Goal: Task Accomplishment & Management: Use online tool/utility

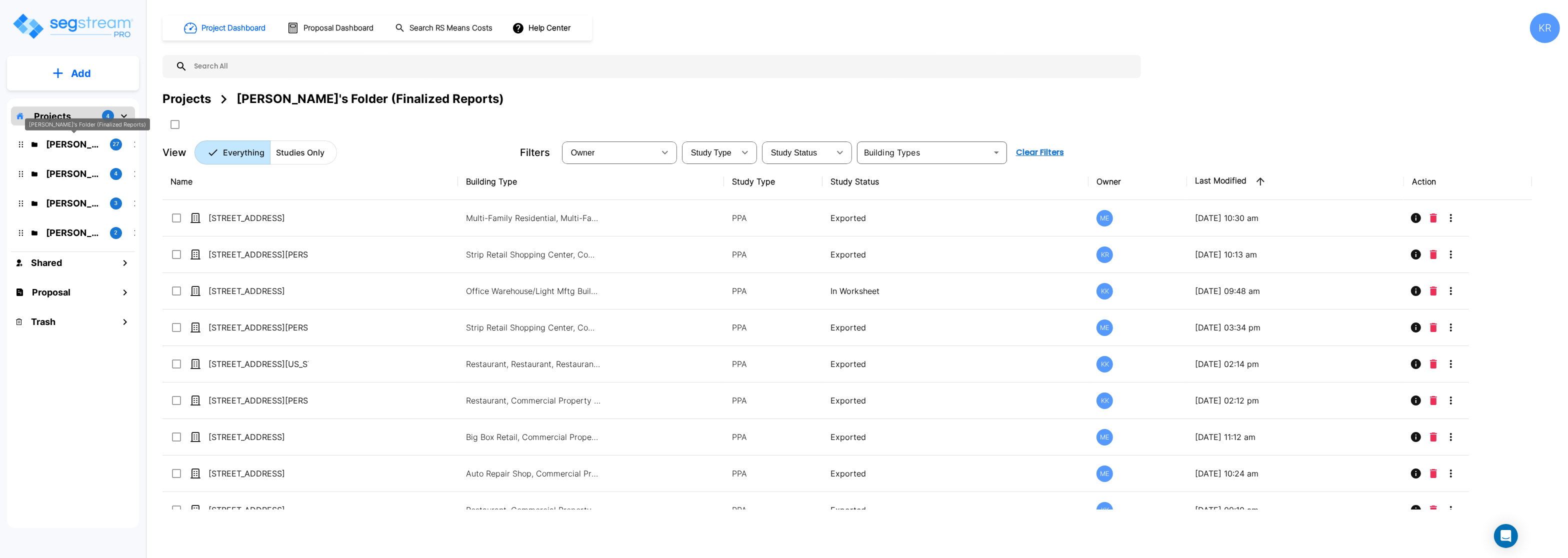
click at [79, 145] on p "[PERSON_NAME]'s Folder (Finalized Reports)" at bounding box center [74, 144] width 56 height 13
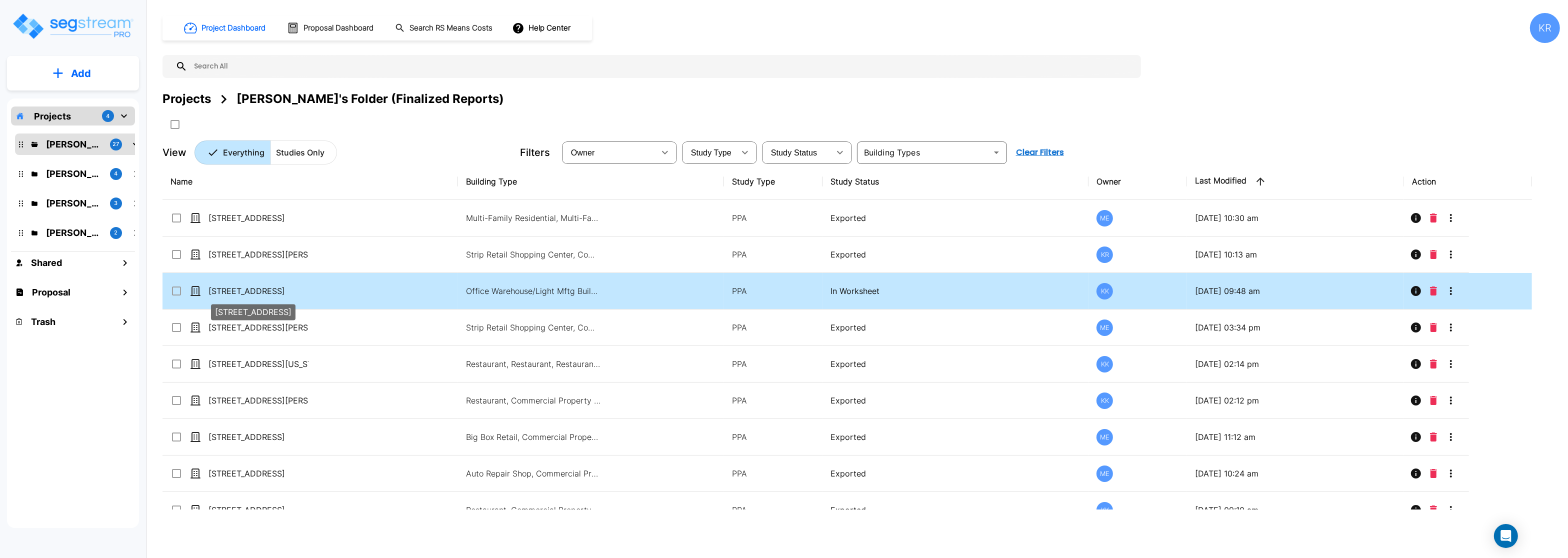
click at [284, 289] on p "[STREET_ADDRESS]" at bounding box center [258, 291] width 100 height 12
click at [863, 292] on p "In Worksheet" at bounding box center [955, 291] width 250 height 12
checkbox input "false"
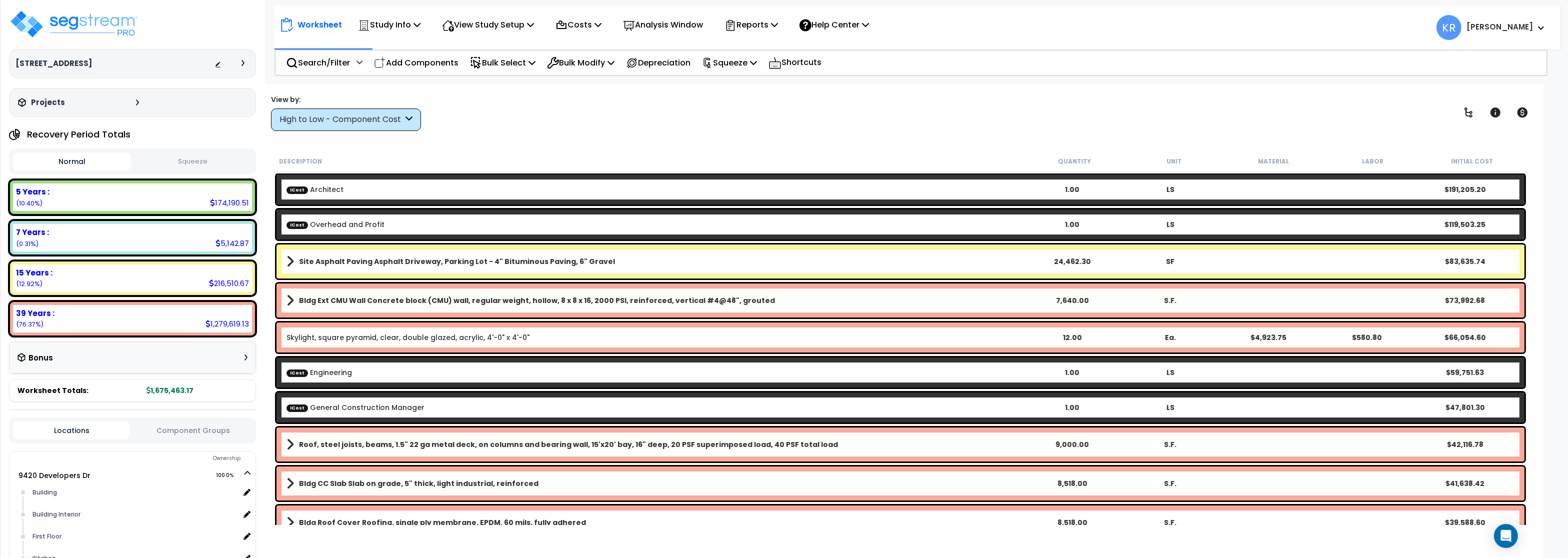
click at [384, 123] on div "High to Low - Component Cost" at bounding box center [341, 120] width 123 height 11
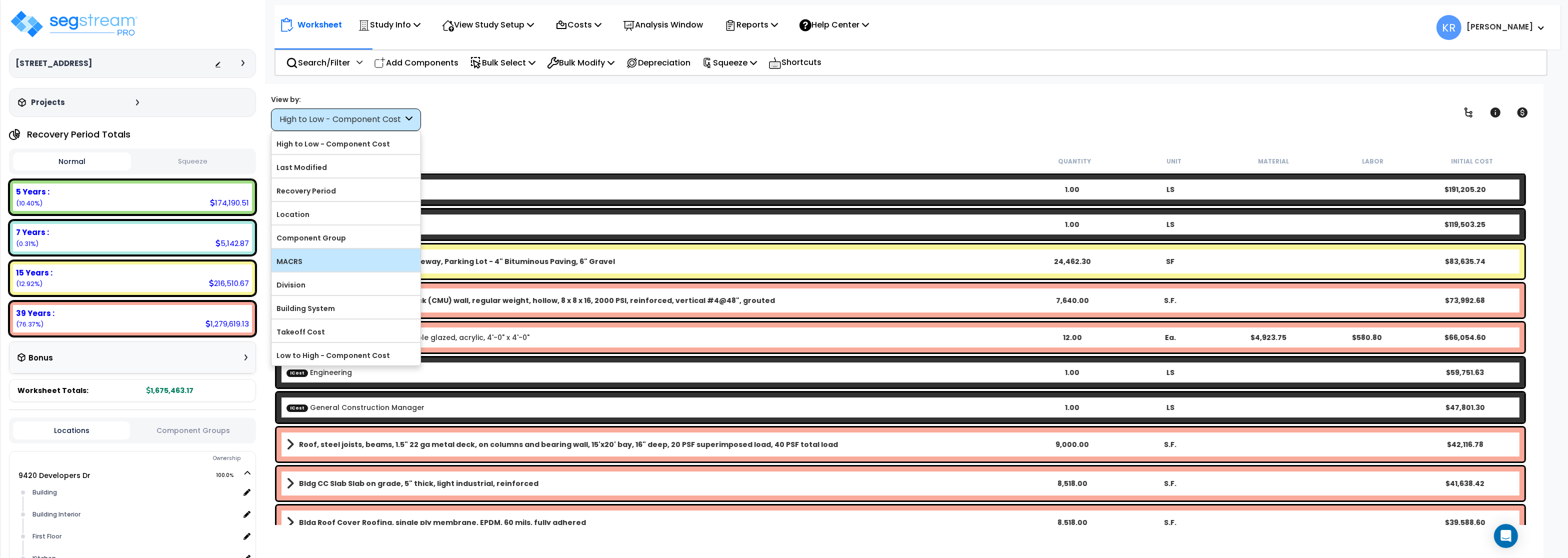
click at [347, 262] on label "MACRS" at bounding box center [346, 261] width 149 height 15
click at [0, 0] on input "MACRS" at bounding box center [0, 0] width 0 height 0
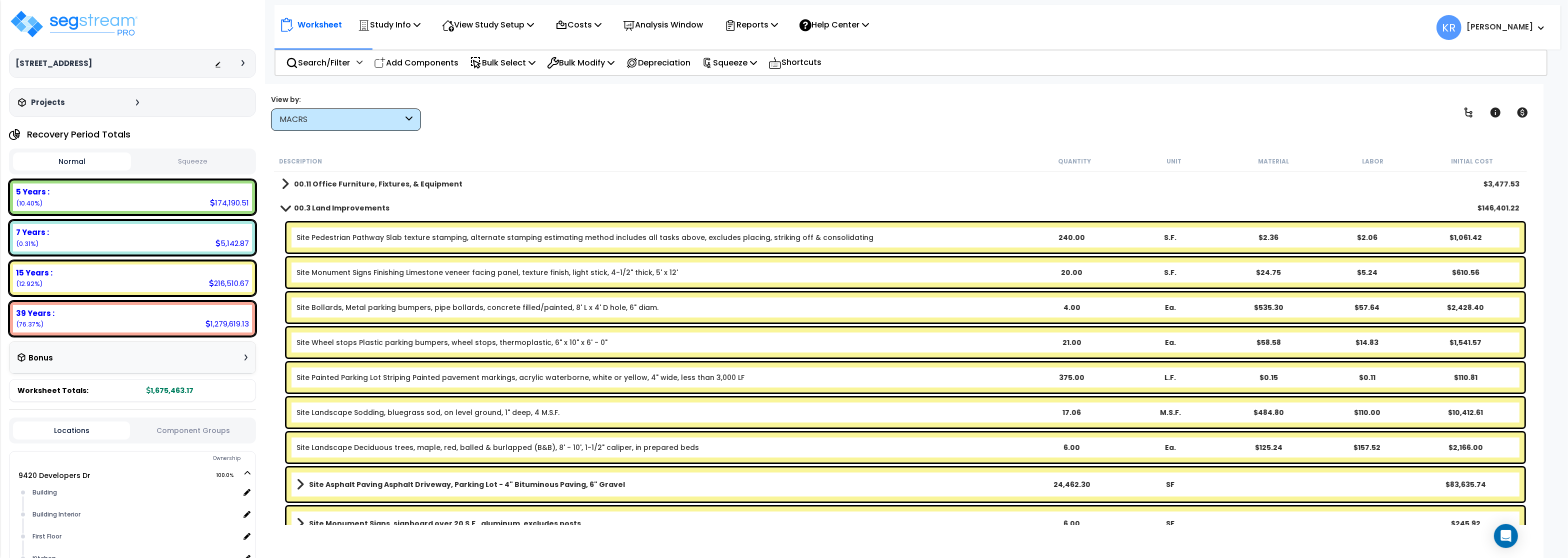
click at [297, 210] on b "00.3 Land Improvements" at bounding box center [341, 208] width 96 height 10
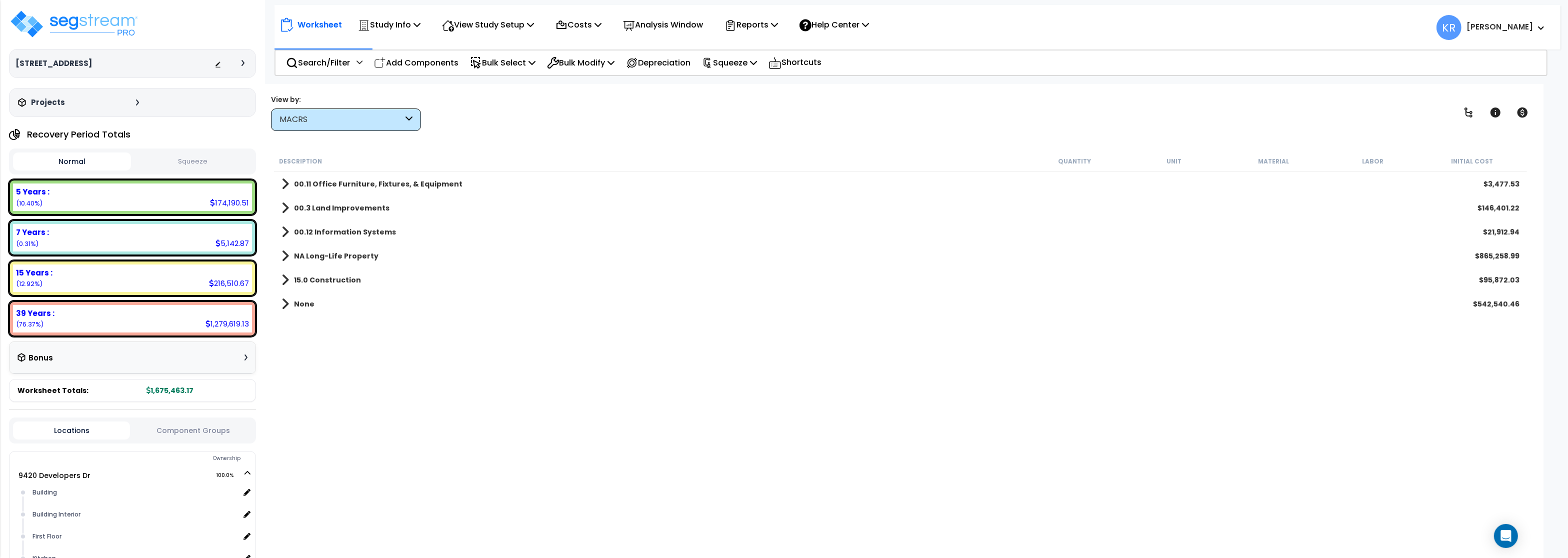
click at [320, 278] on b "15.0 Construction" at bounding box center [327, 280] width 67 height 10
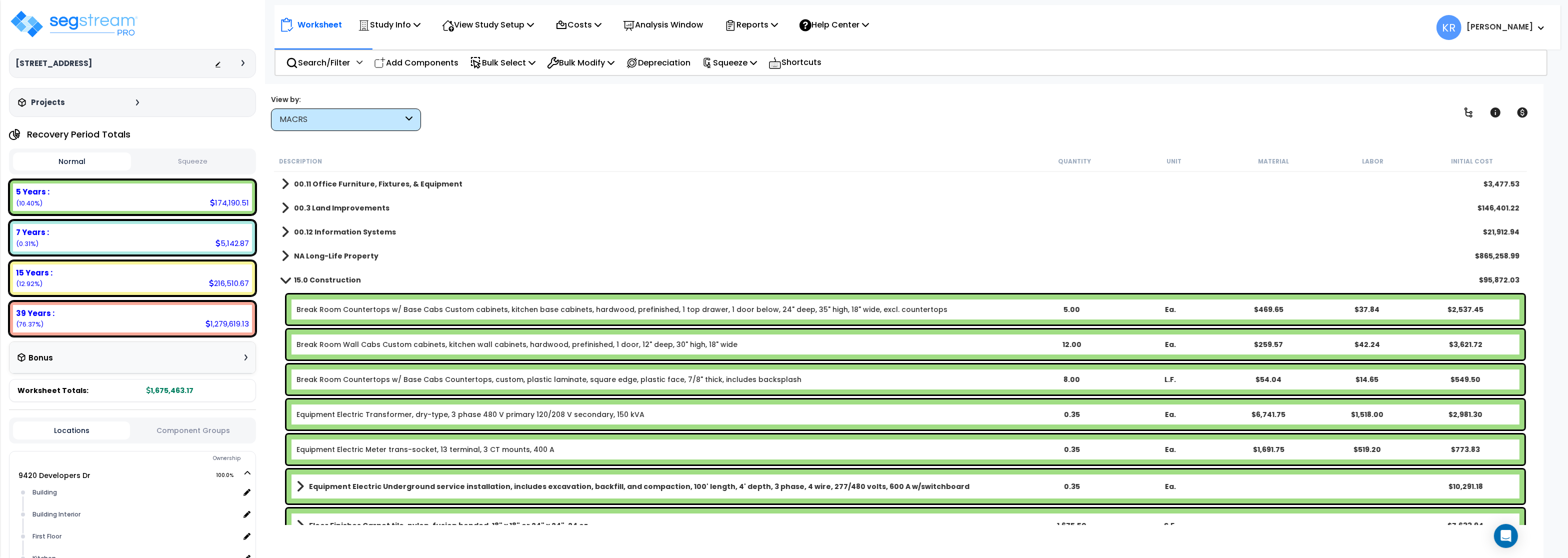
click at [302, 277] on b "15.0 Construction" at bounding box center [327, 280] width 67 height 10
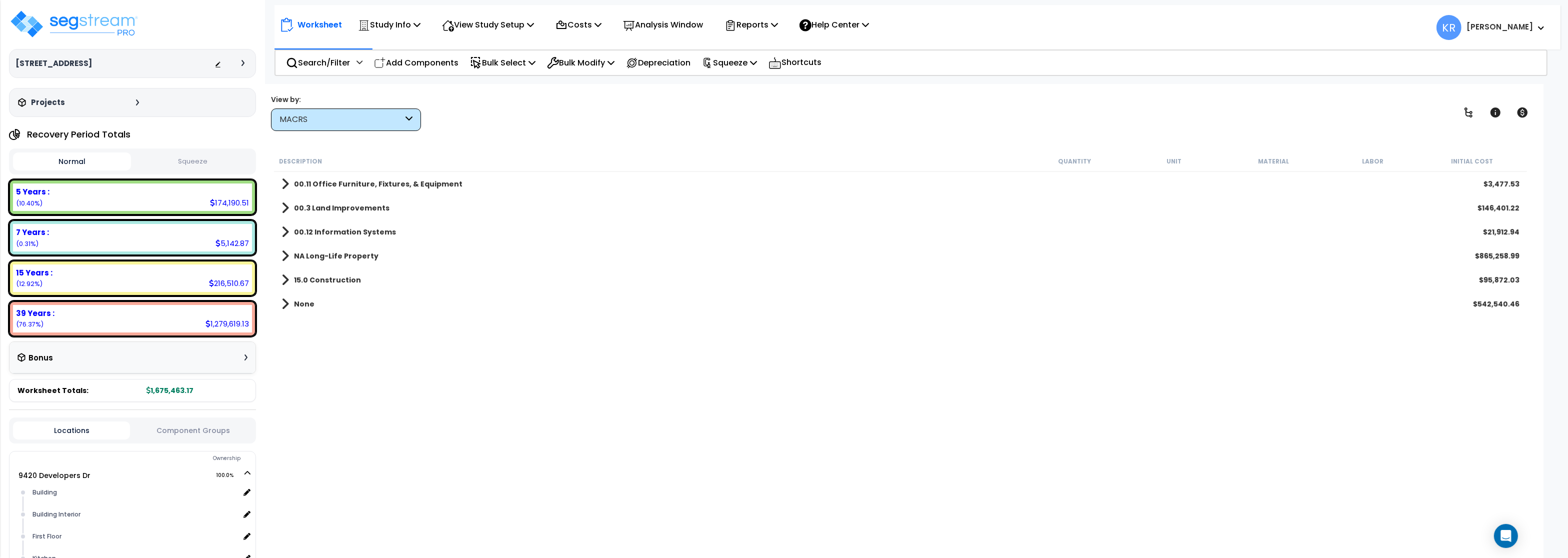
click at [310, 256] on b "NA Long-Life Property" at bounding box center [336, 256] width 84 height 10
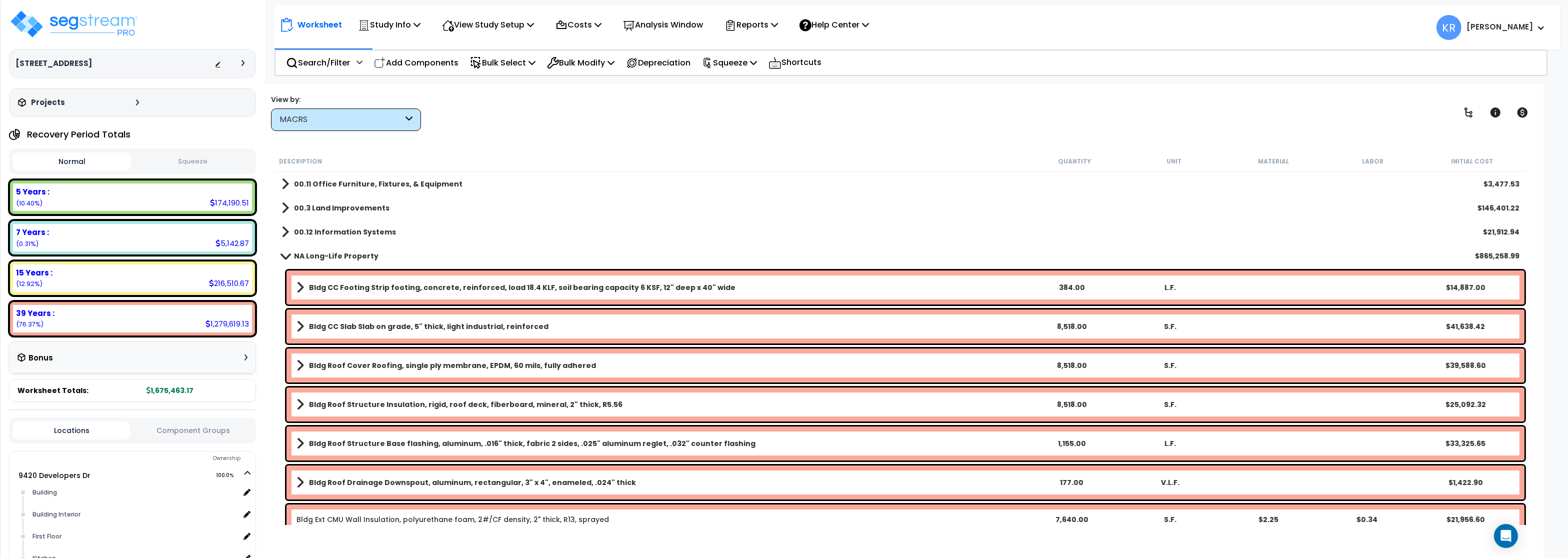
click at [343, 250] on link "NA Long-Life Property" at bounding box center [330, 256] width 97 height 14
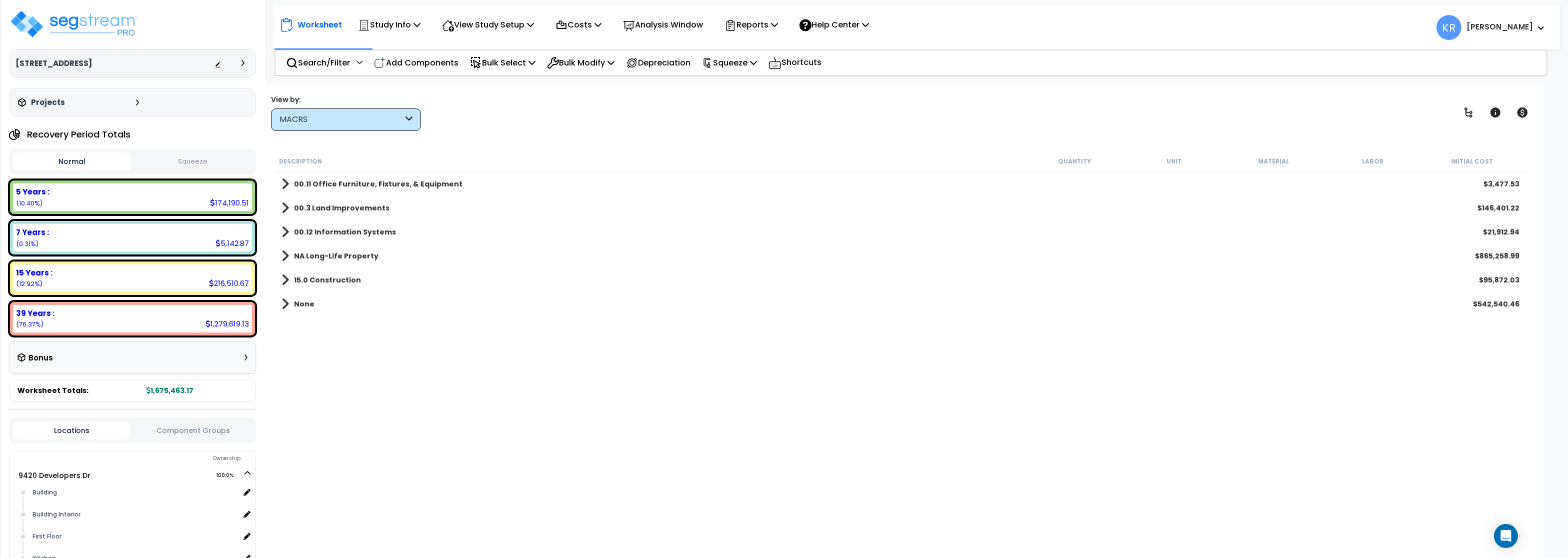
click at [334, 227] on b "00.12 Information Systems" at bounding box center [345, 232] width 102 height 10
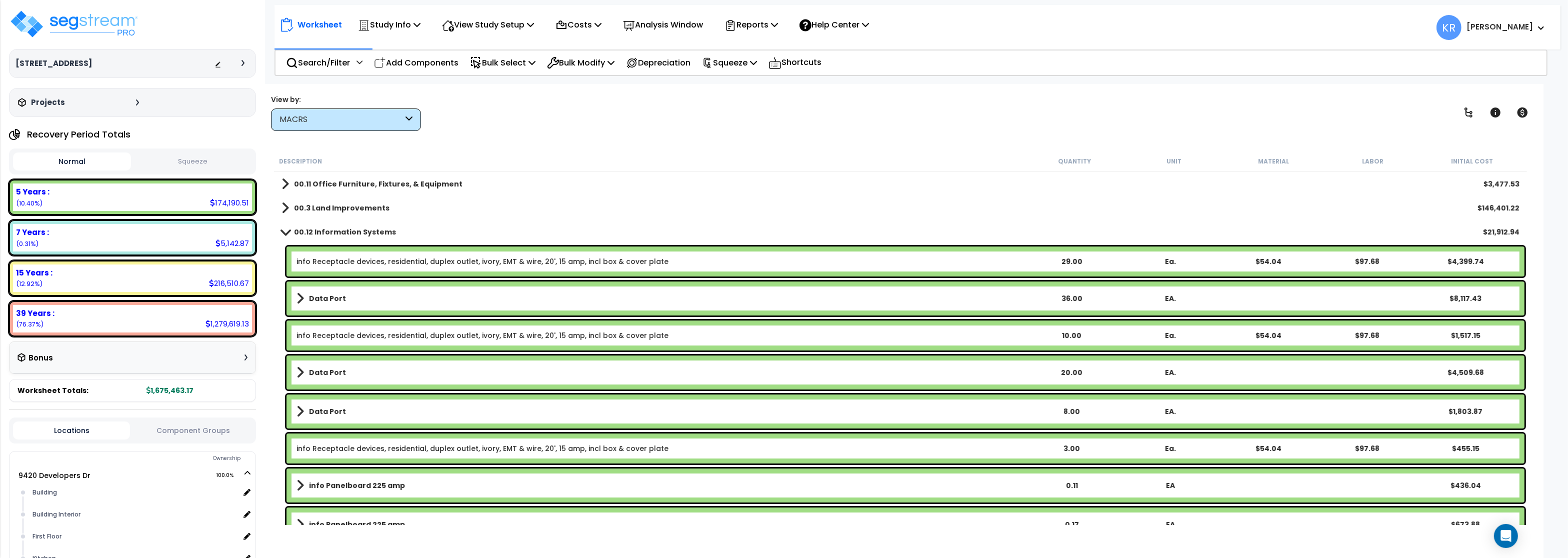
click at [334, 227] on b "00.12 Information Systems" at bounding box center [345, 232] width 102 height 10
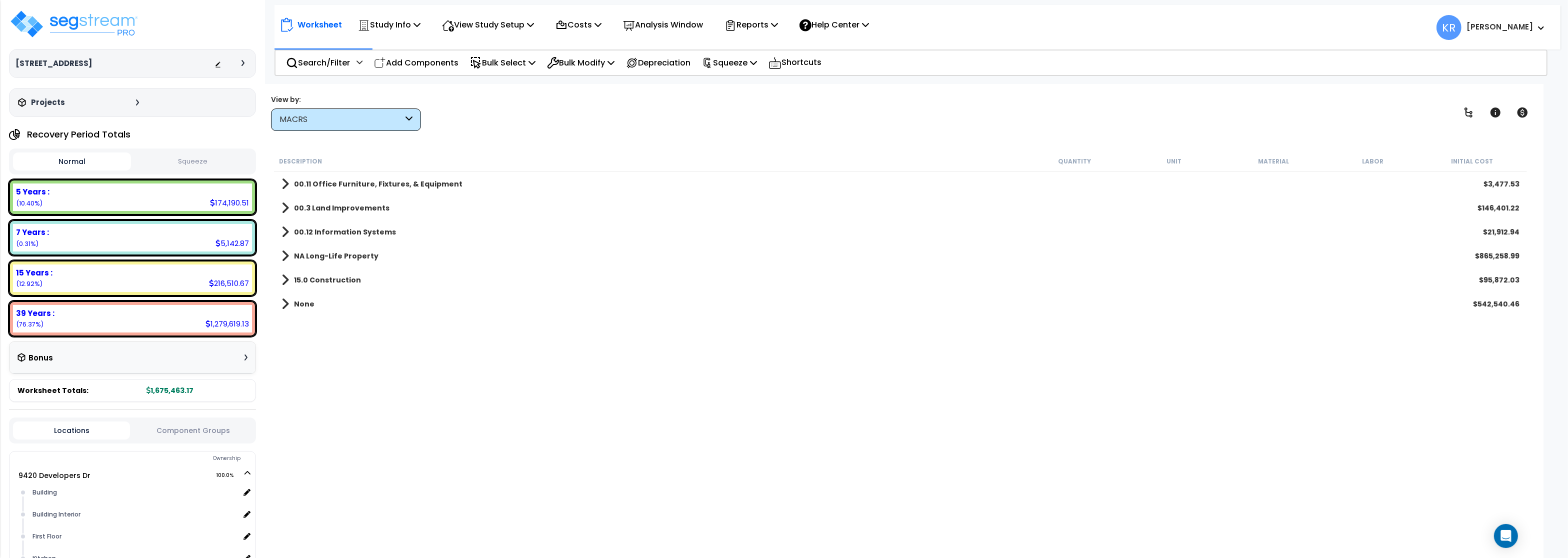
click at [315, 277] on b "15.0 Construction" at bounding box center [327, 280] width 67 height 10
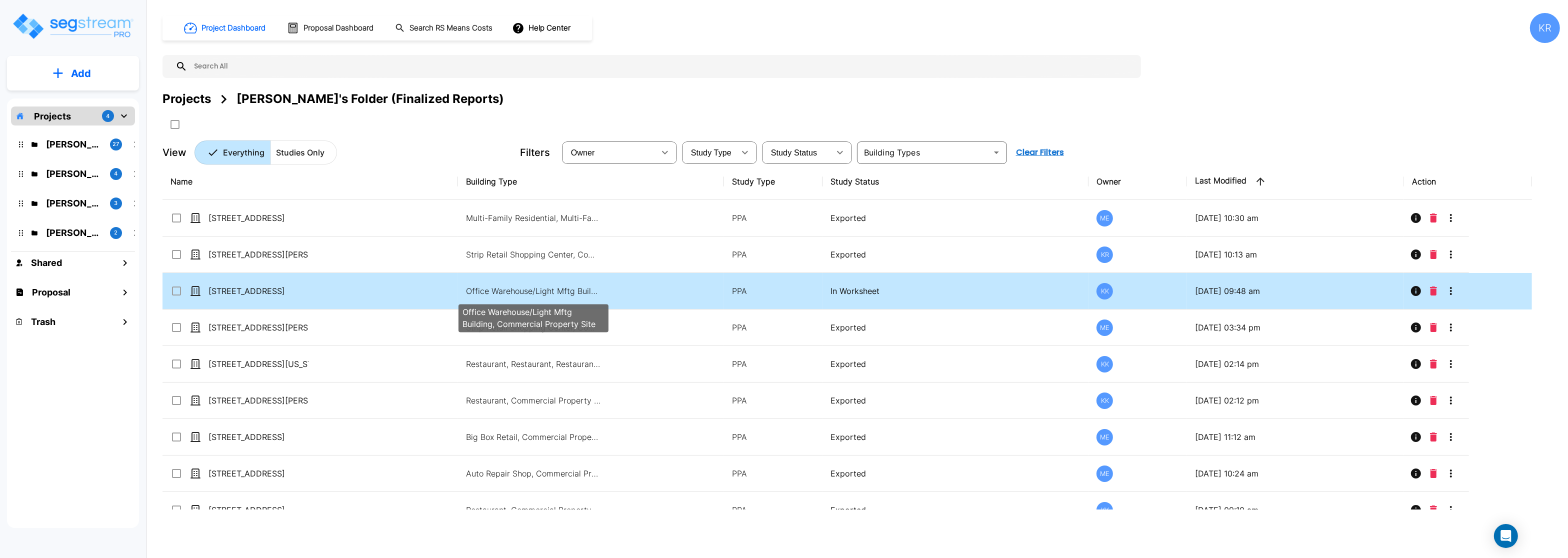
click at [522, 294] on p "Office Warehouse/Light Mftg Building, Commercial Property Site" at bounding box center [533, 291] width 135 height 12
click at [522, 292] on p "Office Warehouse/Light Mftg Building, Commercial Property Site" at bounding box center [533, 291] width 135 height 12
checkbox input "false"
click at [522, 292] on p "Office Warehouse/Light Mftg Building, Commercial Property Site" at bounding box center [533, 291] width 135 height 12
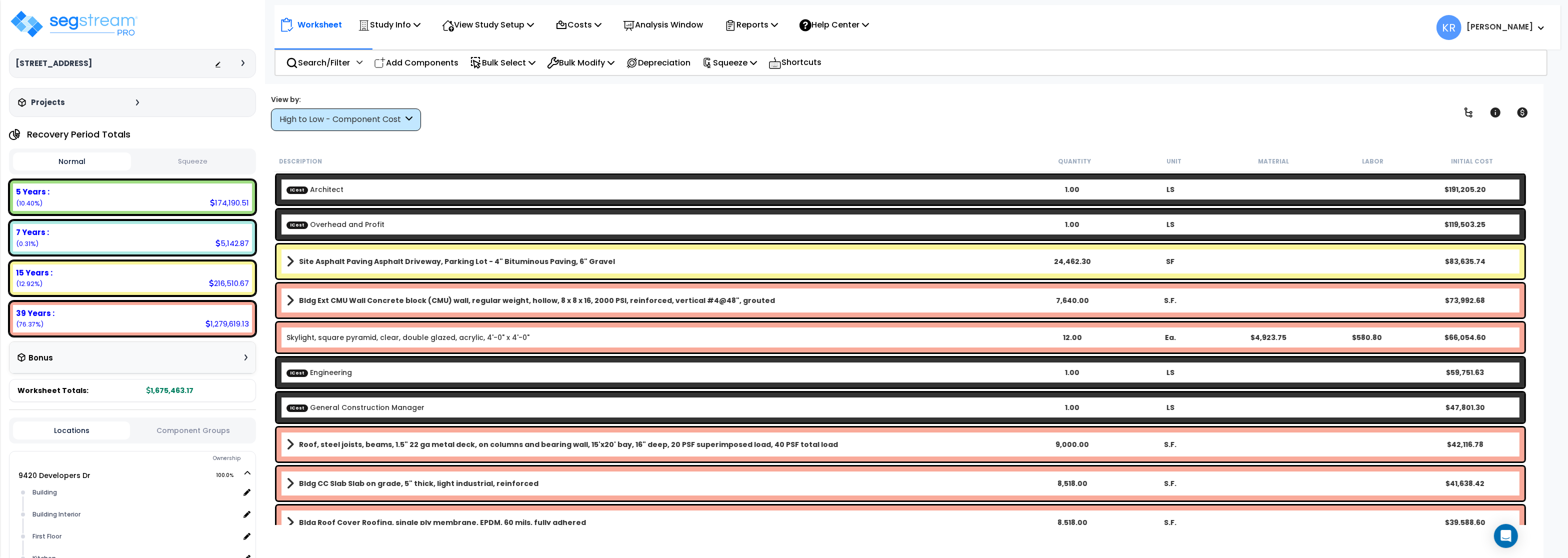
click at [370, 127] on div "High to Low - Component Cost" at bounding box center [346, 120] width 150 height 23
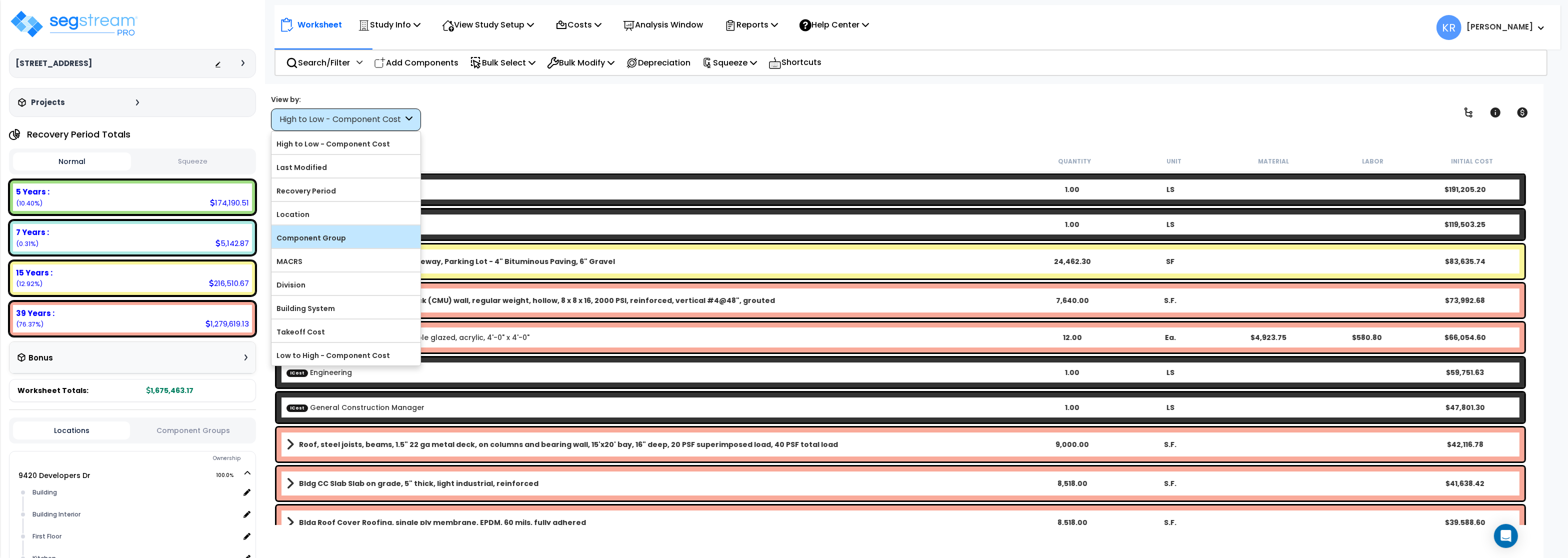
click at [336, 242] on label "Component Group" at bounding box center [346, 238] width 149 height 15
click at [0, 0] on input "Component Group" at bounding box center [0, 0] width 0 height 0
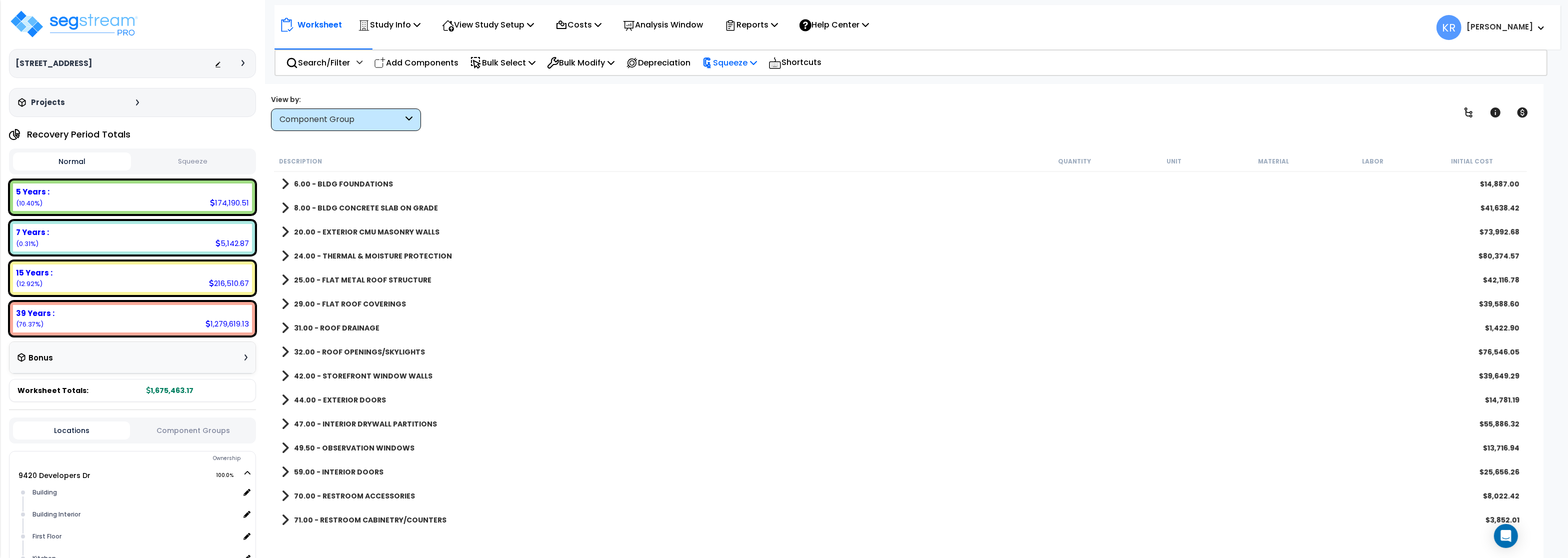
click at [740, 62] on p "Squeeze" at bounding box center [730, 62] width 55 height 13
click at [735, 88] on link "Squeeze" at bounding box center [747, 85] width 99 height 20
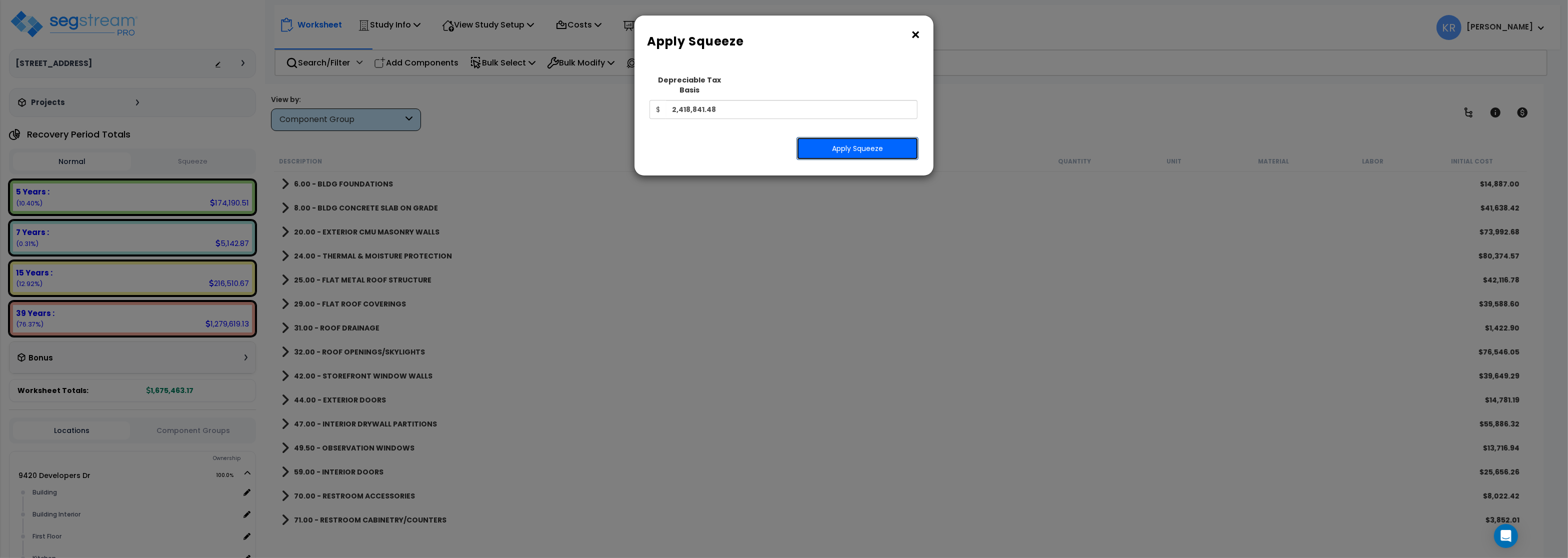
click at [830, 138] on button "Apply Squeeze" at bounding box center [857, 149] width 122 height 23
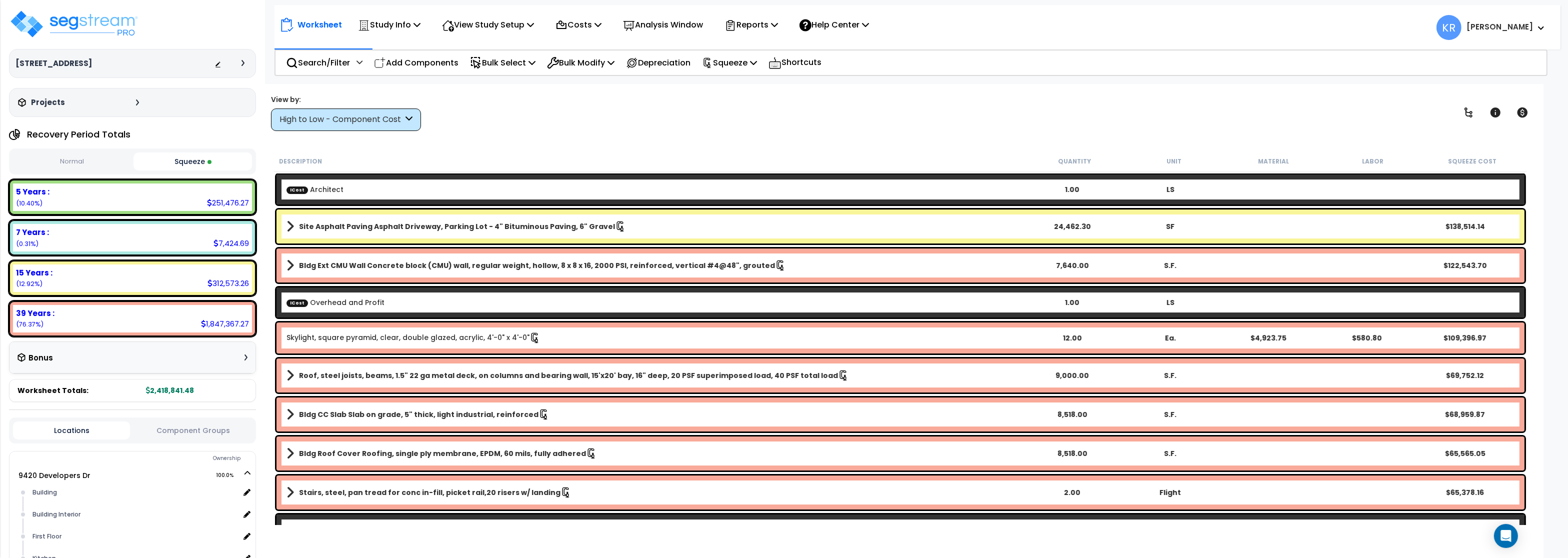
click at [379, 114] on div "High to Low - Component Cost" at bounding box center [346, 120] width 150 height 23
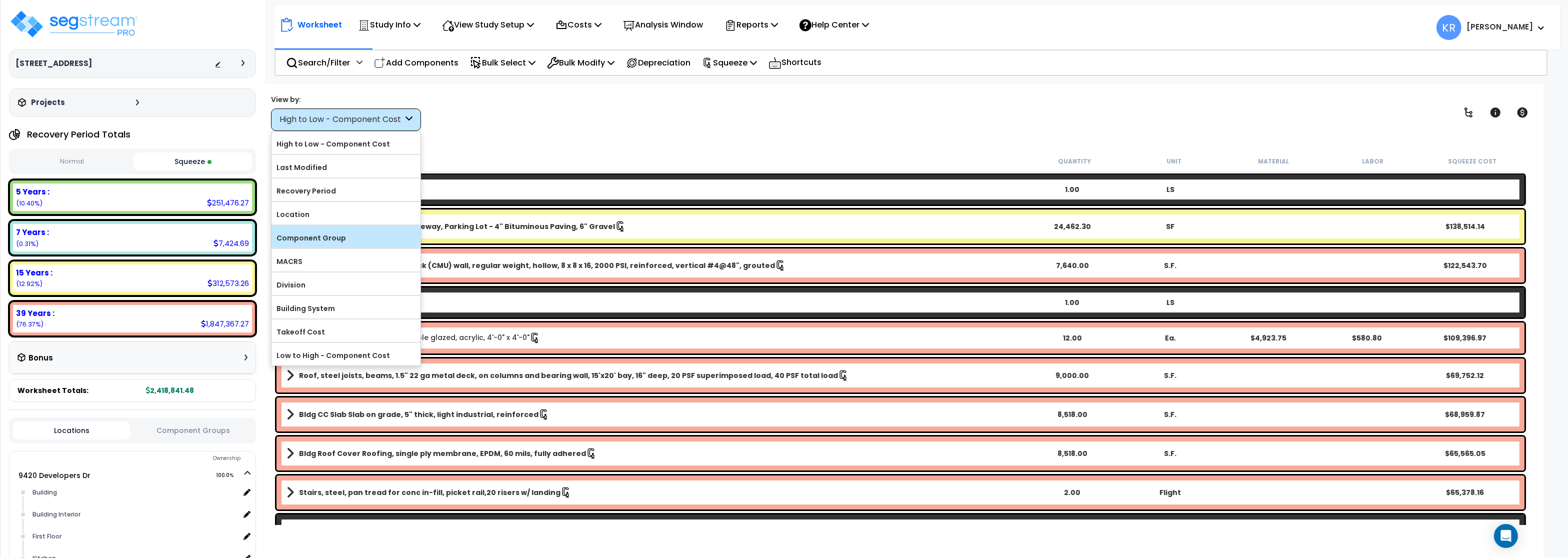
click at [352, 239] on label "Component Group" at bounding box center [346, 238] width 149 height 15
click at [0, 0] on input "Component Group" at bounding box center [0, 0] width 0 height 0
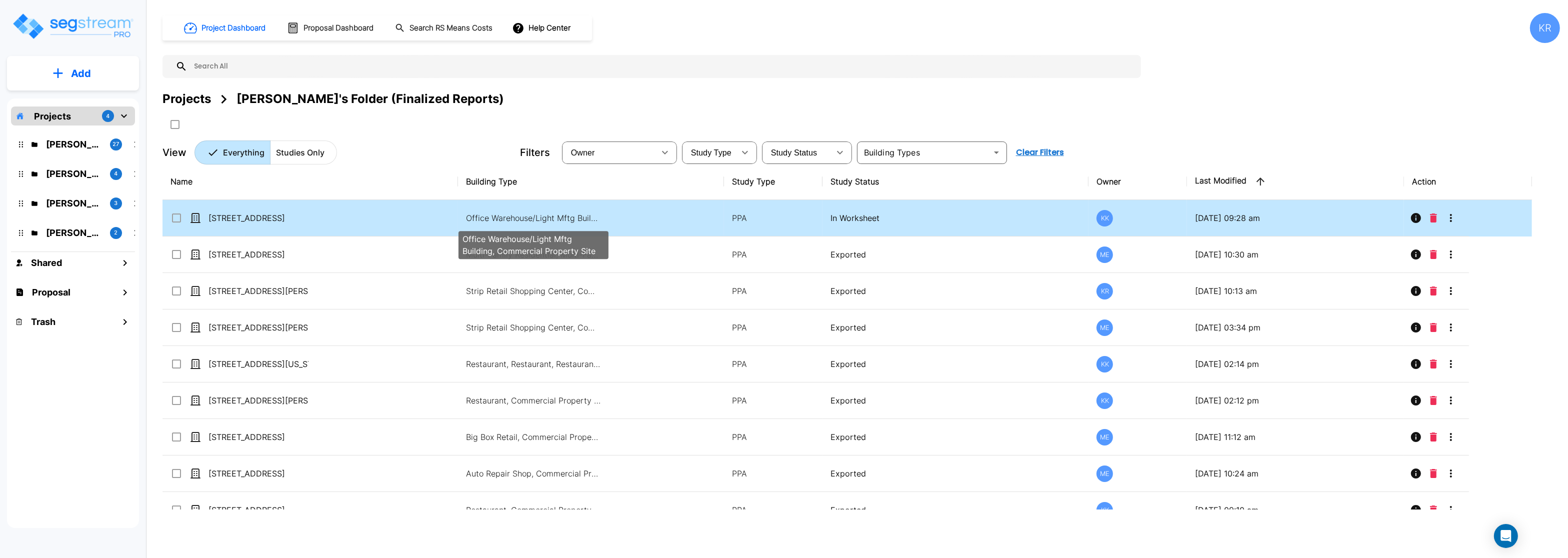
click at [542, 220] on p "Office Warehouse/Light Mftg Building, Commercial Property Site" at bounding box center [533, 218] width 135 height 12
checkbox input "true"
click at [817, 215] on td "PPA" at bounding box center [773, 219] width 98 height 37
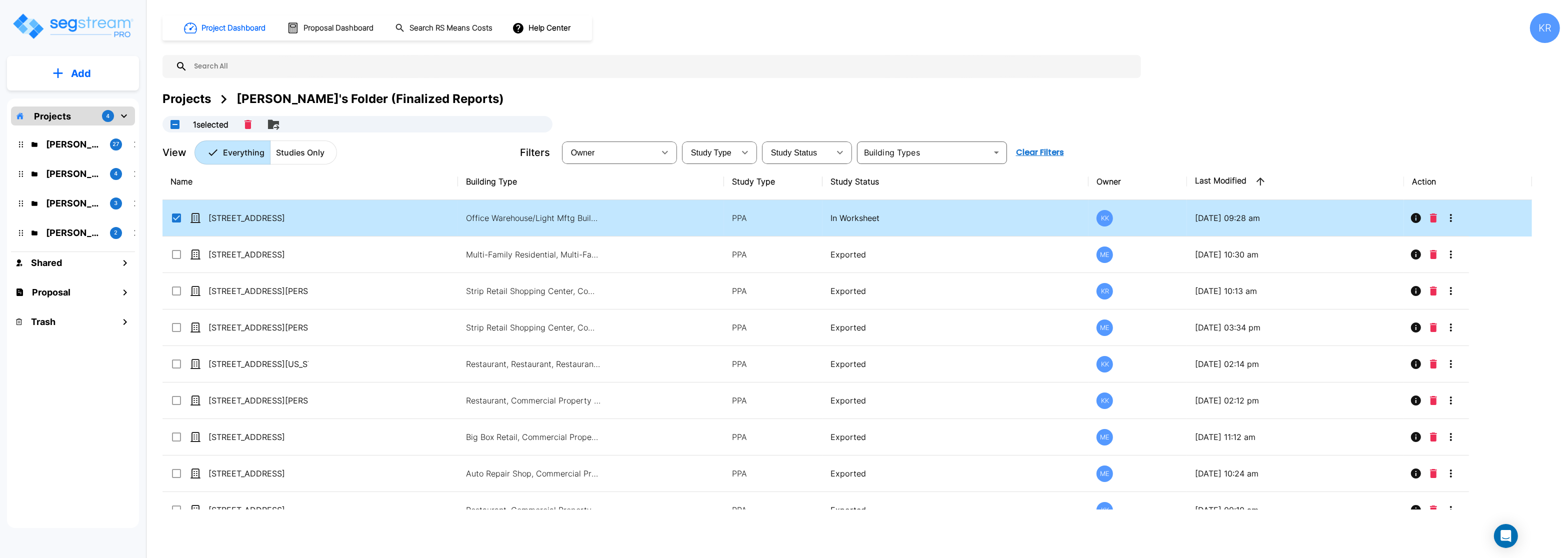
click at [817, 215] on td "PPA" at bounding box center [773, 219] width 98 height 37
checkbox input "false"
click at [817, 215] on td "PPA" at bounding box center [773, 219] width 98 height 37
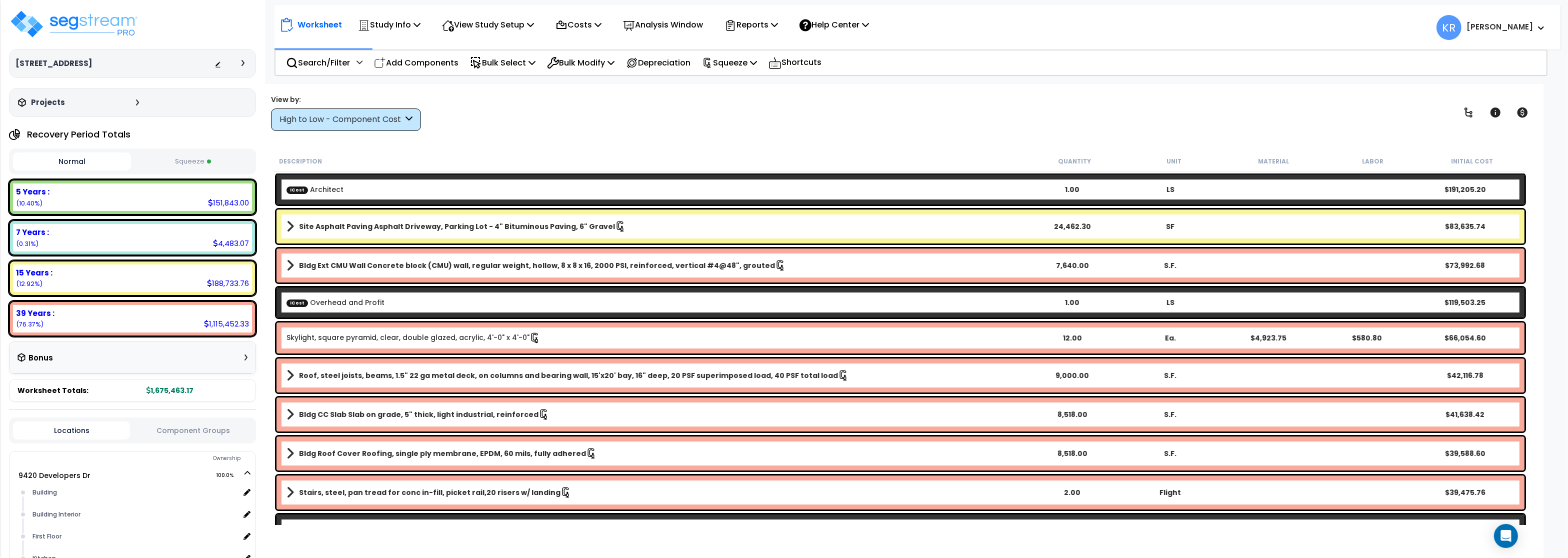
click at [222, 163] on button "Squeeze" at bounding box center [193, 161] width 118 height 18
click at [334, 125] on div "High to Low - Component Cost" at bounding box center [341, 120] width 123 height 11
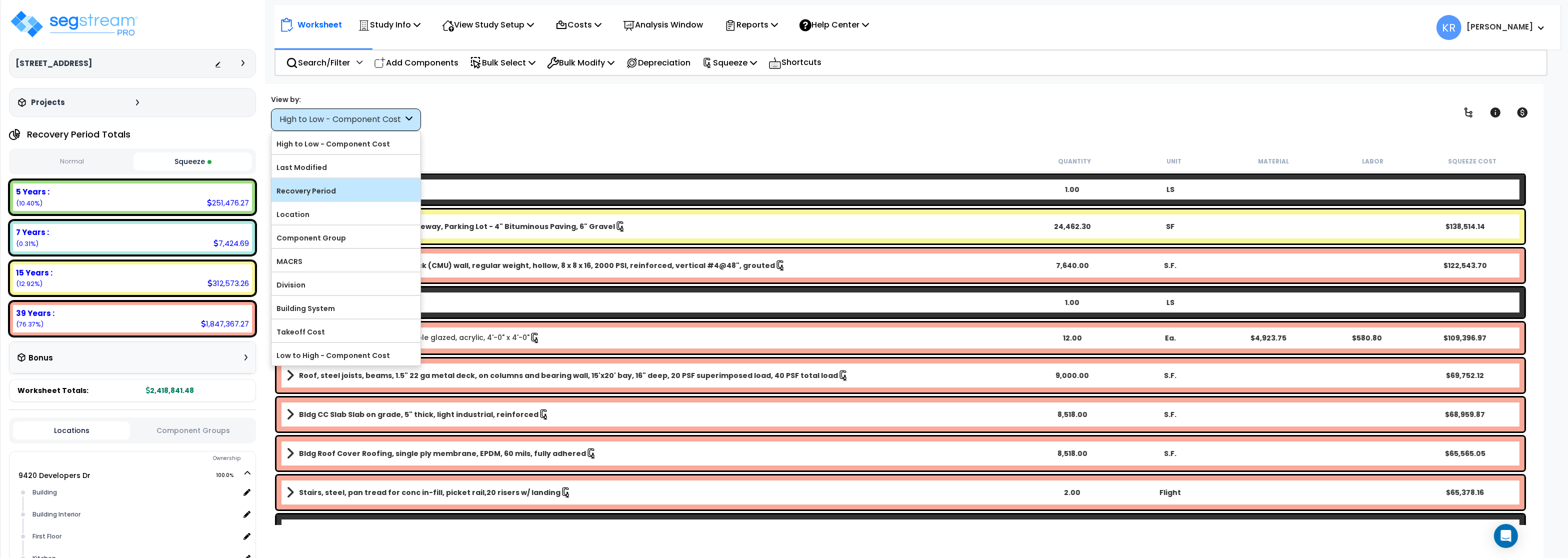
click at [319, 192] on label "Recovery Period" at bounding box center [346, 190] width 149 height 15
click at [0, 0] on input "Recovery Period" at bounding box center [0, 0] width 0 height 0
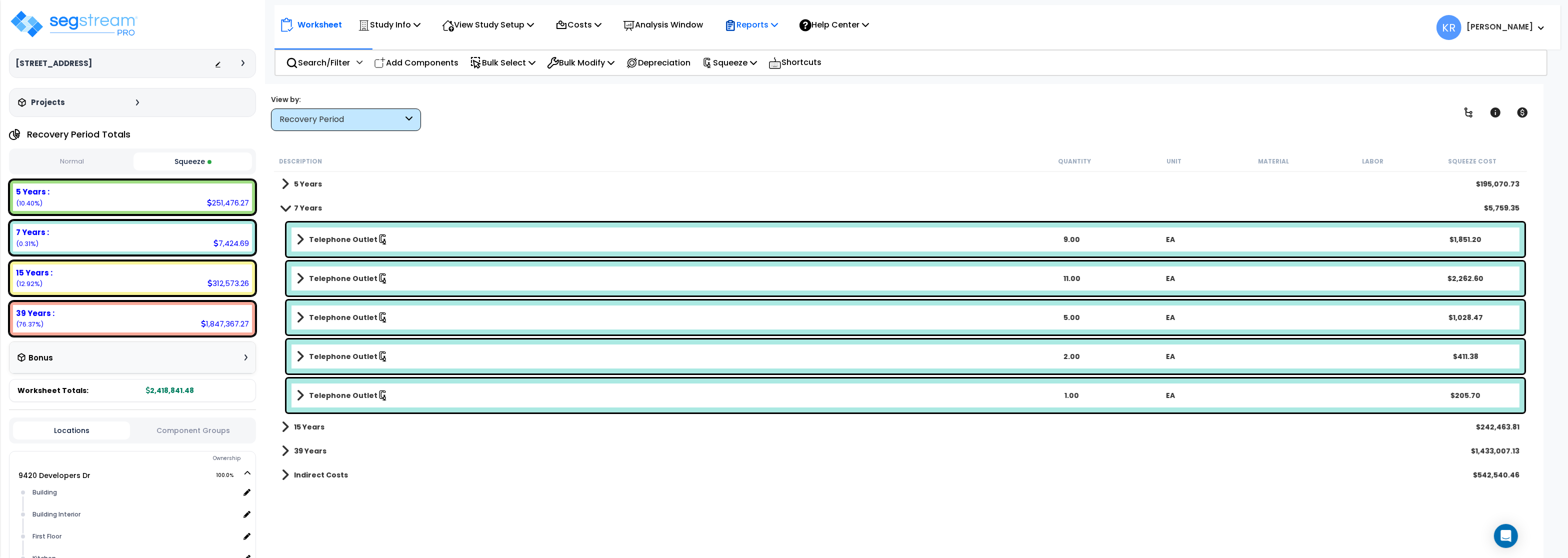
click at [758, 30] on p "Reports" at bounding box center [752, 24] width 54 height 13
click at [758, 47] on link "Get Report" at bounding box center [769, 47] width 99 height 20
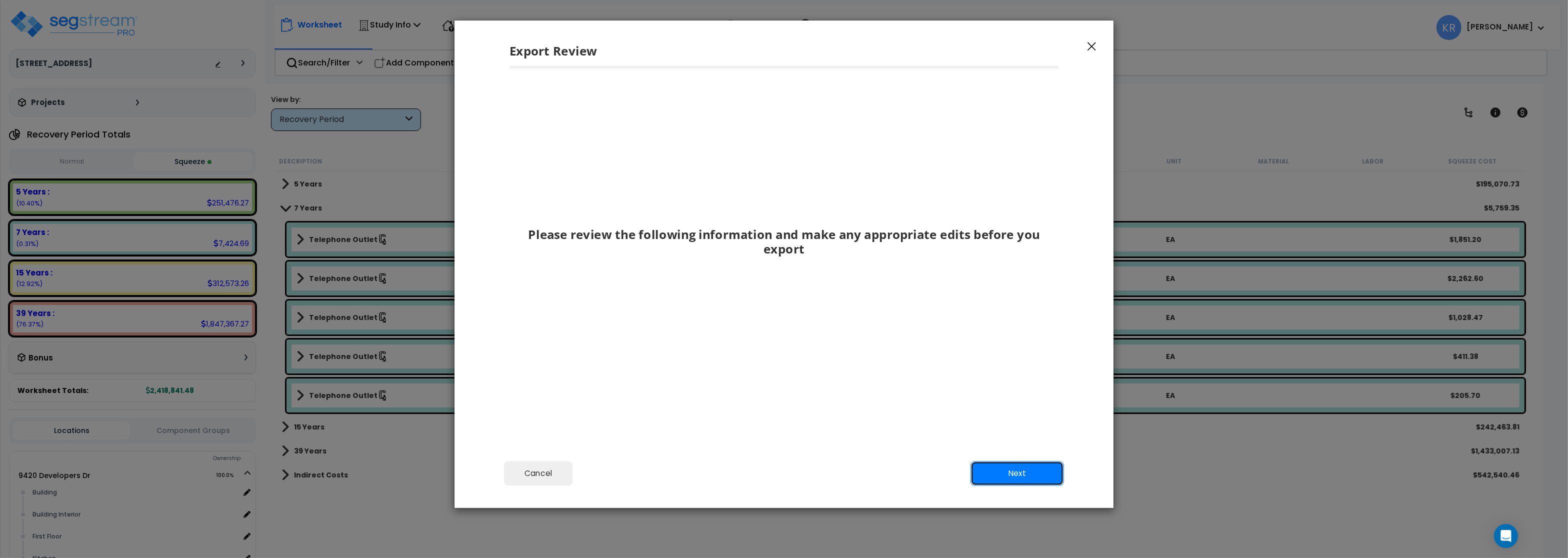
click at [1018, 472] on button "Next" at bounding box center [1017, 473] width 93 height 25
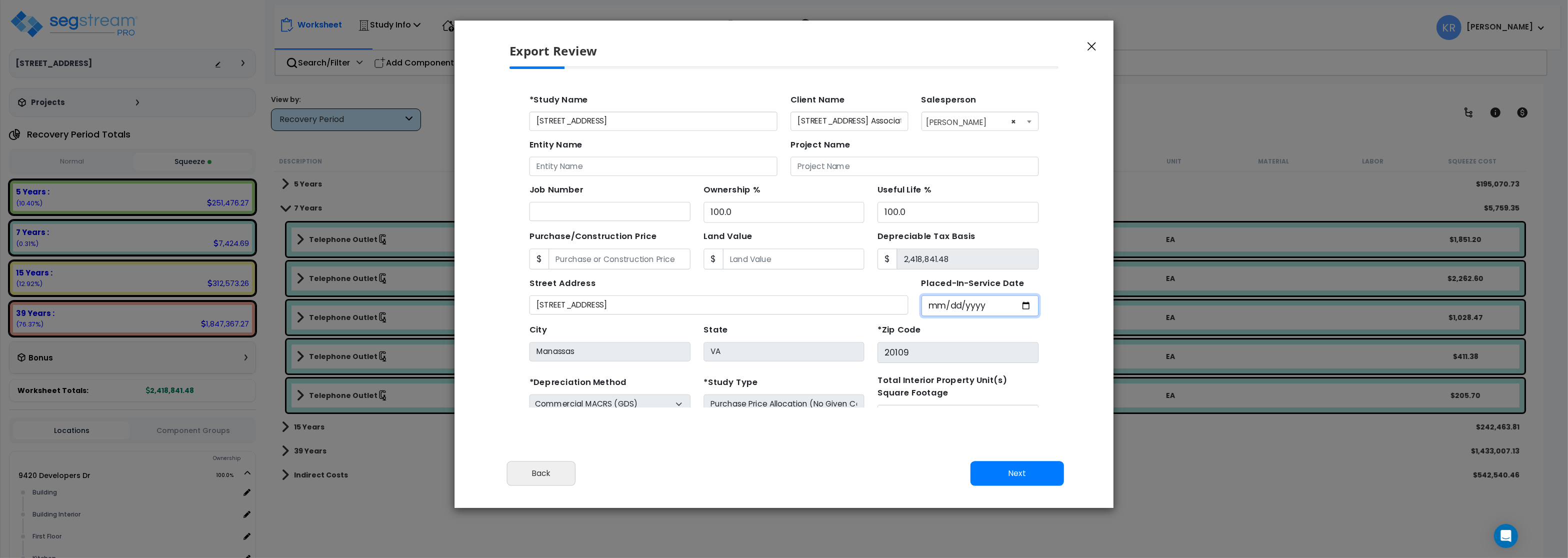
click at [896, 286] on input "Placed-In-Service Date" at bounding box center [937, 285] width 107 height 19
type input "2025-02-11"
select select "2025"
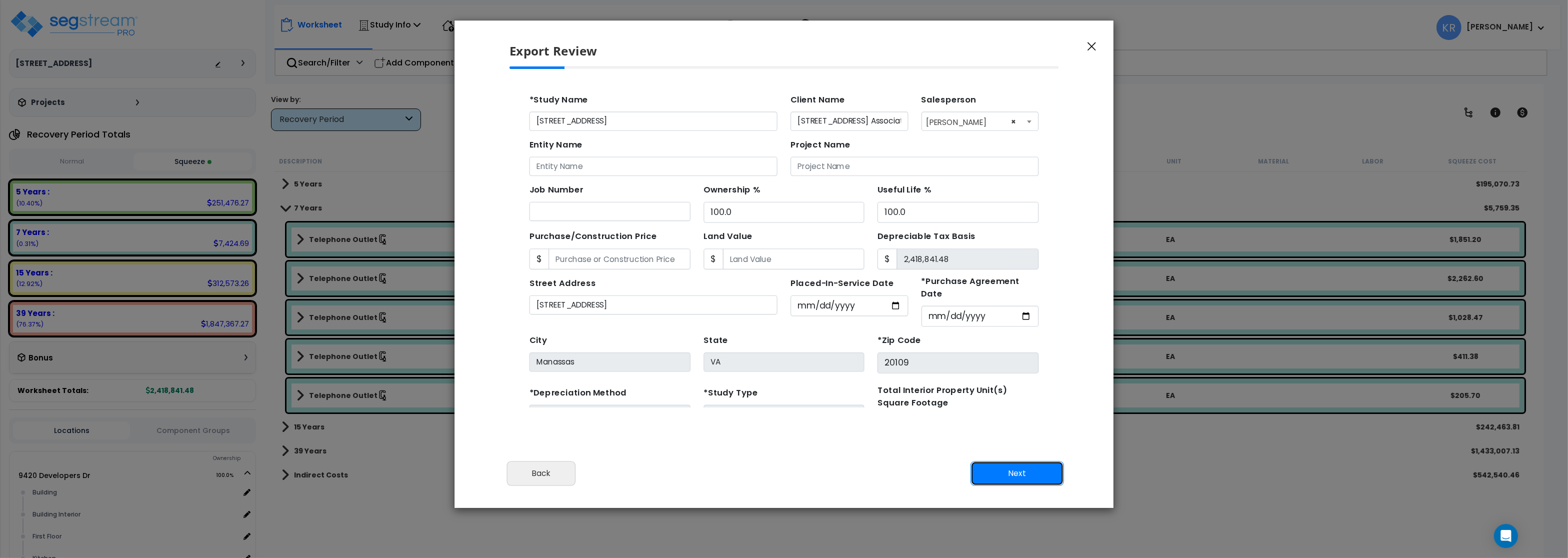
click at [1030, 465] on button "Next" at bounding box center [1017, 473] width 93 height 25
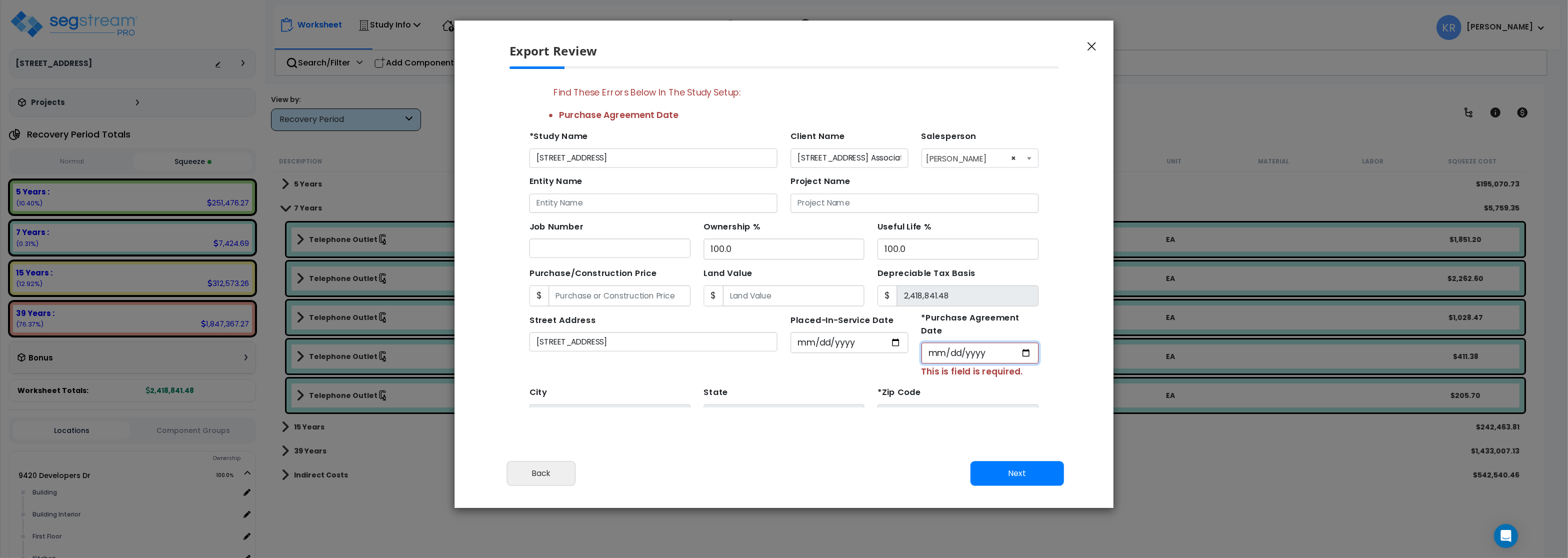
click at [894, 322] on input "*Purchase Agreement Date" at bounding box center [937, 328] width 107 height 19
type input "2025-02-11"
click at [1026, 470] on button "Next" at bounding box center [1017, 473] width 93 height 25
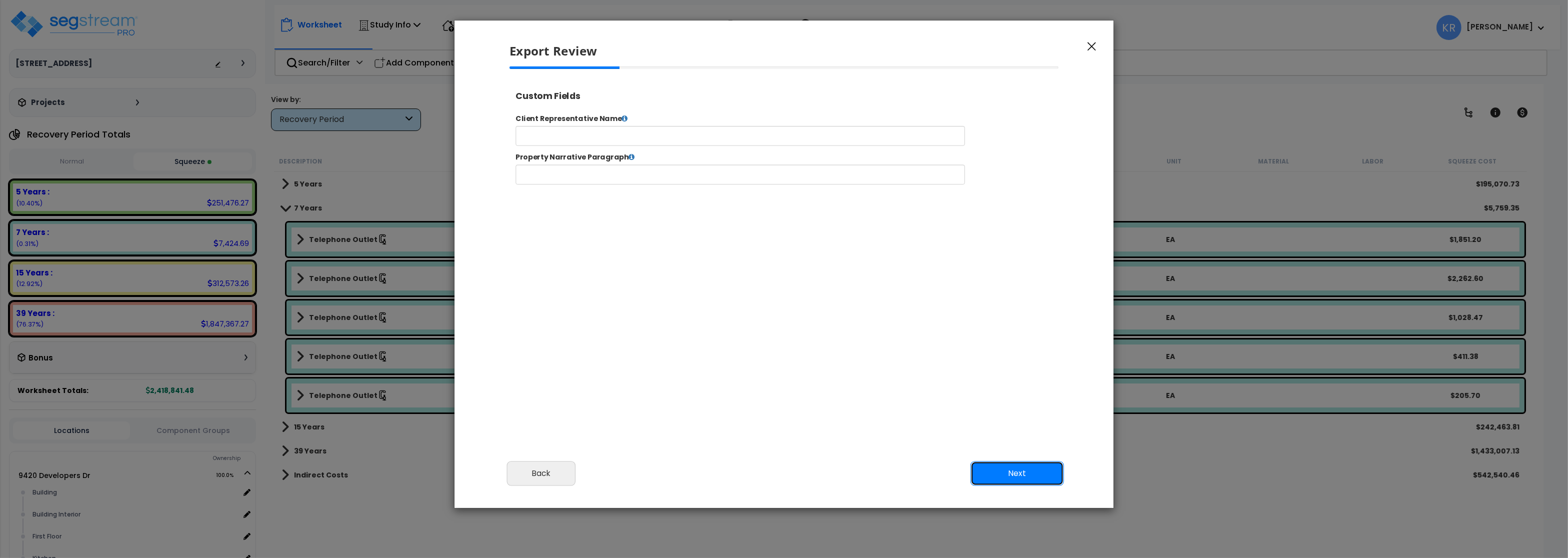
click at [1026, 470] on button "Next" at bounding box center [1017, 473] width 93 height 25
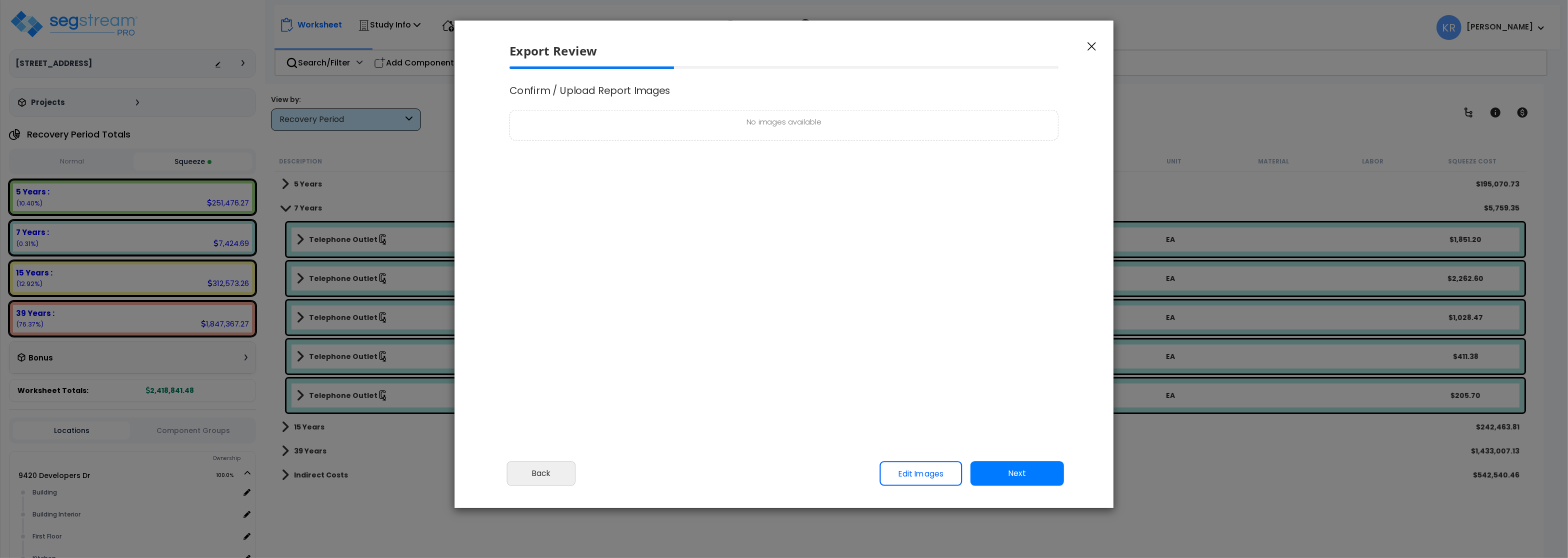
click at [1097, 52] on div "Export Review" at bounding box center [784, 43] width 659 height 46
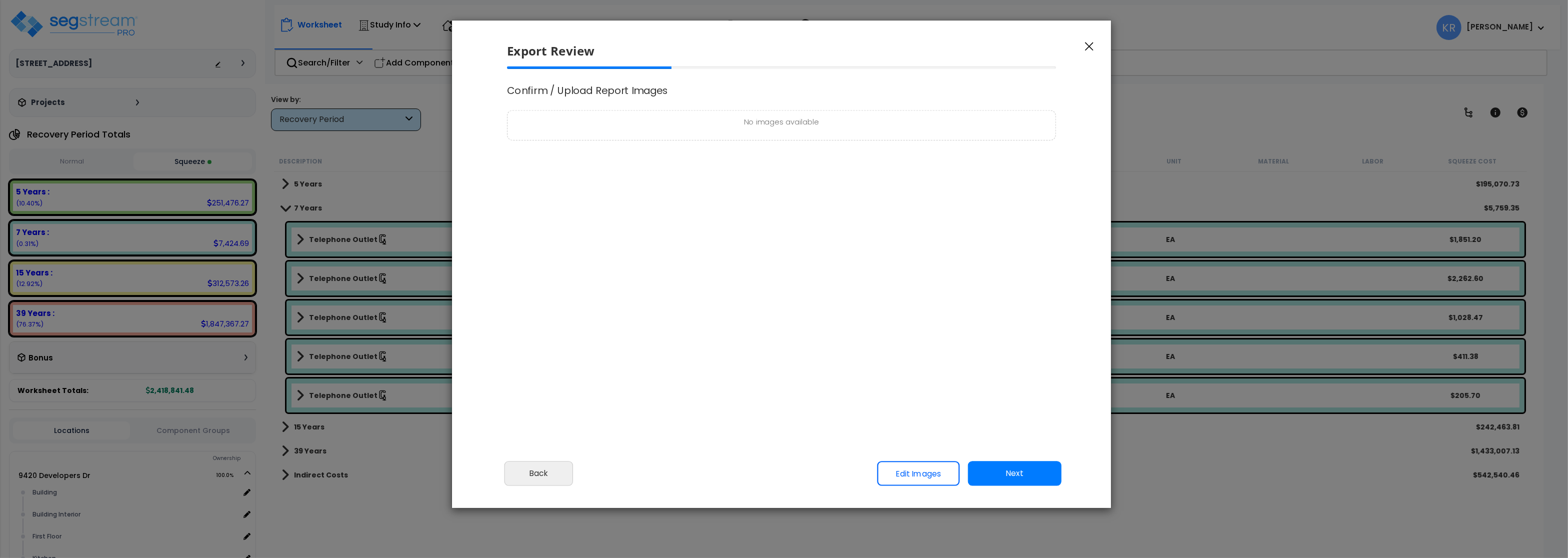
click at [1090, 45] on icon "button" at bounding box center [1089, 47] width 8 height 8
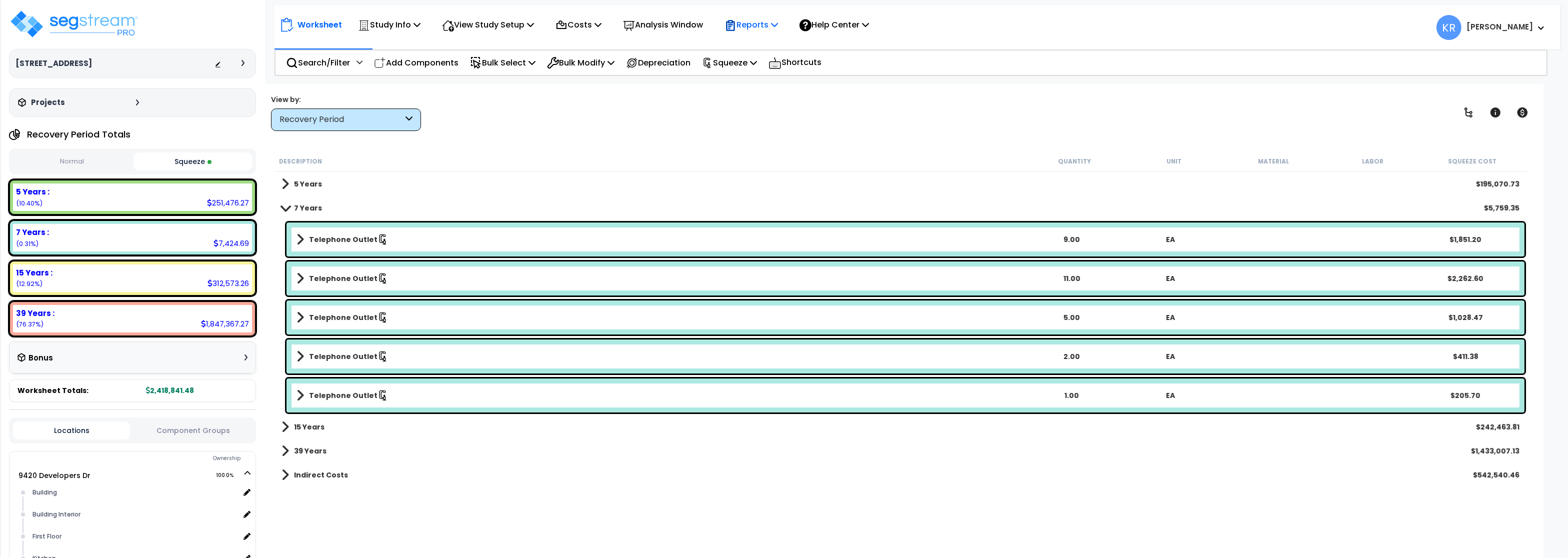
click at [762, 32] on div "Reports" at bounding box center [752, 24] width 54 height 23
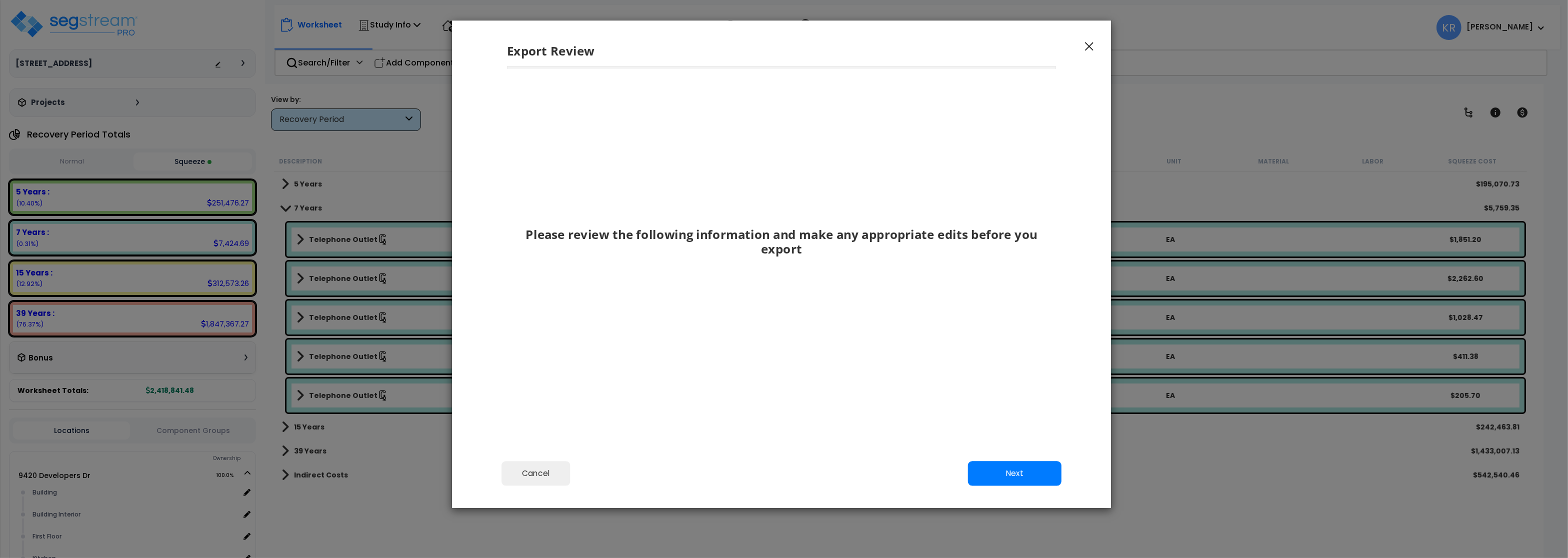
click at [1092, 42] on button "button" at bounding box center [1089, 46] width 15 height 12
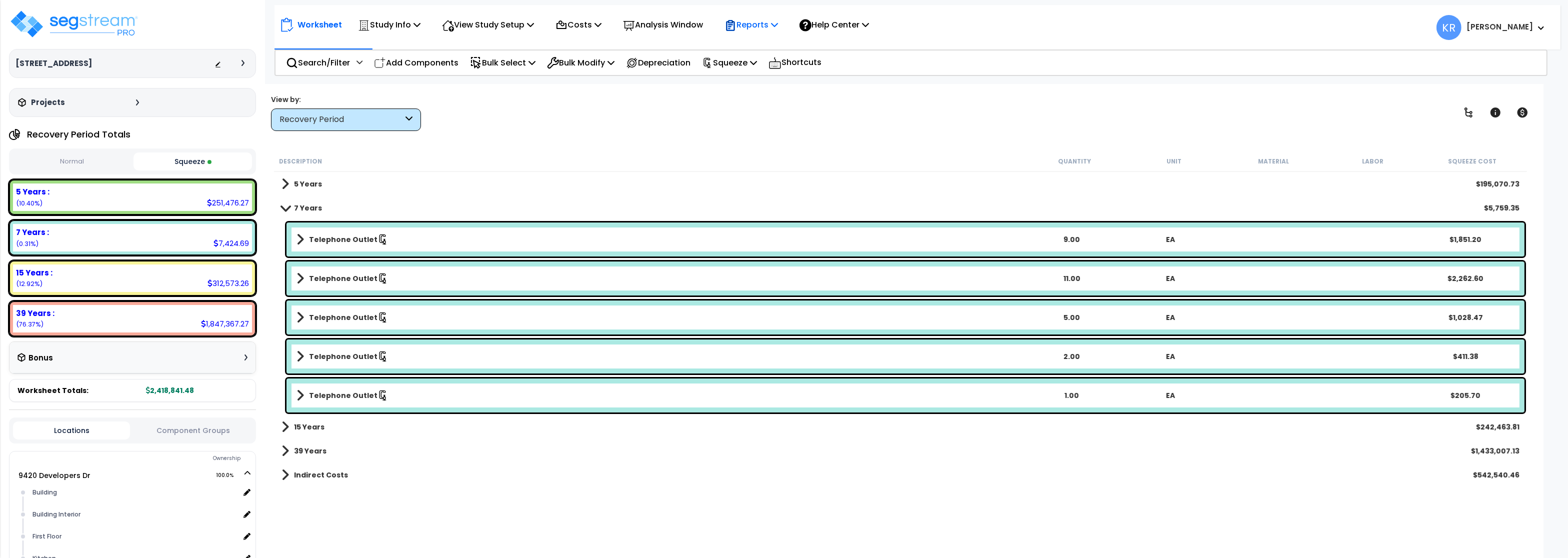
click at [784, 23] on div "Reports Get Report Manage Report Images Manage Report Custom Fields Download Re…" at bounding box center [751, 24] width 64 height 23
click at [778, 24] on icon at bounding box center [774, 24] width 7 height 8
click at [845, 117] on div "View by: Recovery Period High to Low - Component Cost" at bounding box center [900, 113] width 1266 height 37
click at [761, 25] on p "Reports" at bounding box center [752, 24] width 54 height 13
click at [757, 42] on link "Get Report" at bounding box center [769, 47] width 99 height 20
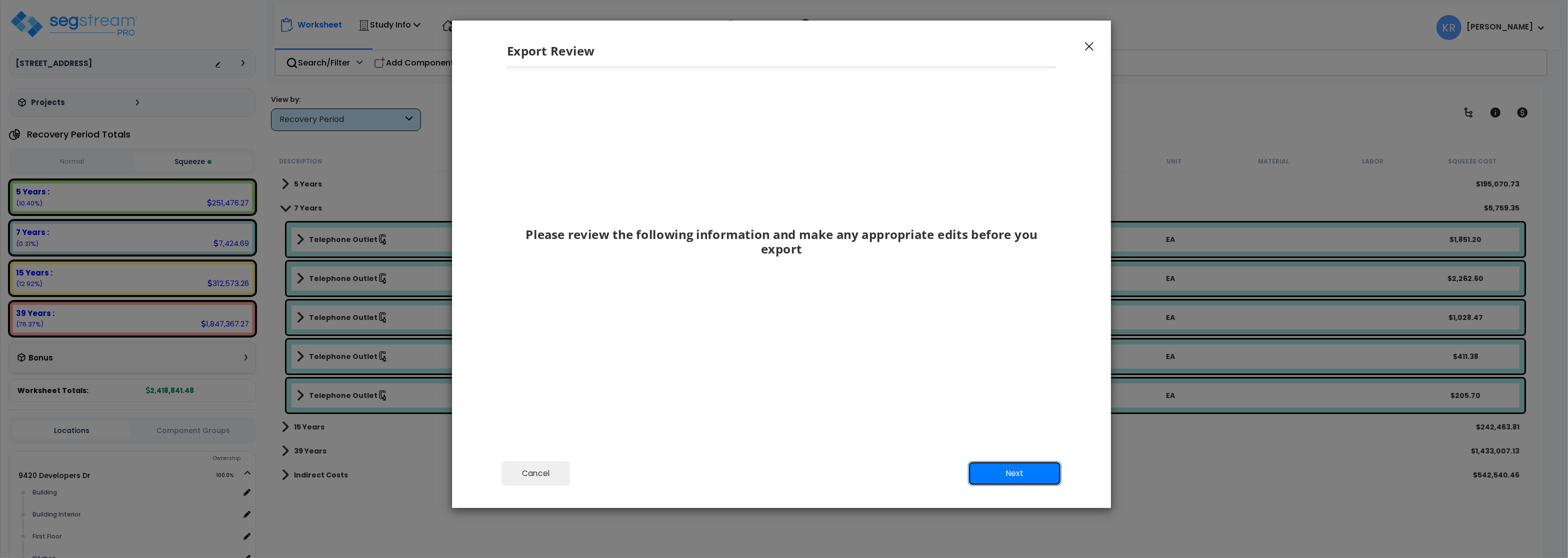
click at [1042, 472] on button "Next" at bounding box center [1015, 473] width 93 height 25
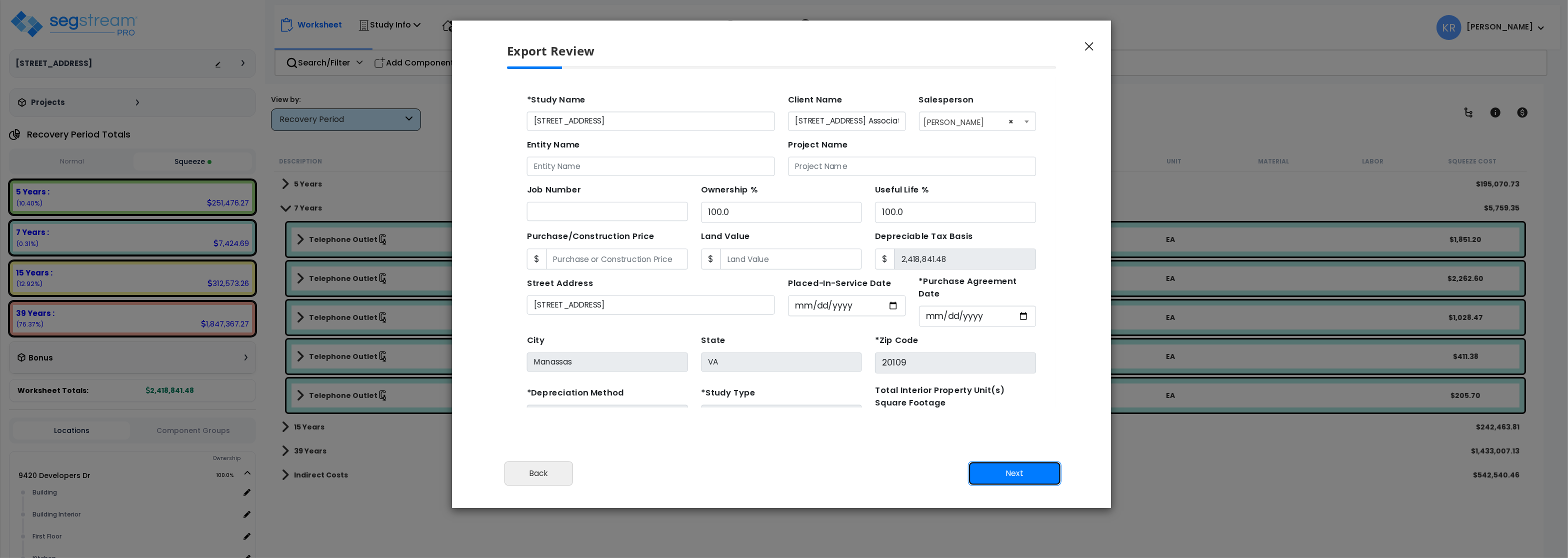
click at [1042, 472] on button "Next" at bounding box center [1015, 473] width 93 height 25
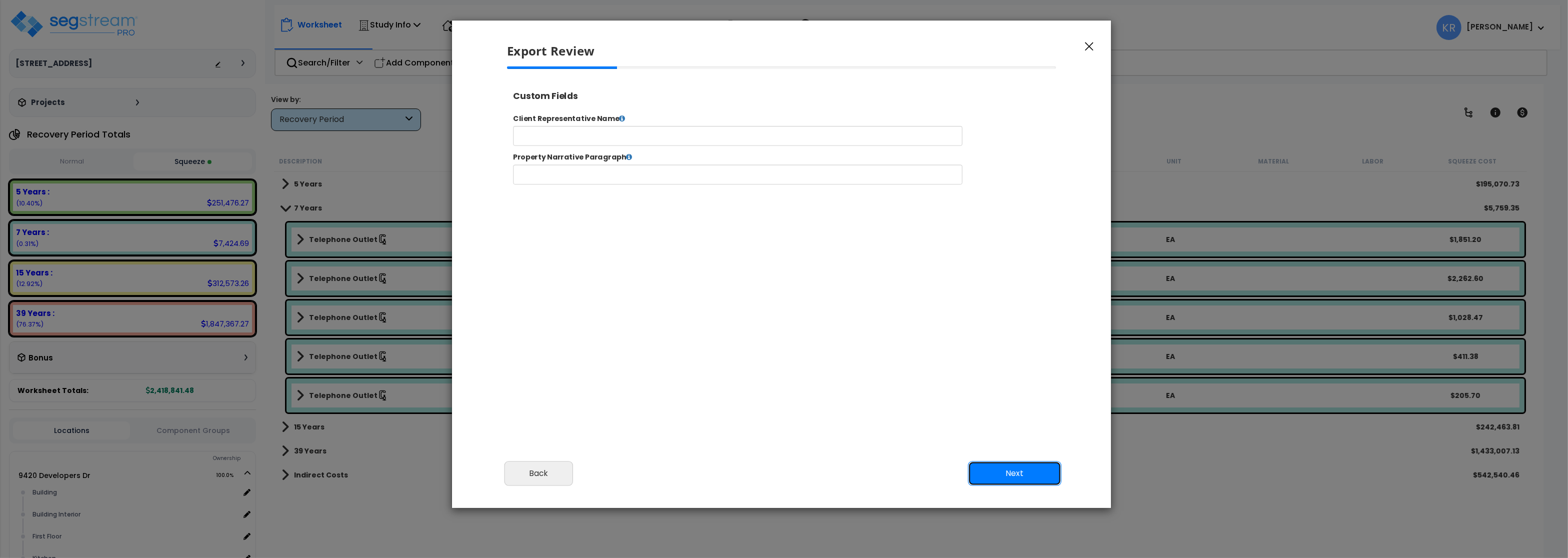
click at [1042, 472] on button "Next" at bounding box center [1015, 473] width 93 height 25
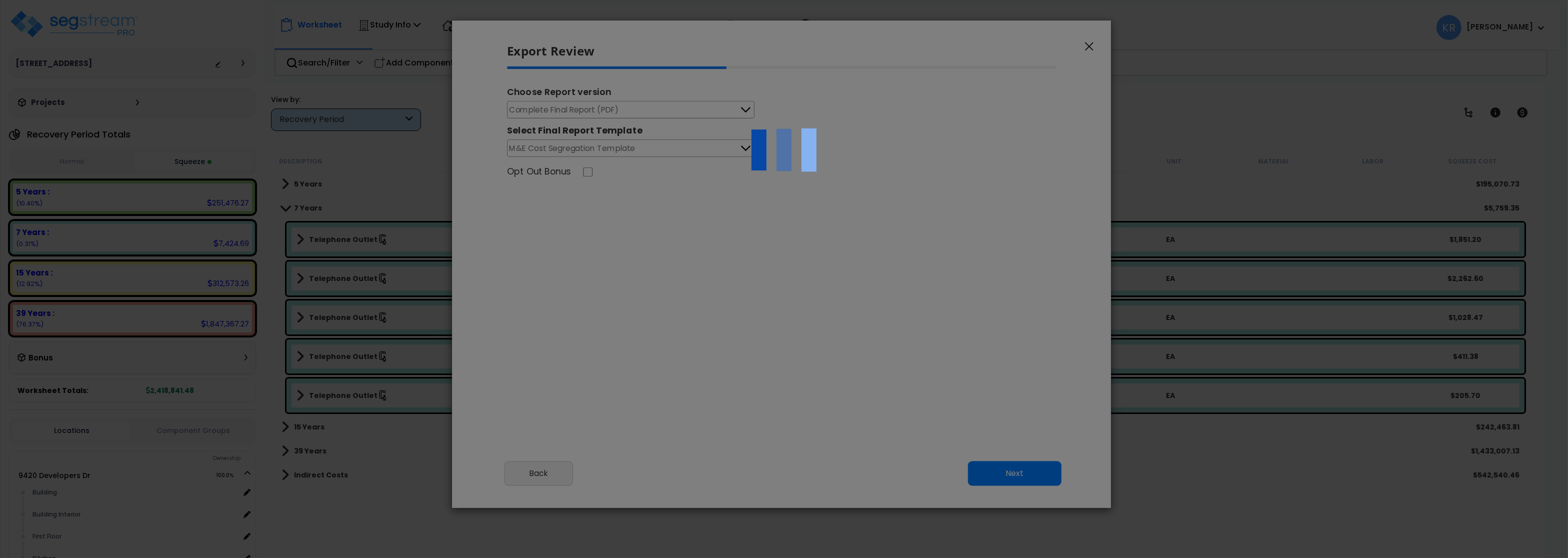
click at [1042, 472] on div at bounding box center [784, 279] width 1568 height 558
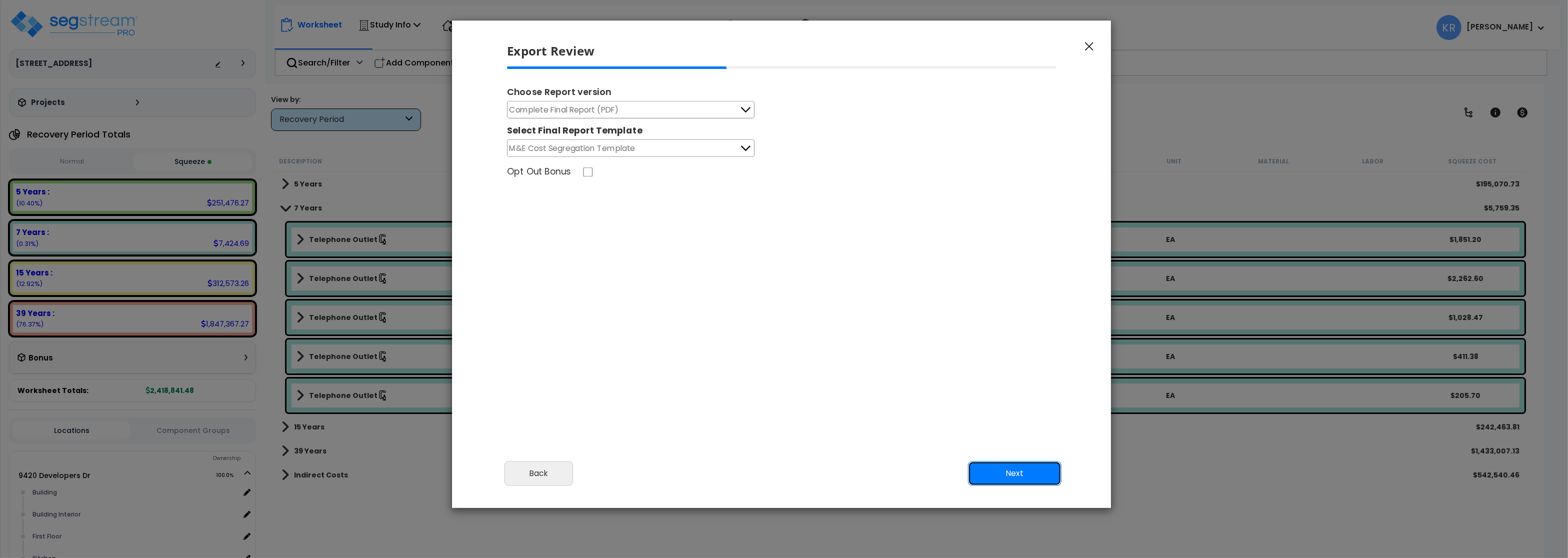
click at [1042, 472] on button "Next" at bounding box center [1015, 473] width 93 height 25
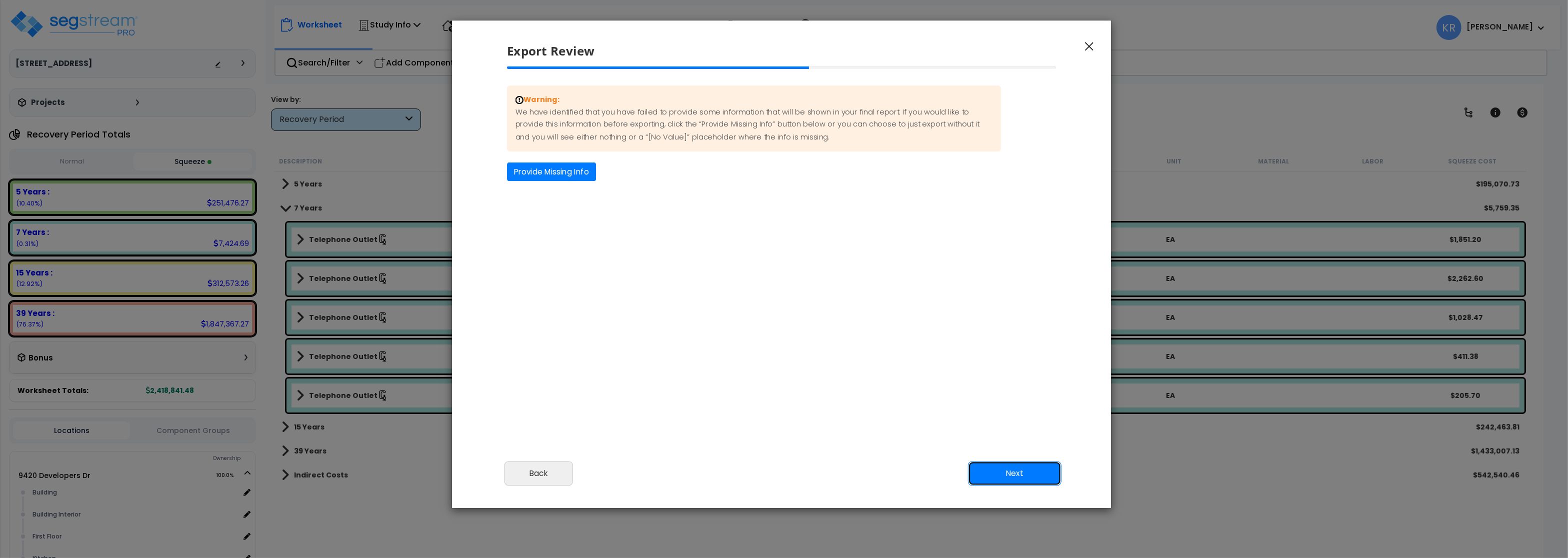
click at [1042, 472] on button "Next" at bounding box center [1015, 473] width 93 height 25
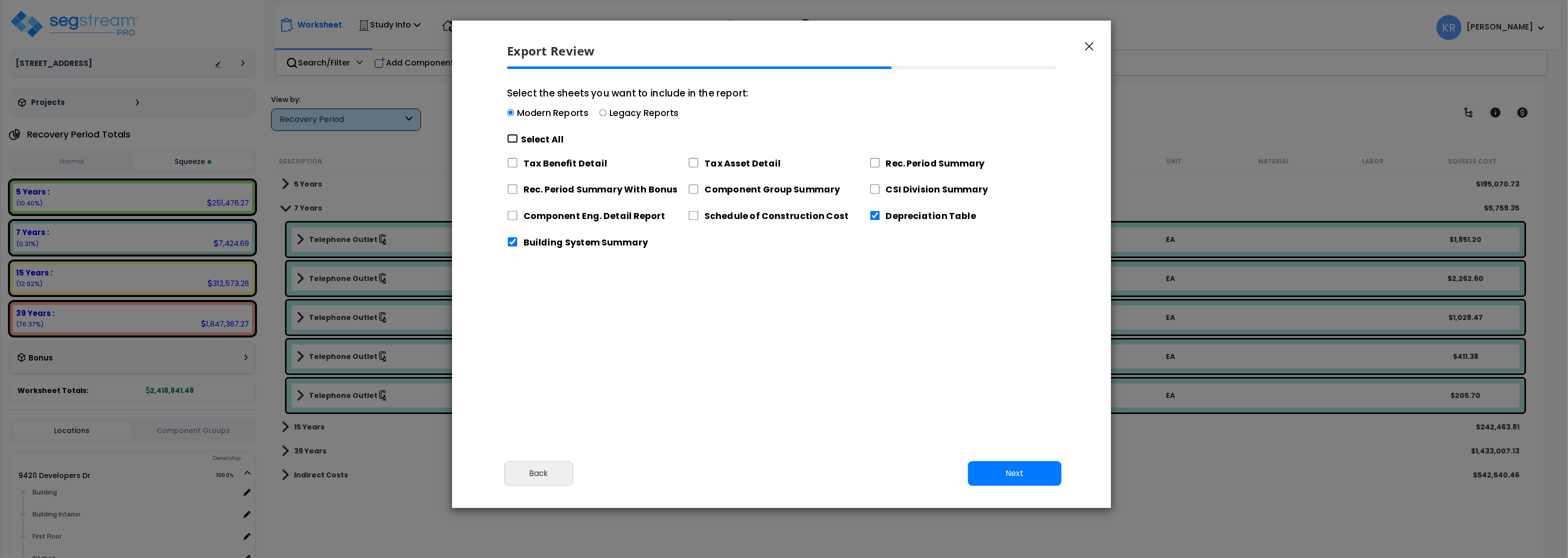
click at [515, 139] on input "Select the sheets you want to include in the report: Modern Reports Legacy Repo…" at bounding box center [513, 138] width 11 height 9
checkbox input "true"
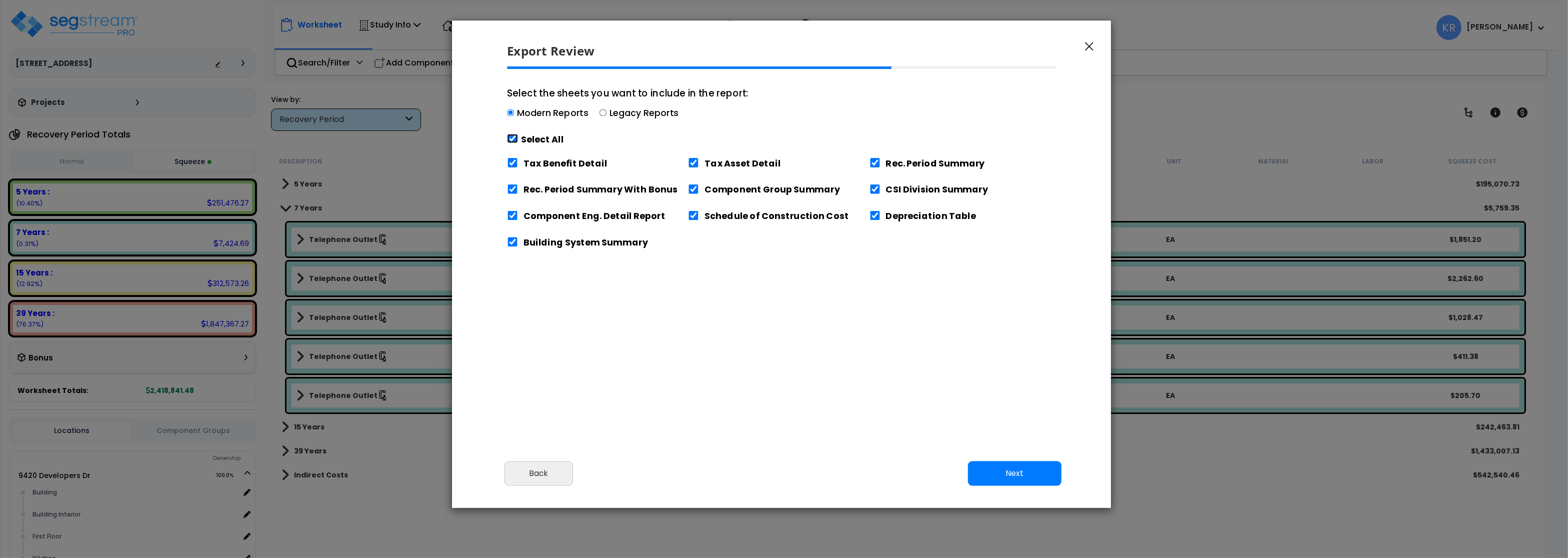
checkbox input "true"
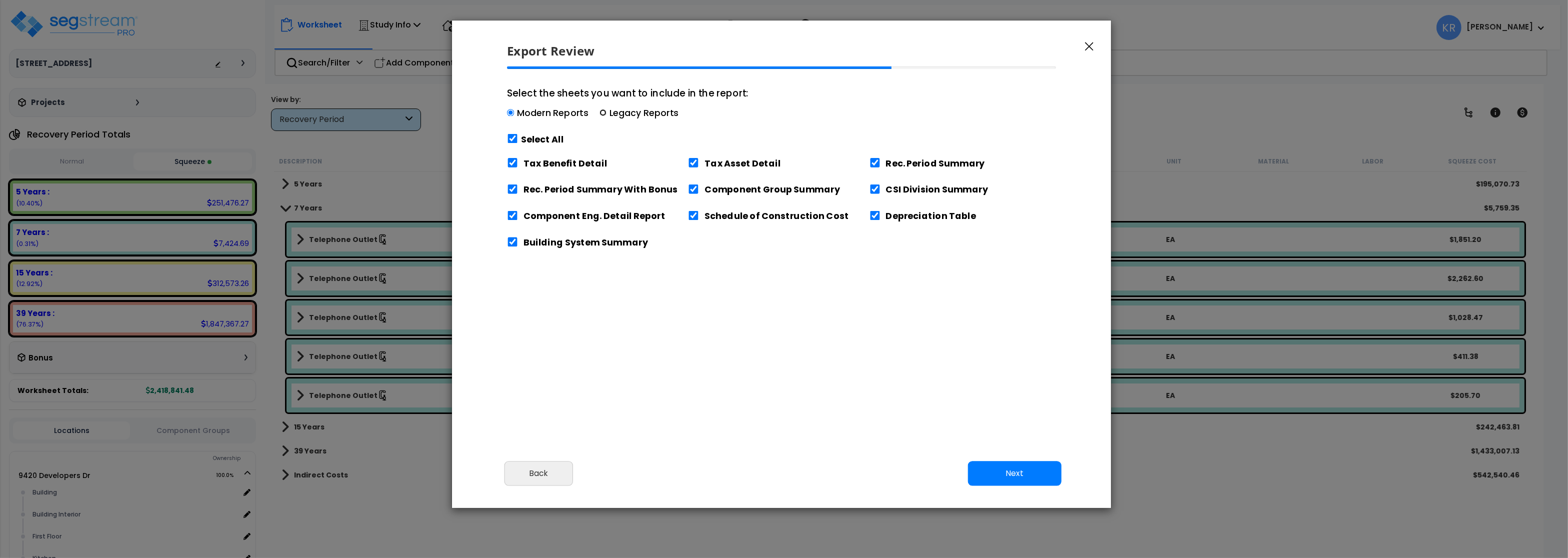
click at [605, 112] on input "Select the sheets you want to include in the report: Modern Reports Legacy Repo…" at bounding box center [603, 113] width 7 height 7
radio input "true"
checkbox input "false"
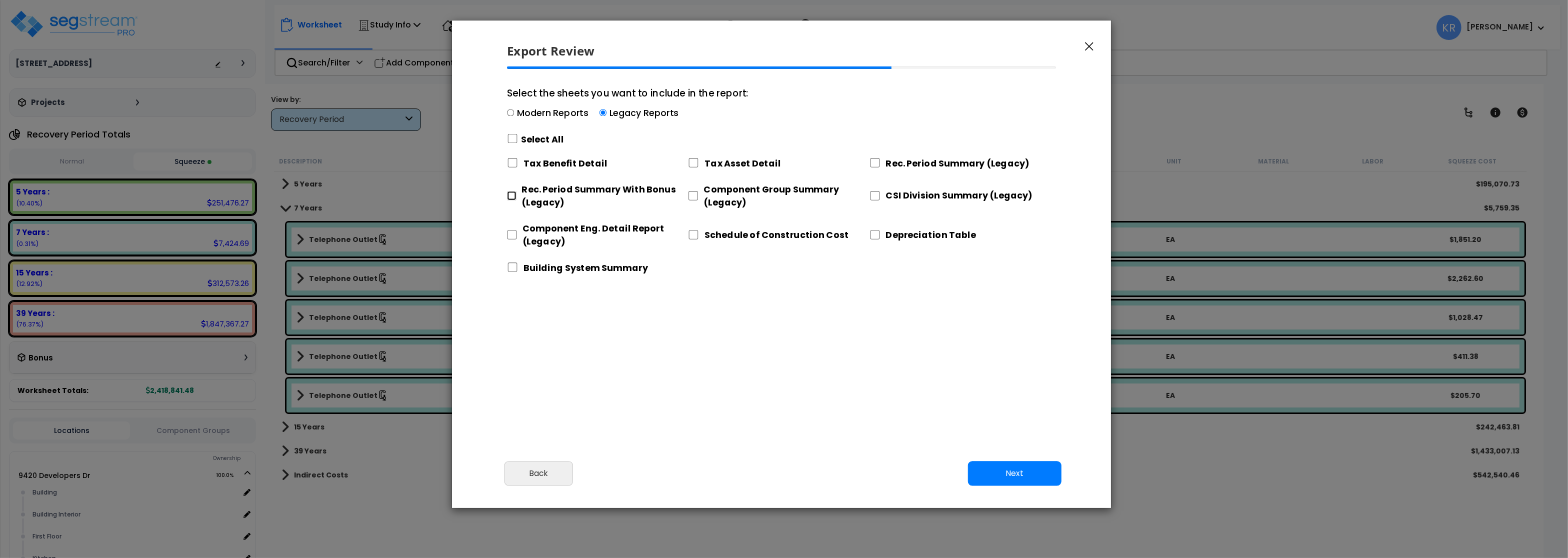
click at [510, 192] on input "Rec. Period Summary With Bonus (Legacy)" at bounding box center [511, 195] width 9 height 9
checkbox input "true"
click at [512, 234] on input "Component Eng. Detail Report (Legacy)" at bounding box center [512, 234] width 10 height 9
checkbox input "true"
click at [699, 235] on div "Schedule of Construction Cost" at bounding box center [779, 233] width 181 height 33
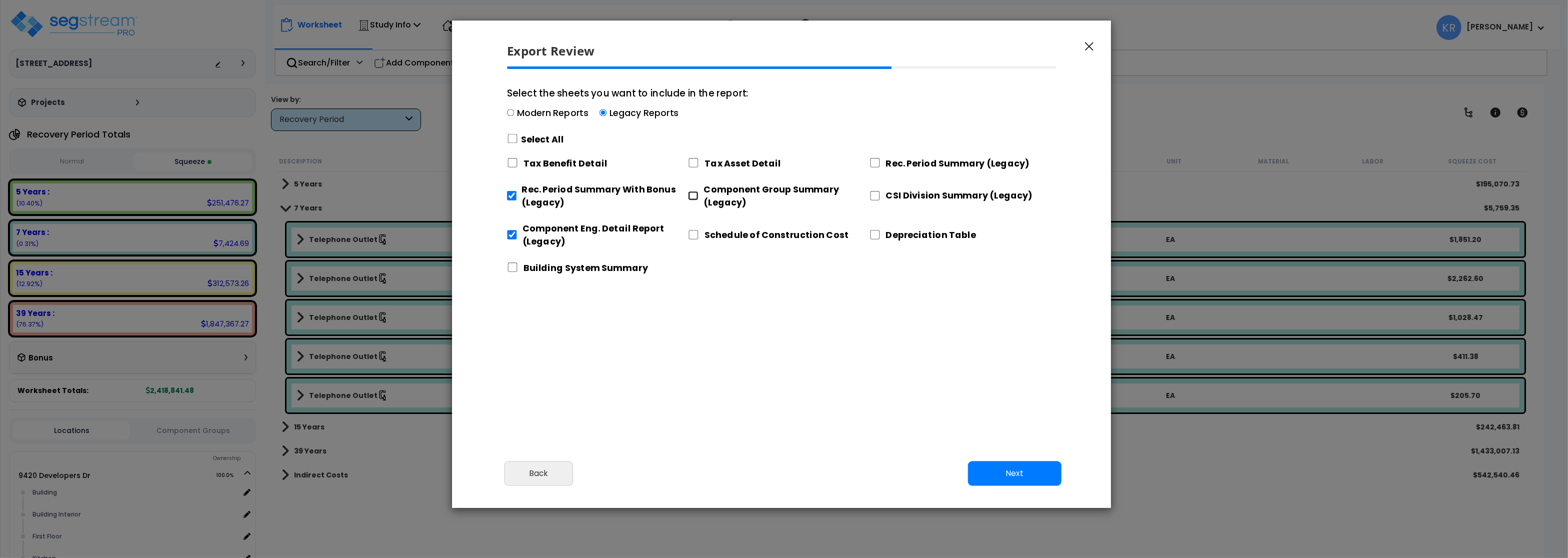
click at [697, 194] on input "Component Group Summary (Legacy)" at bounding box center [693, 195] width 10 height 9
checkbox input "true"
click at [689, 239] on input "Schedule of Construction Cost" at bounding box center [694, 234] width 11 height 9
click at [694, 234] on input "Schedule of Construction Cost" at bounding box center [694, 234] width 11 height 9
click at [692, 236] on input "Schedule of Construction Cost" at bounding box center [694, 234] width 11 height 9
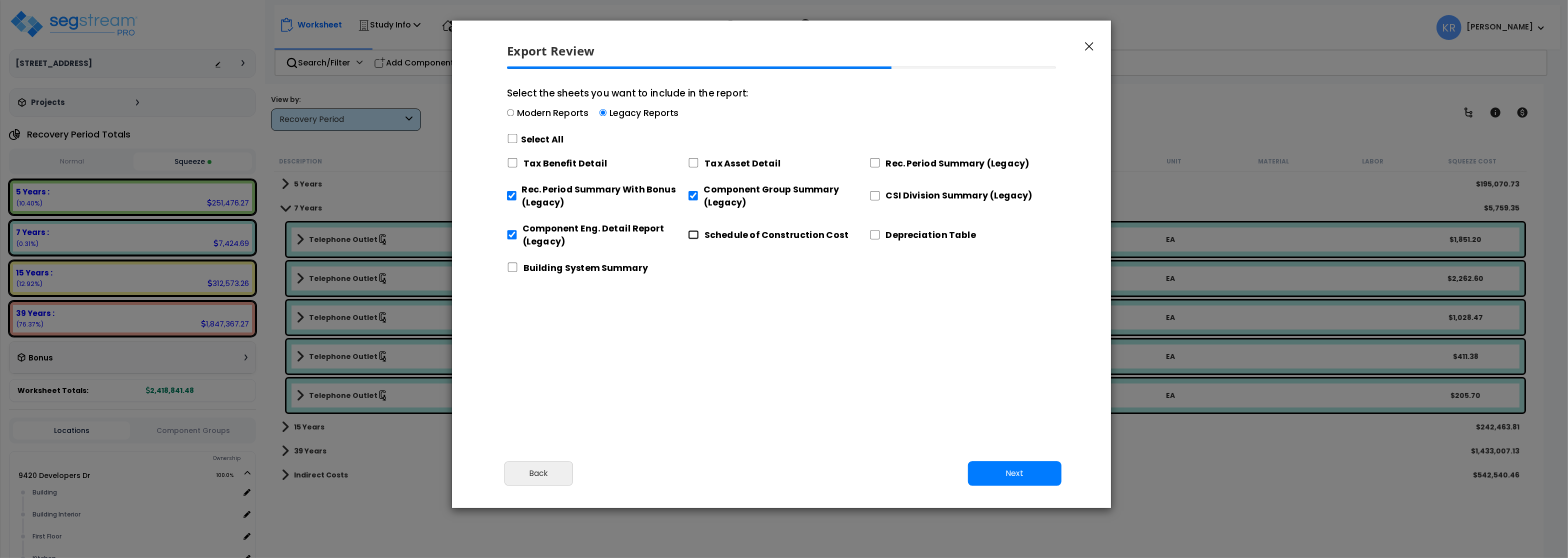
checkbox input "true"
click at [874, 234] on input "Depreciation Table" at bounding box center [876, 234] width 11 height 9
checkbox input "true"
click at [879, 195] on input "CSI Division Summary (Legacy)" at bounding box center [876, 195] width 11 height 9
checkbox input "true"
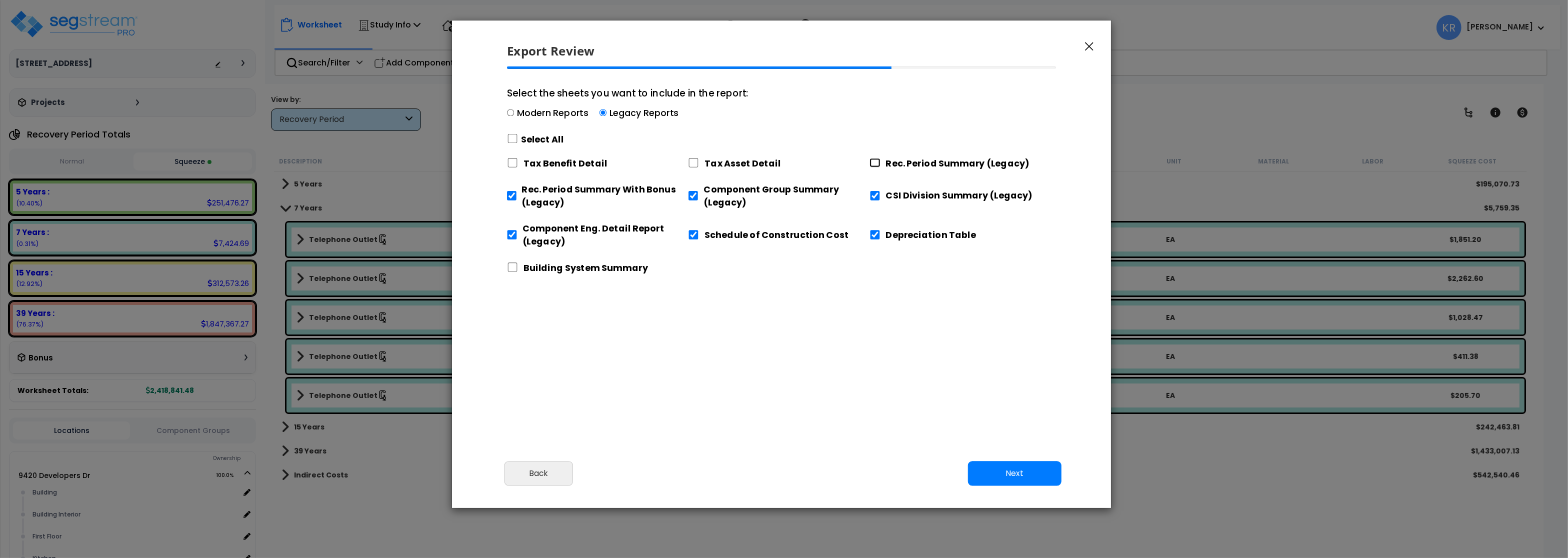
click at [876, 163] on input "Rec. Period Summary (Legacy)" at bounding box center [876, 162] width 11 height 9
checkbox input "true"
click at [1018, 485] on button "Next" at bounding box center [1015, 473] width 93 height 25
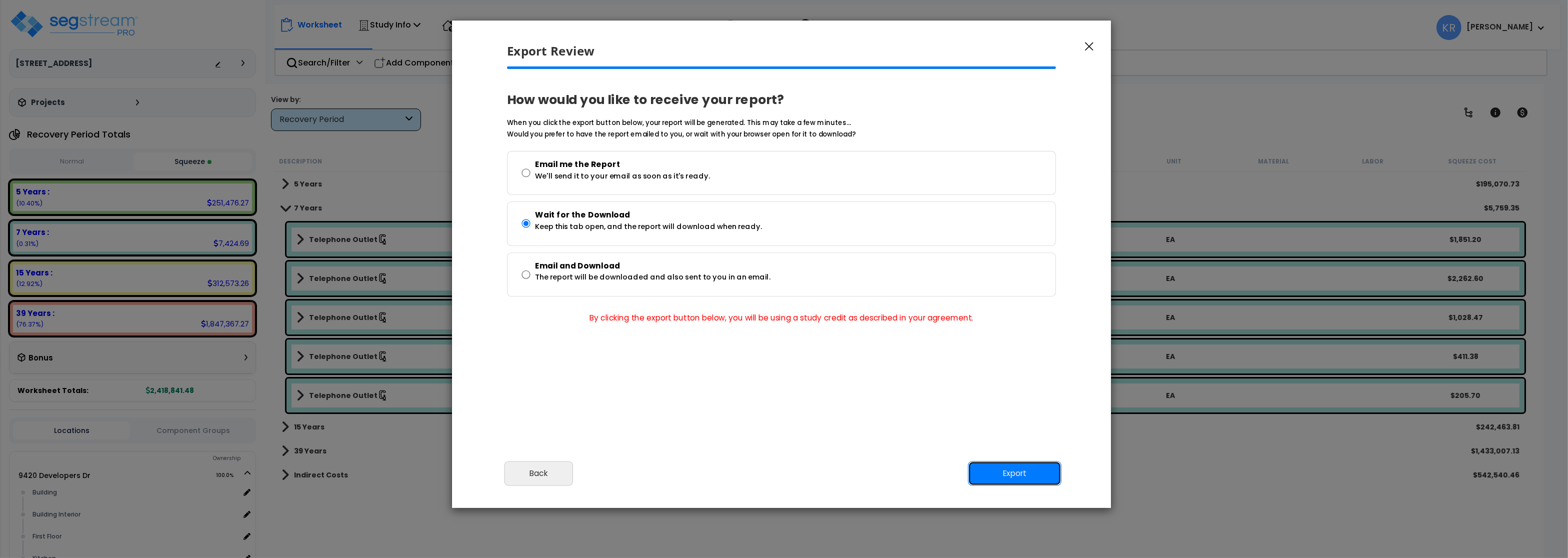
click at [1031, 467] on button "Export" at bounding box center [1015, 473] width 93 height 25
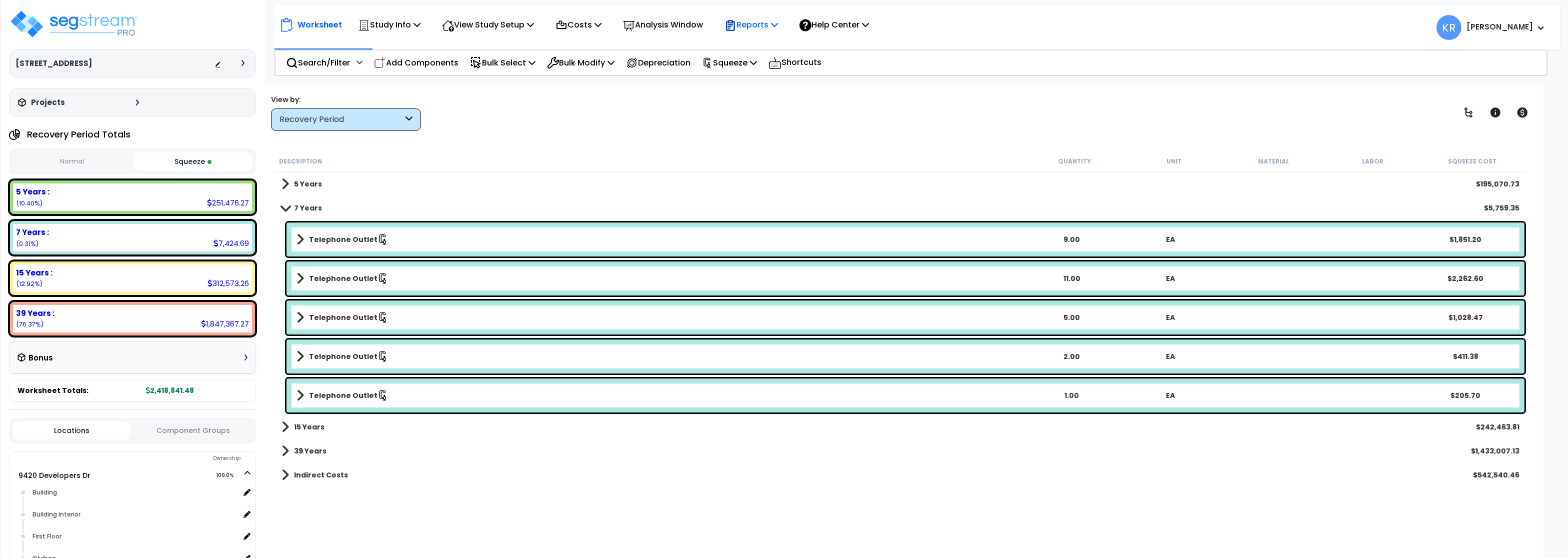
click at [757, 25] on p "Reports" at bounding box center [752, 24] width 54 height 13
click at [757, 42] on link "Get Report" at bounding box center [769, 47] width 99 height 20
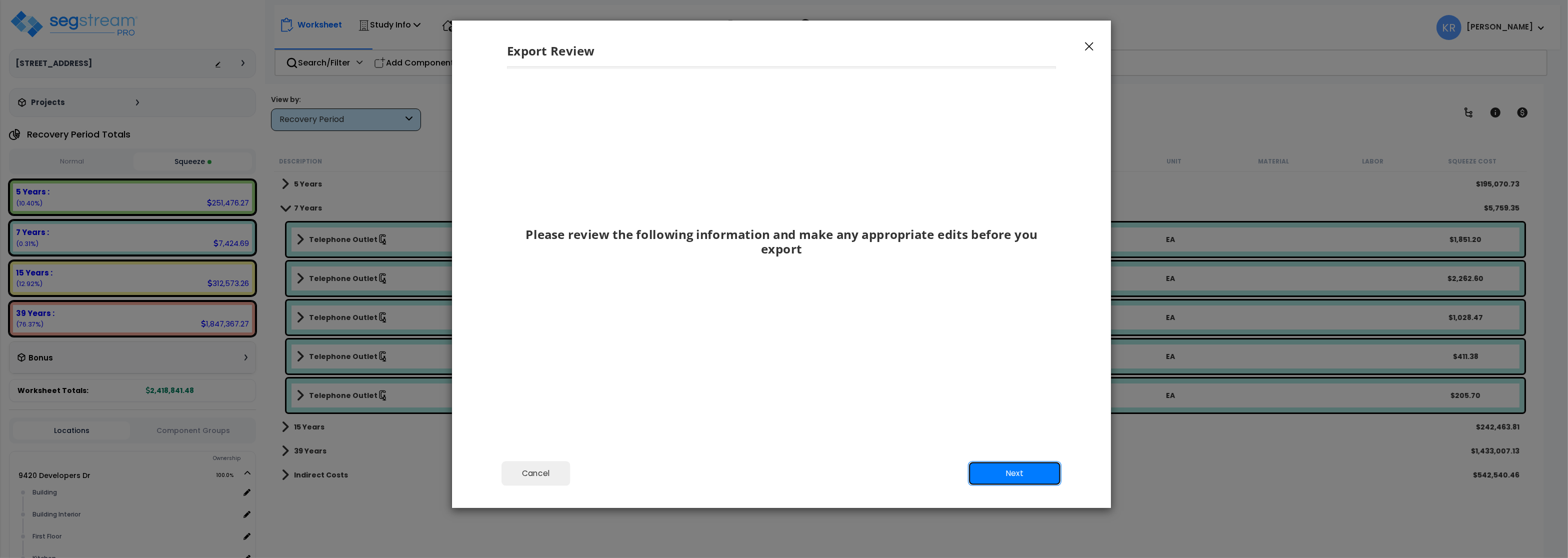
click at [1036, 472] on button "Next" at bounding box center [1015, 473] width 93 height 25
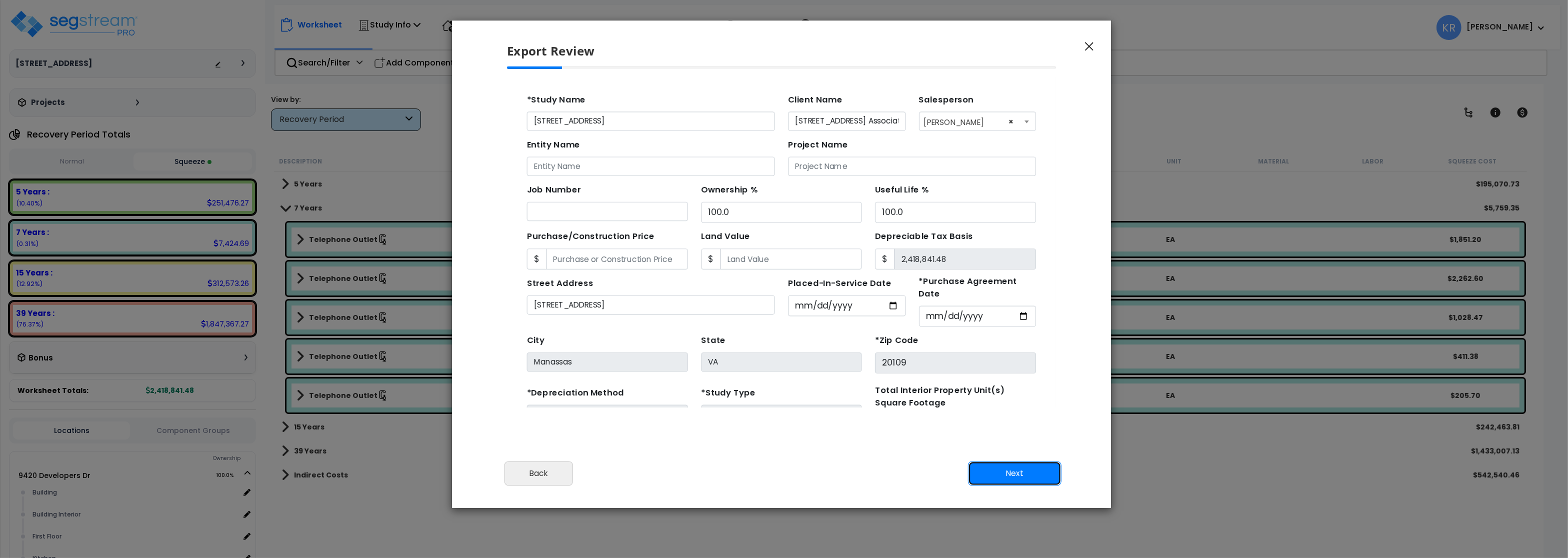
click at [1036, 472] on button "Next" at bounding box center [1015, 473] width 93 height 25
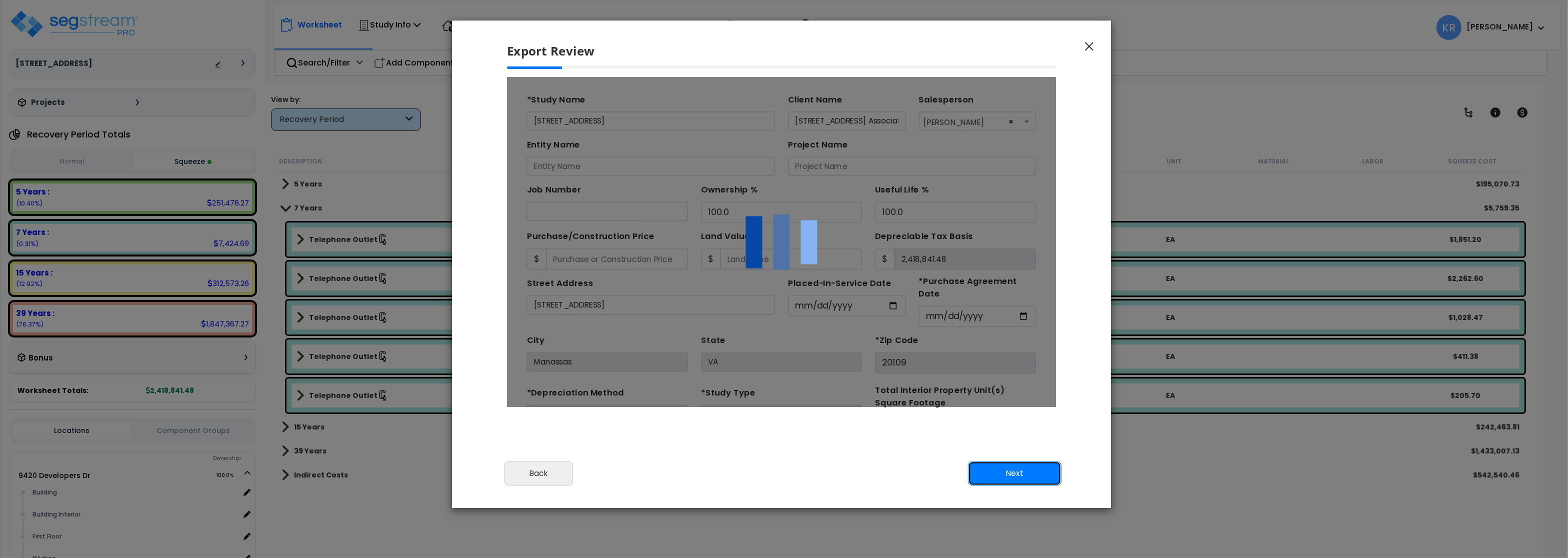
click at [1036, 472] on button "Next" at bounding box center [1015, 473] width 93 height 25
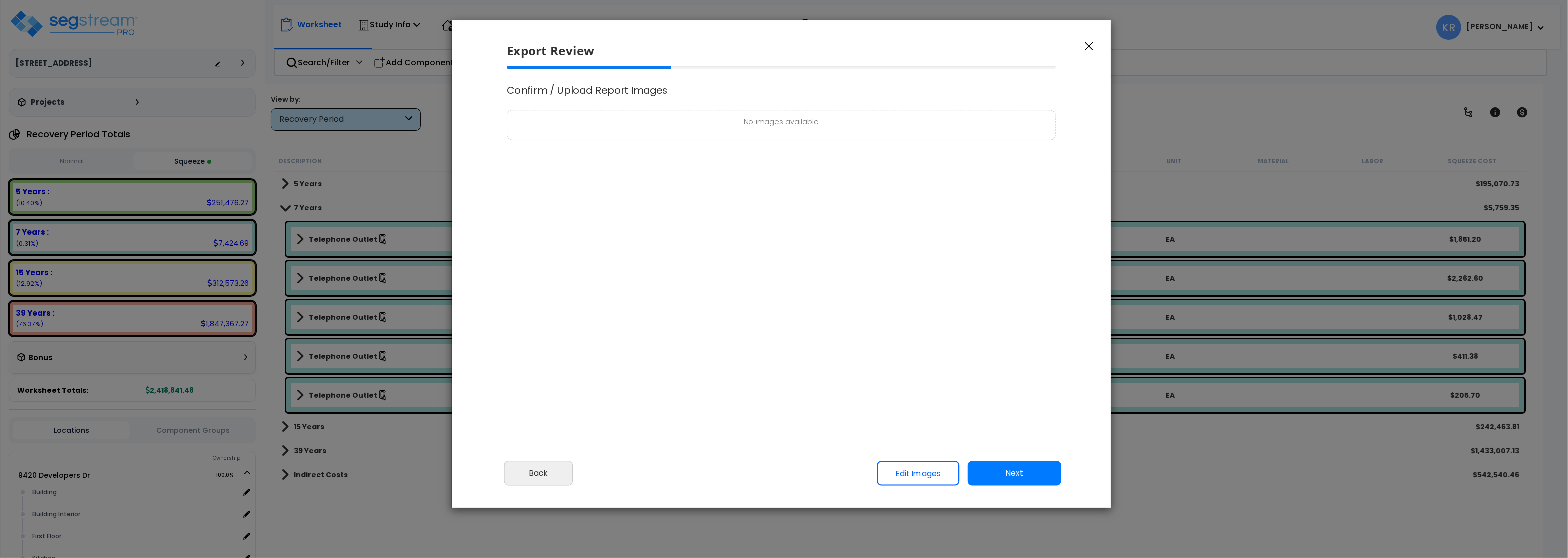
click at [1036, 84] on div "We are Building your Study. So please grab a coffee and let us do the heavy lif…" at bounding box center [784, 64] width 1568 height 40
click at [1036, 472] on button "Next" at bounding box center [1015, 473] width 93 height 25
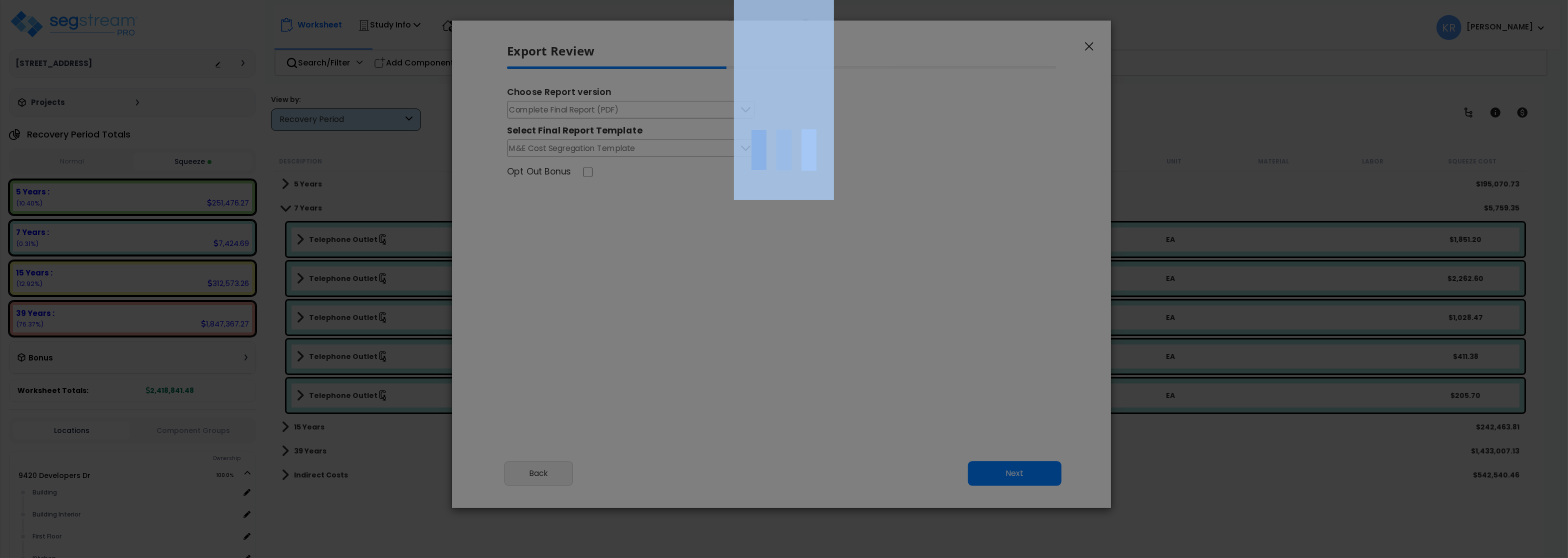
click at [1036, 472] on div at bounding box center [784, 279] width 1568 height 558
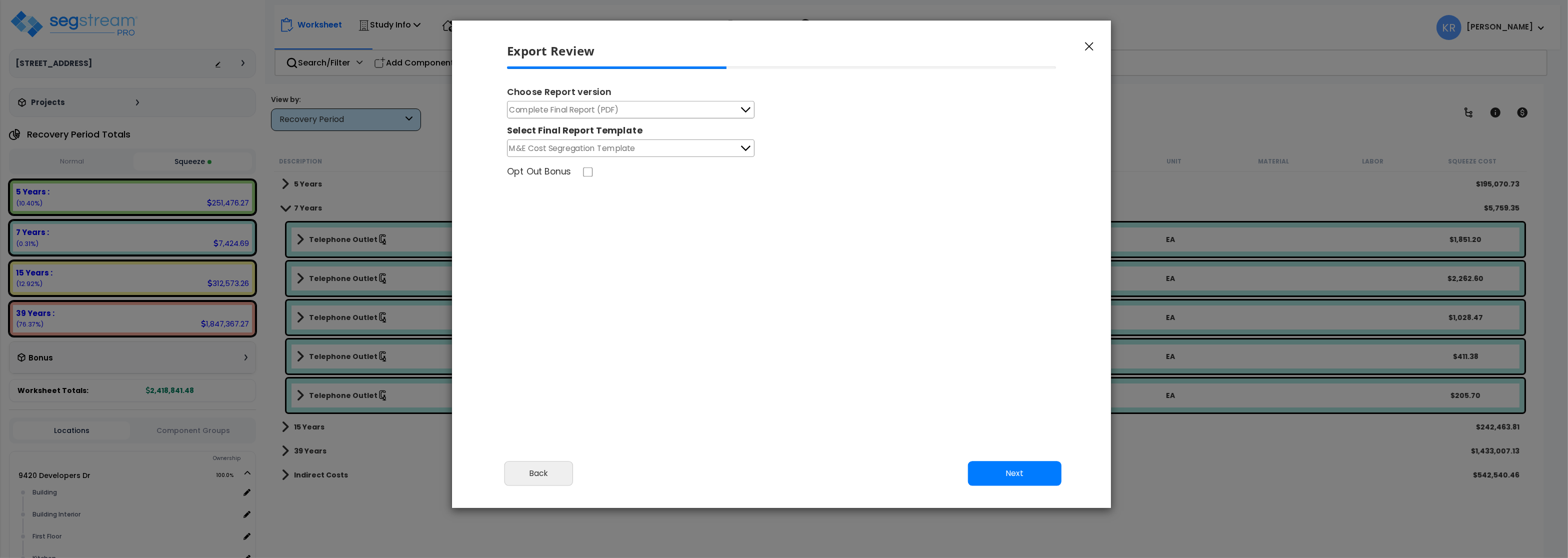
click at [1087, 45] on button "button" at bounding box center [1089, 46] width 15 height 12
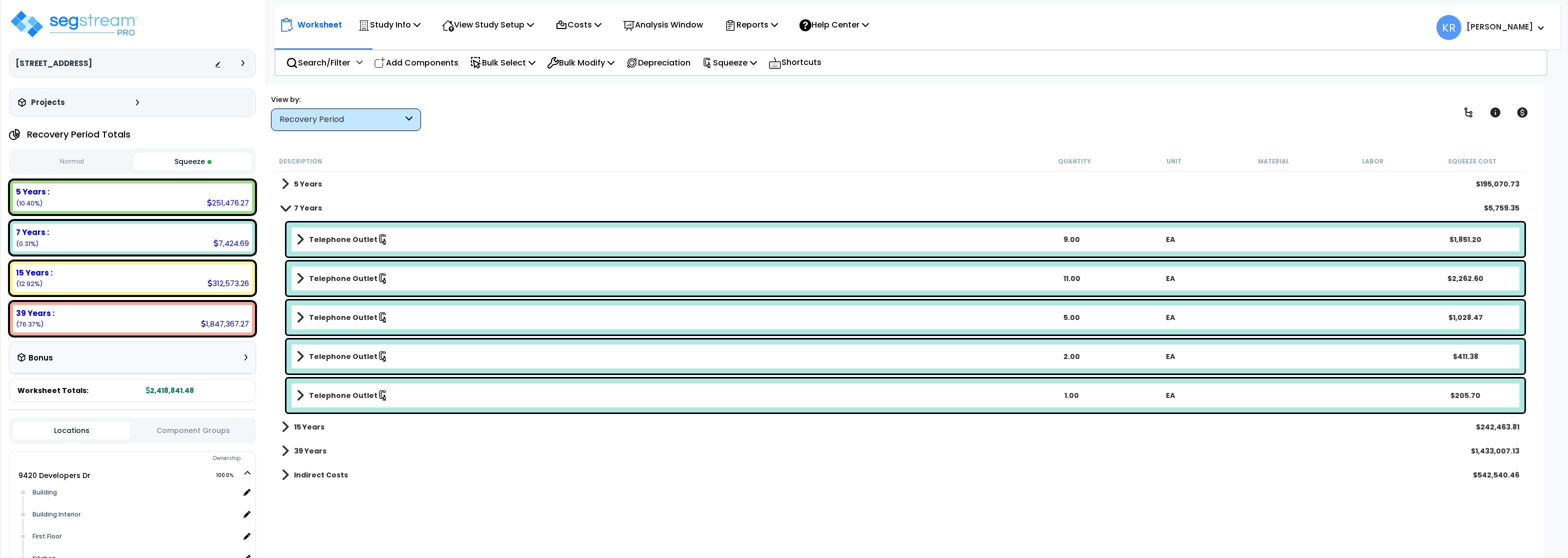
click at [1504, 536] on div "Worksheet Study Info Study Setup Add Property Unit Template study Clone study KR" at bounding box center [900, 363] width 1286 height 558
click at [653, 159] on div "Description" at bounding box center [651, 161] width 745 height 10
click at [1507, 552] on div "Worksheet Study Info Study Setup Add Property Unit Template study Clone study KR" at bounding box center [900, 363] width 1286 height 558
click at [324, 118] on div "Recovery Period" at bounding box center [341, 120] width 123 height 11
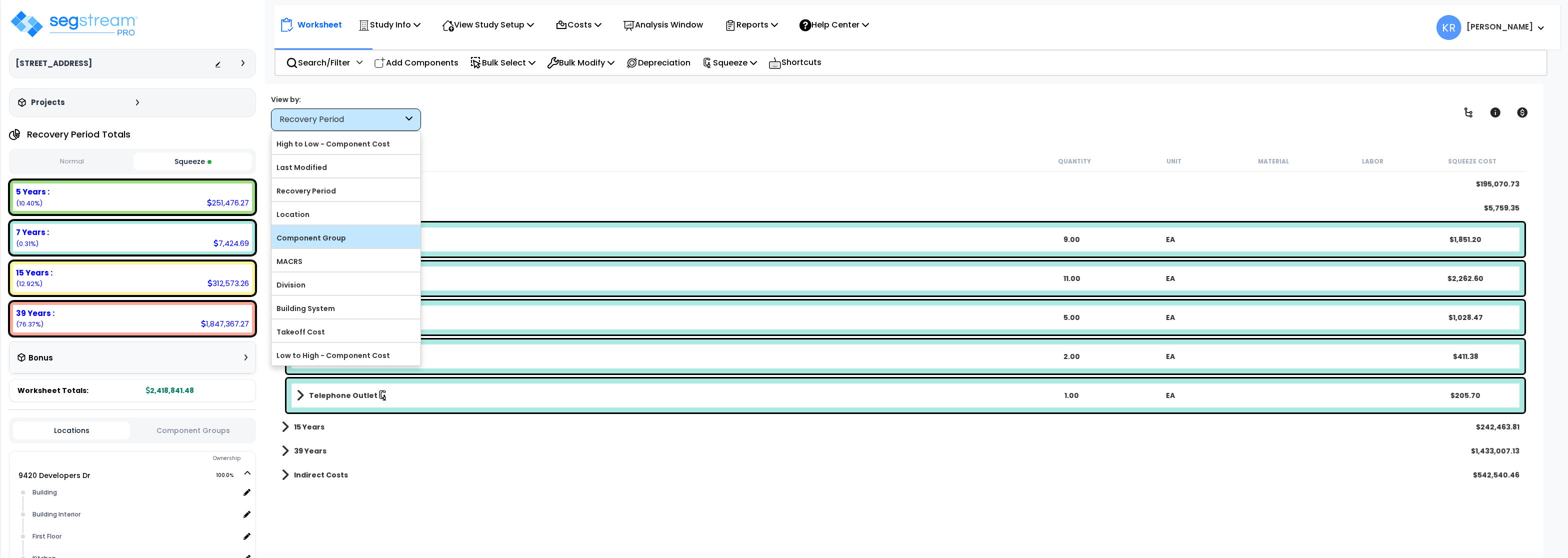
click at [321, 234] on label "Component Group" at bounding box center [346, 238] width 149 height 15
click at [0, 0] on input "Component Group" at bounding box center [0, 0] width 0 height 0
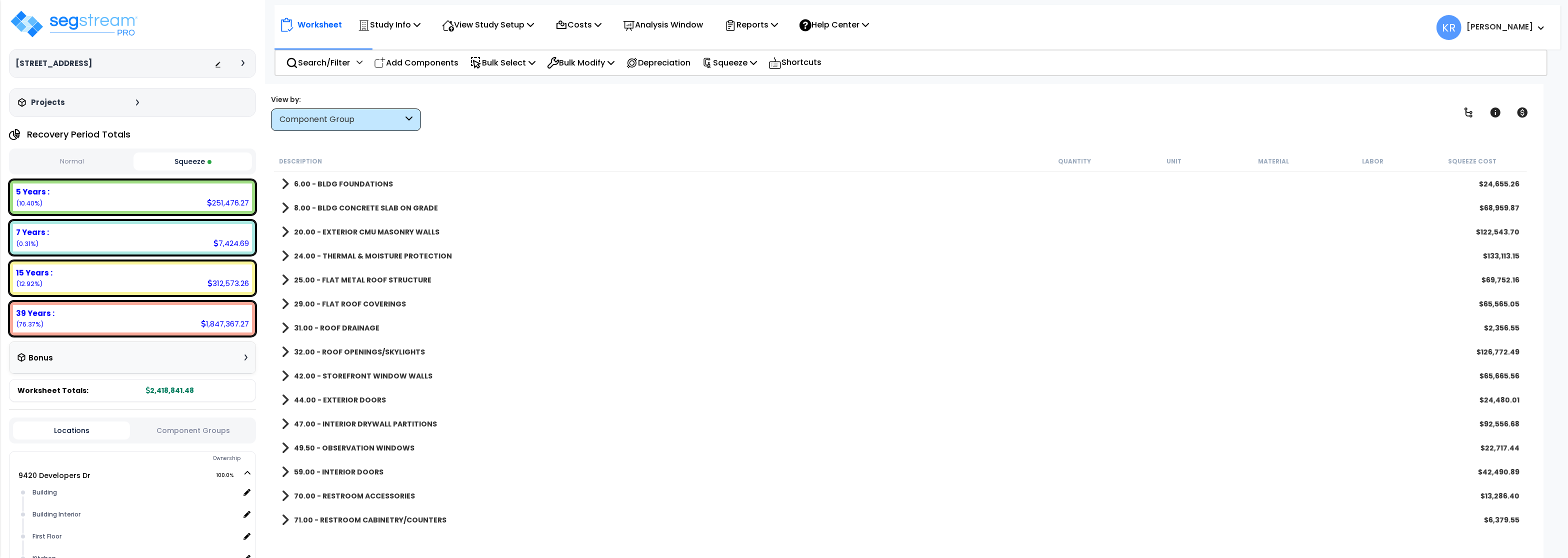
scroll to position [0, 0]
click at [1527, 20] on span "KR Kristina" at bounding box center [1492, 27] width 109 height 25
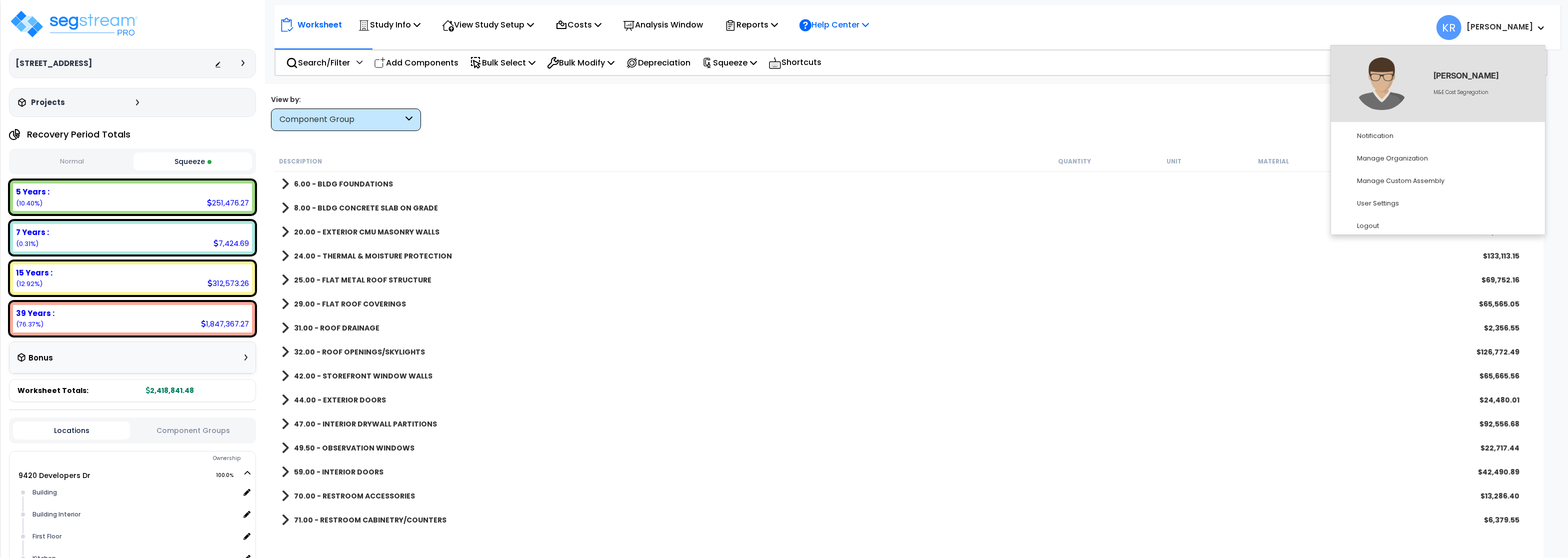
click at [837, 26] on p "Help Center" at bounding box center [835, 24] width 69 height 13
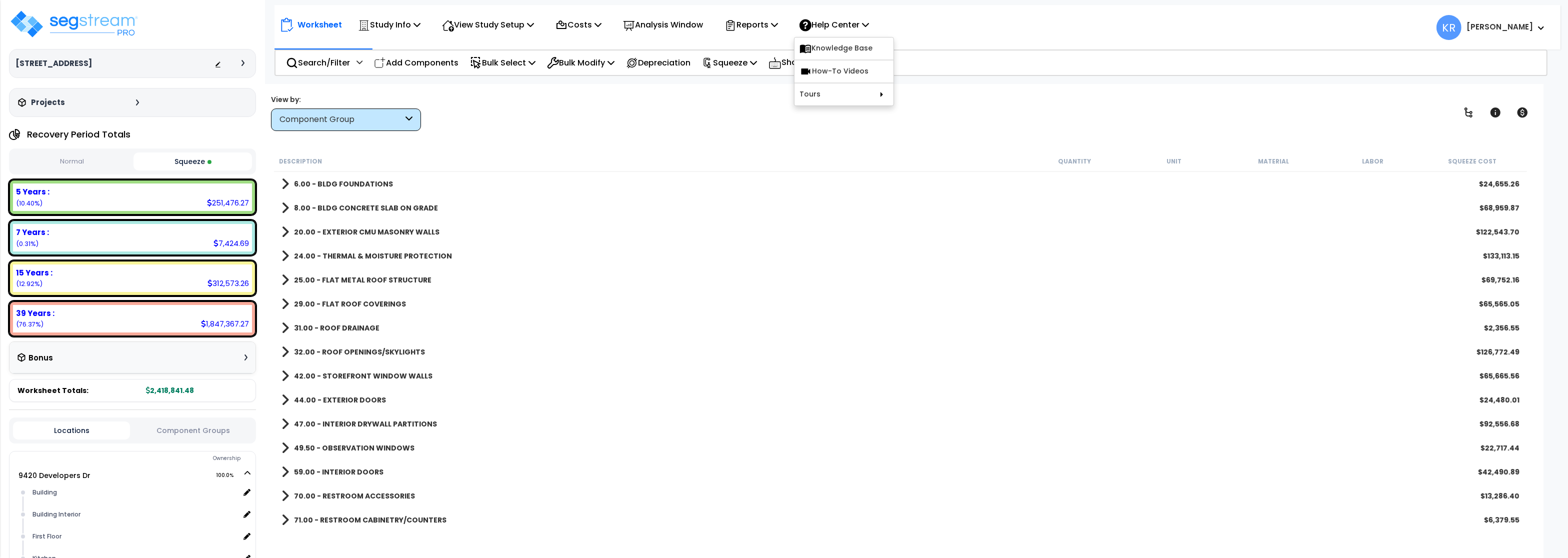
click at [795, 212] on div "8.00 - BLDG CONCRETE SLAB ON GRADE $68,959.87" at bounding box center [900, 208] width 1248 height 24
click at [753, 23] on p "Reports" at bounding box center [752, 24] width 54 height 13
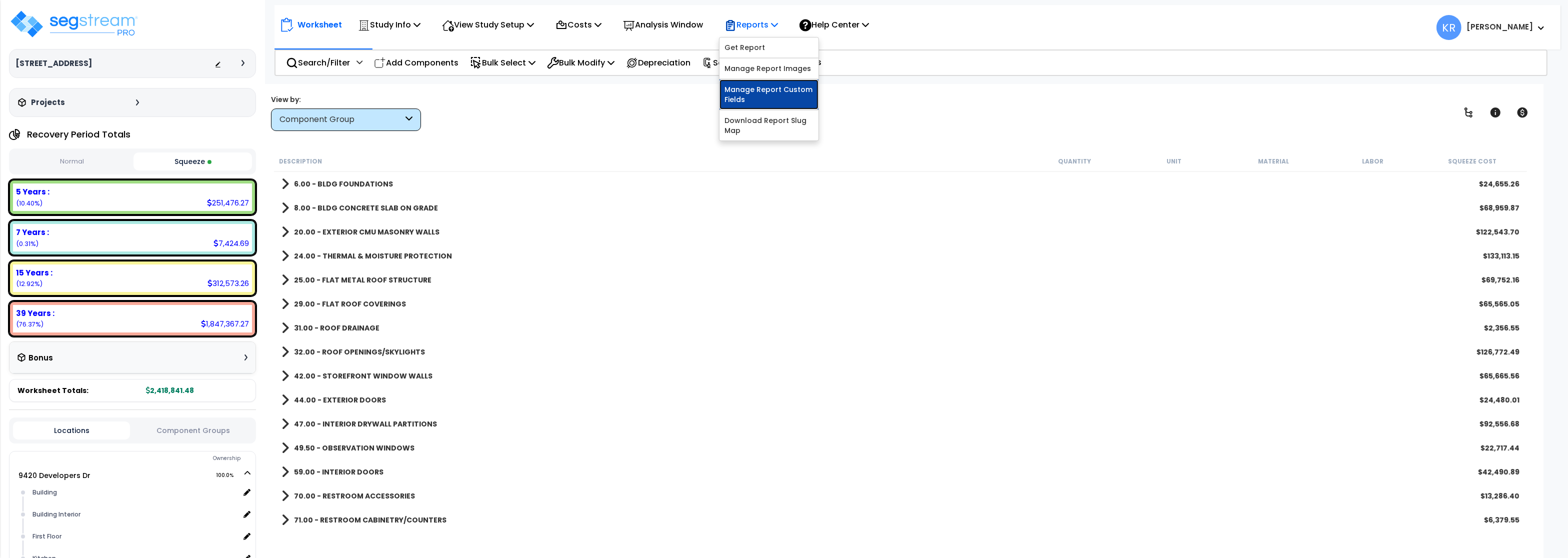
click at [759, 91] on link "Manage Report Custom Fields" at bounding box center [769, 94] width 99 height 30
click at [777, 25] on p "Reports" at bounding box center [752, 24] width 54 height 13
click at [932, 292] on div "29.00 - FLAT ROOF COVERINGS $65,565.05" at bounding box center [900, 304] width 1248 height 24
click at [772, 26] on p "Reports" at bounding box center [752, 24] width 54 height 13
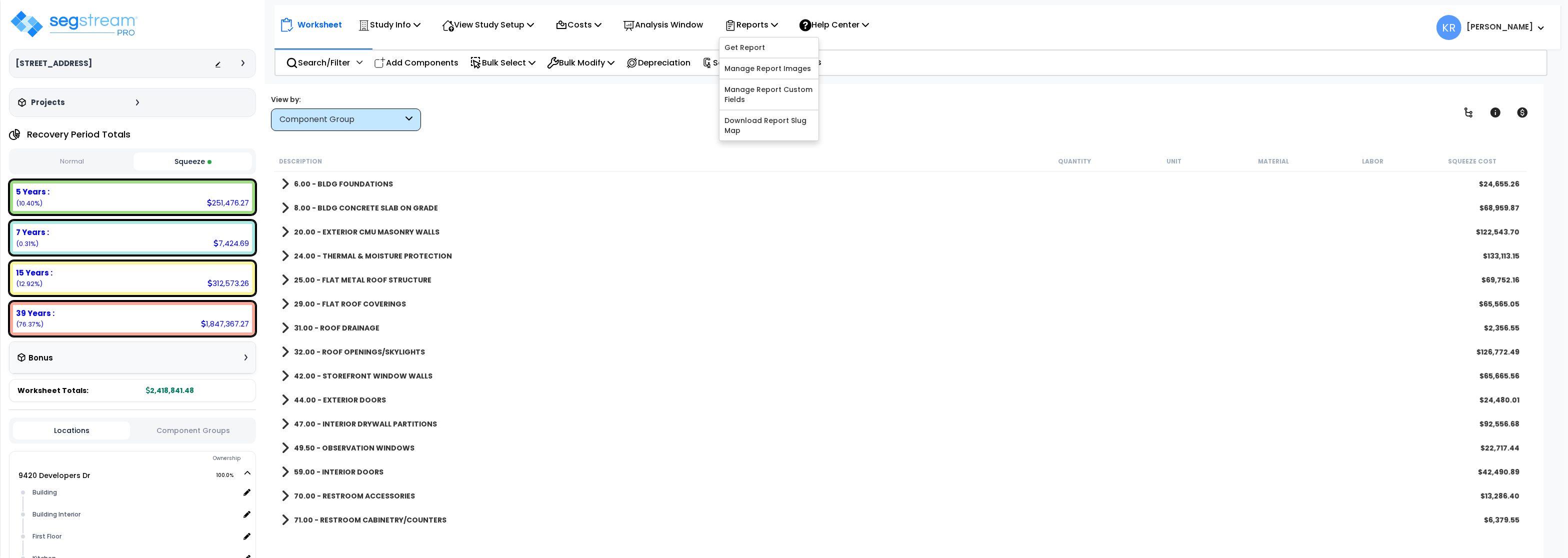
click at [536, 268] on div "24.00 - THERMAL & MOISTURE PROTECTION $133,113.15" at bounding box center [900, 256] width 1248 height 24
click at [832, 25] on p "Help Center" at bounding box center [835, 24] width 69 height 13
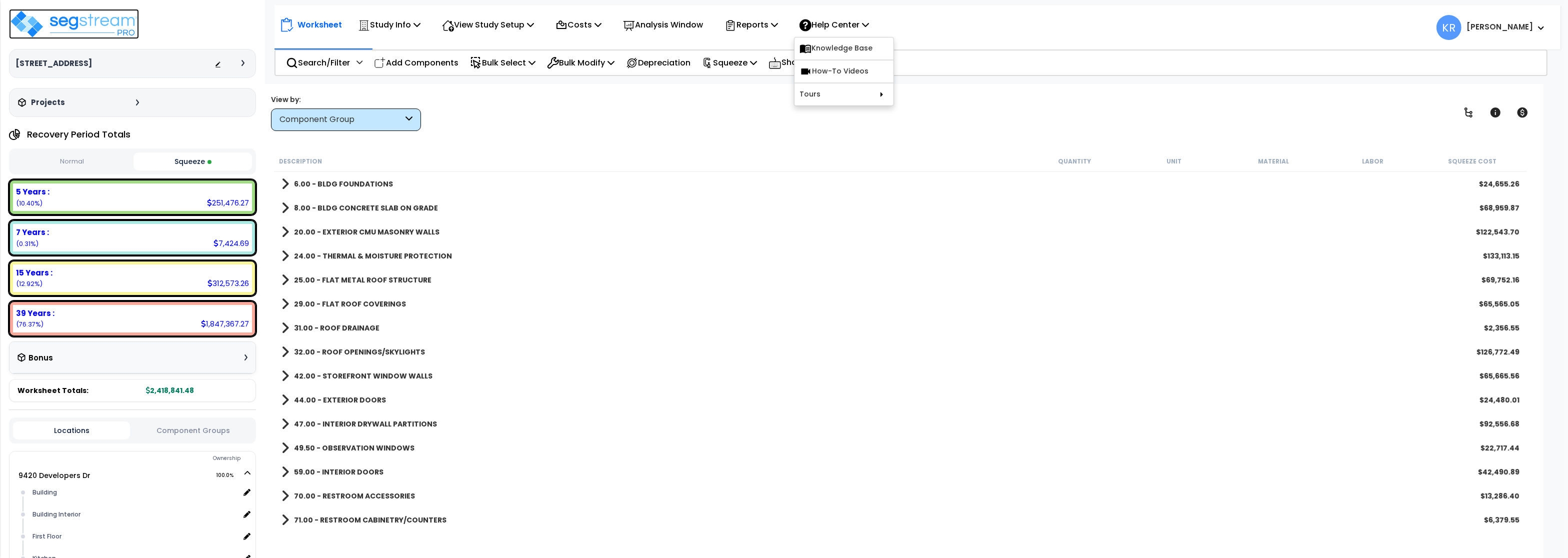
click at [82, 25] on img at bounding box center [74, 24] width 130 height 30
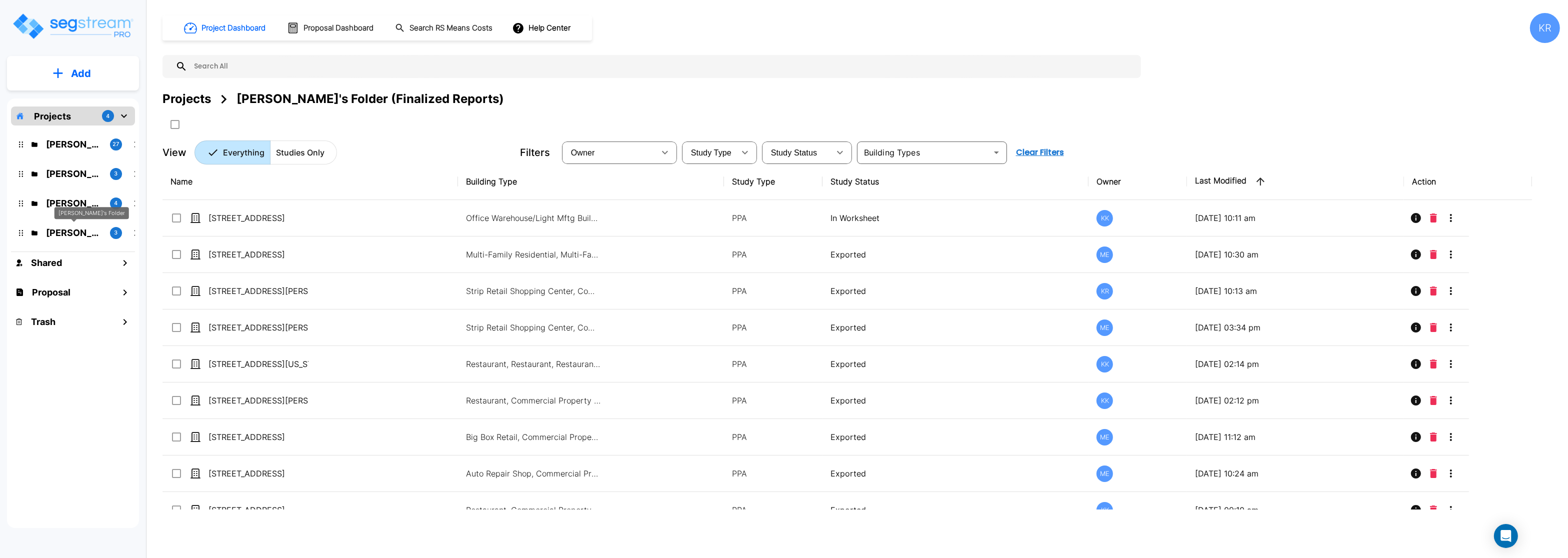
click at [79, 227] on p "[PERSON_NAME]'s Folder" at bounding box center [74, 232] width 56 height 13
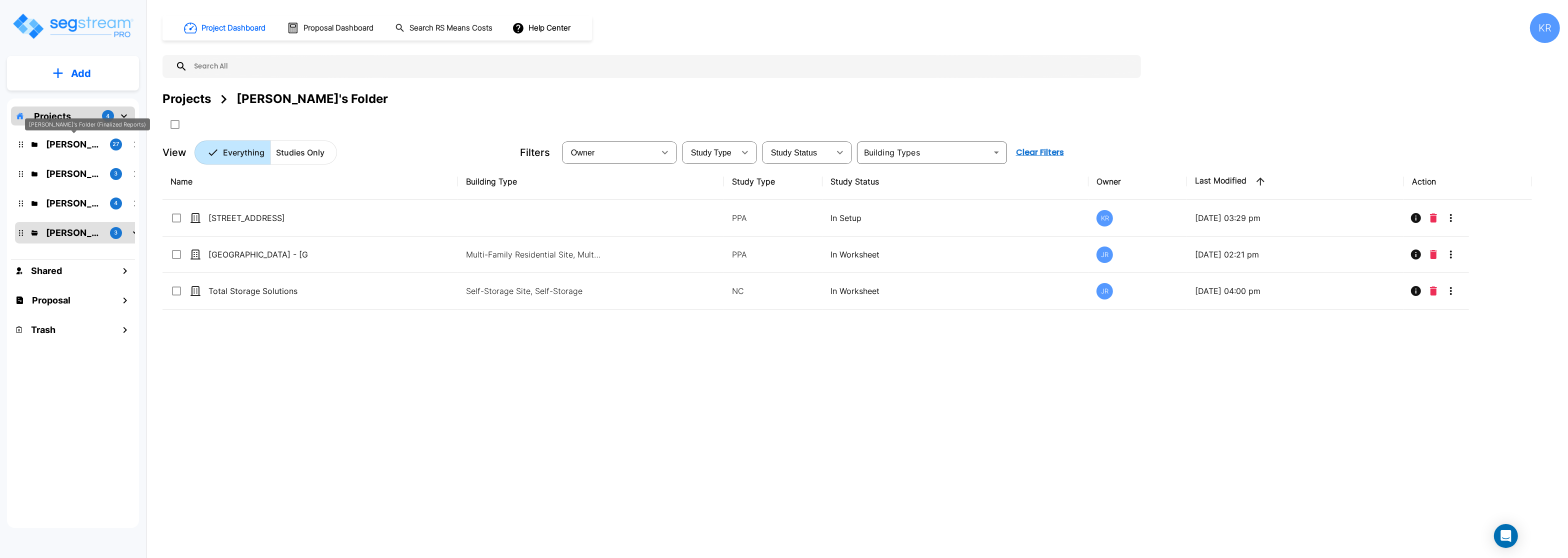
click at [74, 147] on p "[PERSON_NAME]'s Folder (Finalized Reports)" at bounding box center [74, 144] width 56 height 13
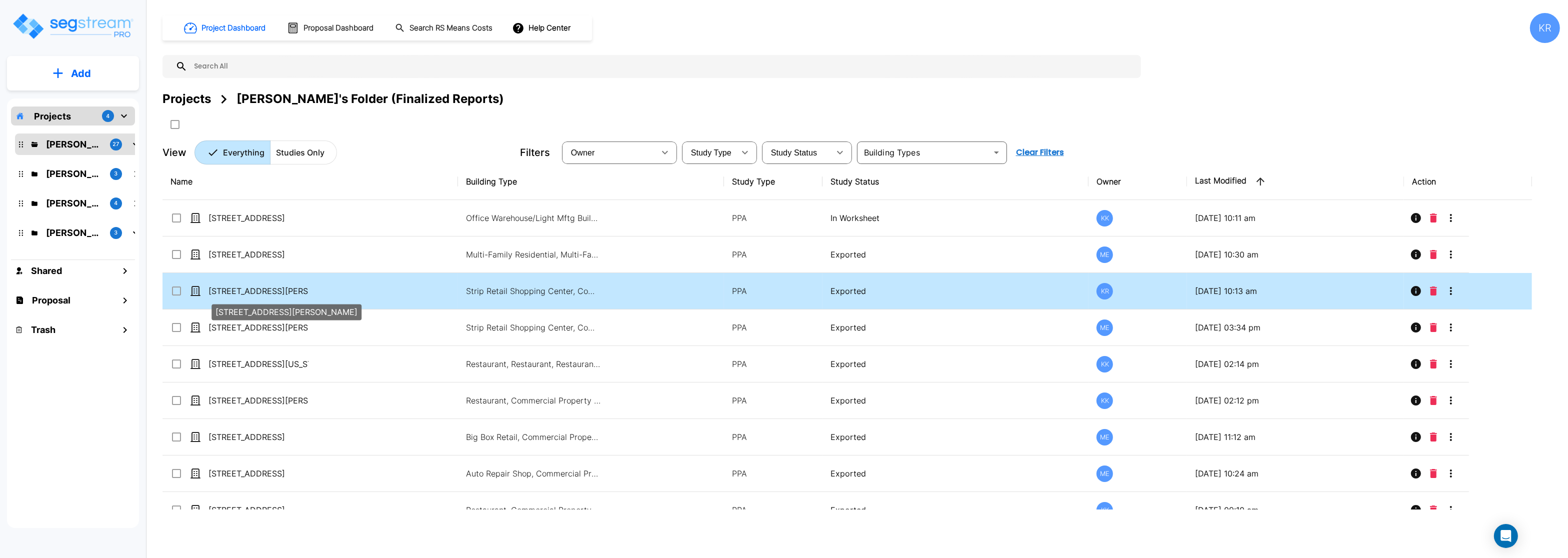
click at [269, 290] on p "[STREET_ADDRESS][PERSON_NAME]" at bounding box center [258, 291] width 100 height 12
click at [223, 288] on p "[STREET_ADDRESS][PERSON_NAME]" at bounding box center [258, 291] width 100 height 12
checkbox input "false"
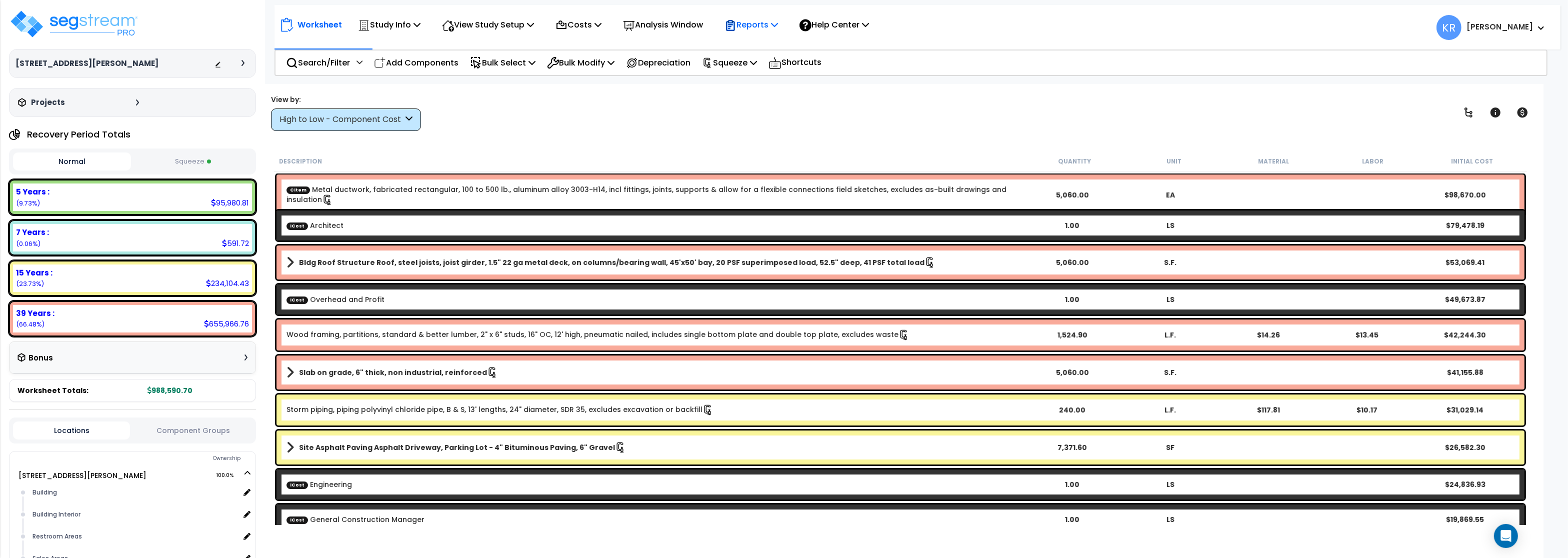
click at [759, 24] on p "Reports" at bounding box center [752, 24] width 54 height 13
click at [757, 44] on link "Get Report" at bounding box center [769, 47] width 99 height 20
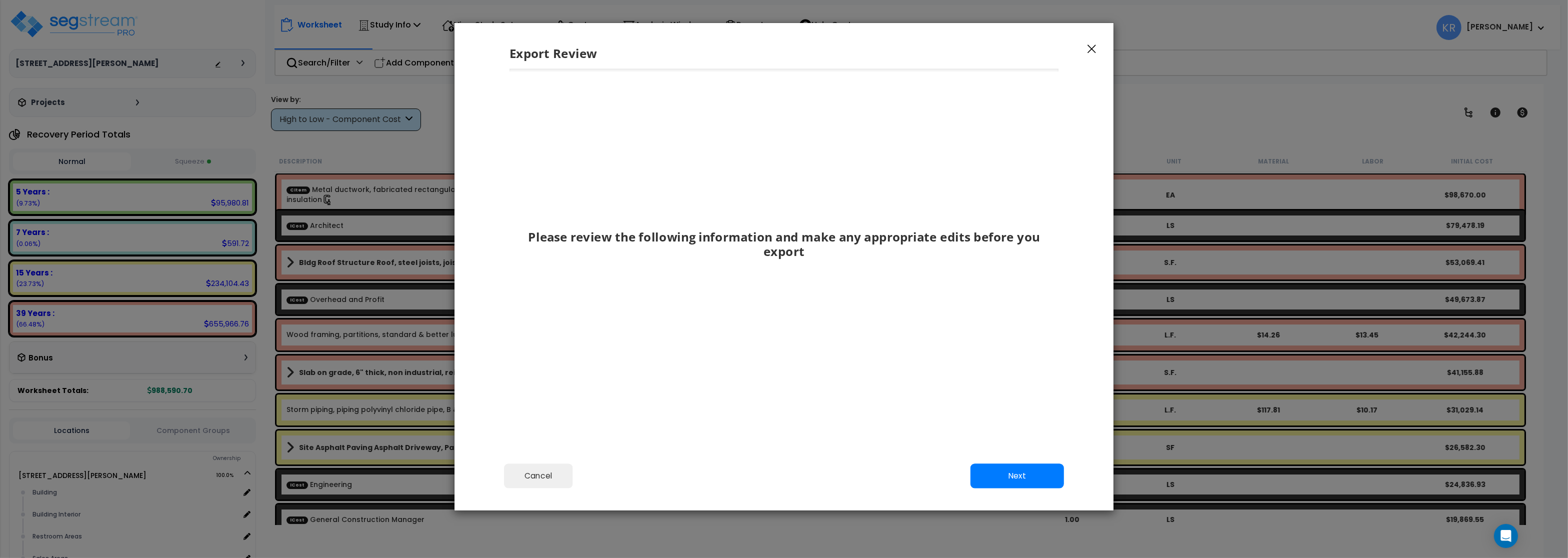
click at [1096, 40] on div "Export Review" at bounding box center [784, 45] width 659 height 46
click at [1092, 49] on icon "button" at bounding box center [1092, 49] width 8 height 9
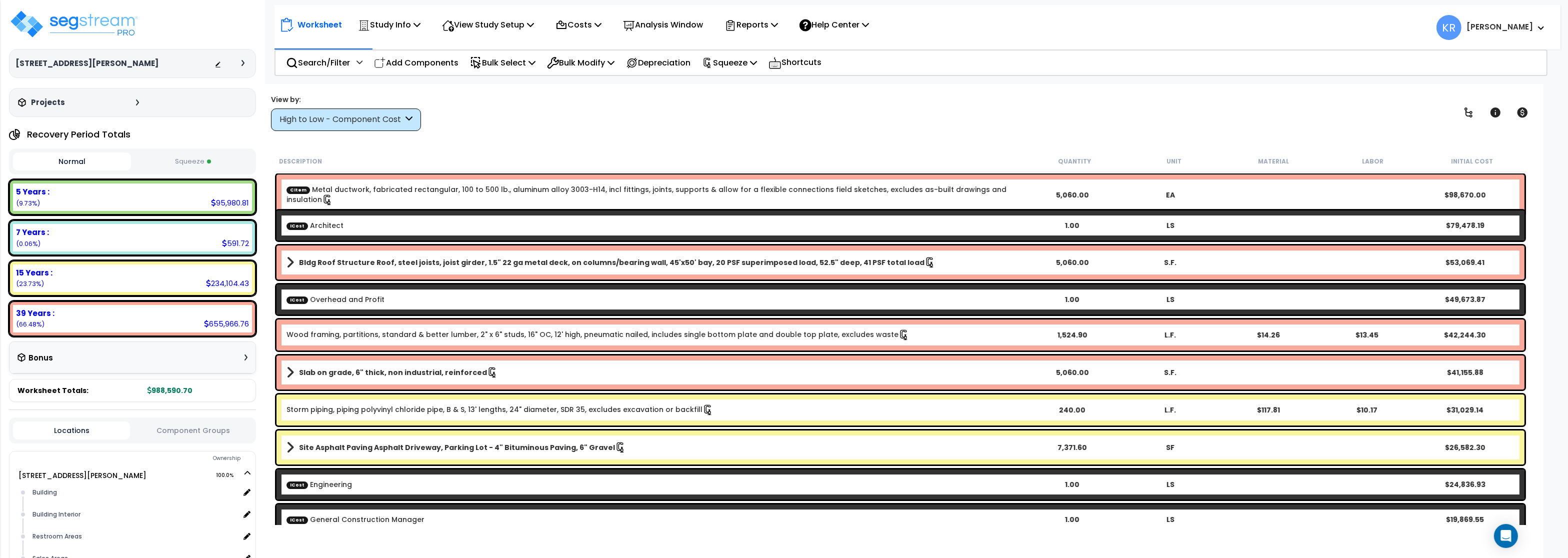
click at [304, 122] on div "High to Low - Component Cost" at bounding box center [341, 120] width 123 height 11
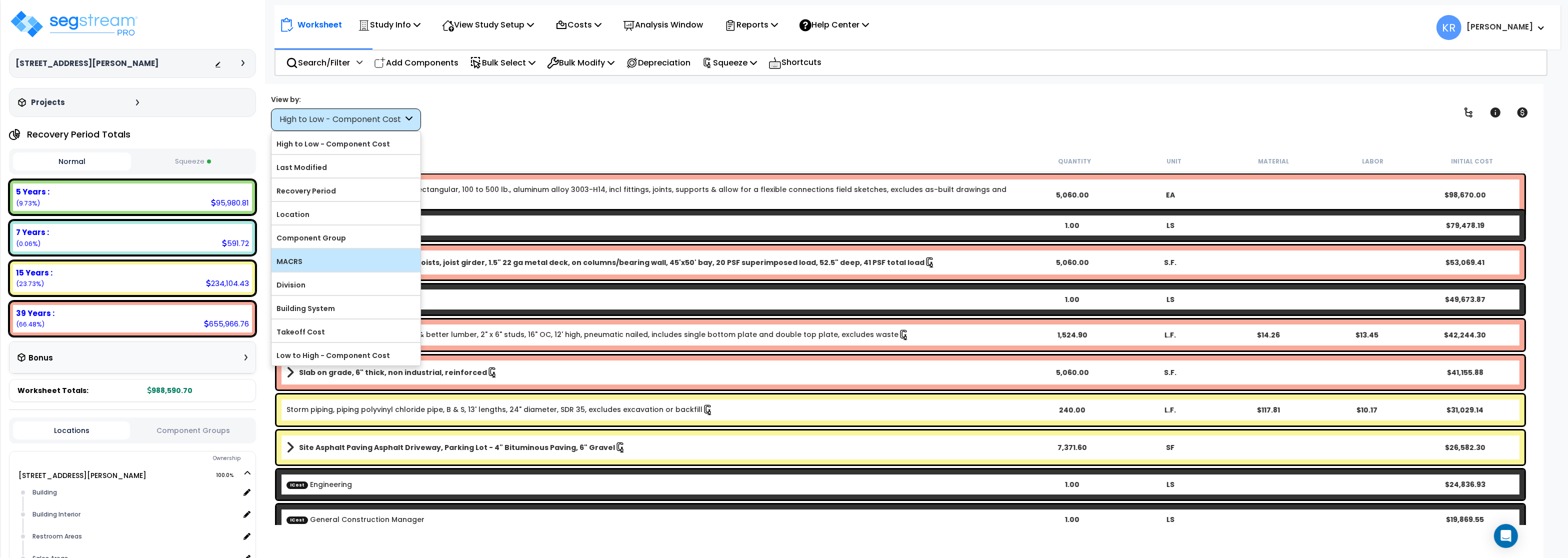
click at [309, 261] on label "MACRS" at bounding box center [346, 261] width 149 height 15
click at [0, 0] on input "MACRS" at bounding box center [0, 0] width 0 height 0
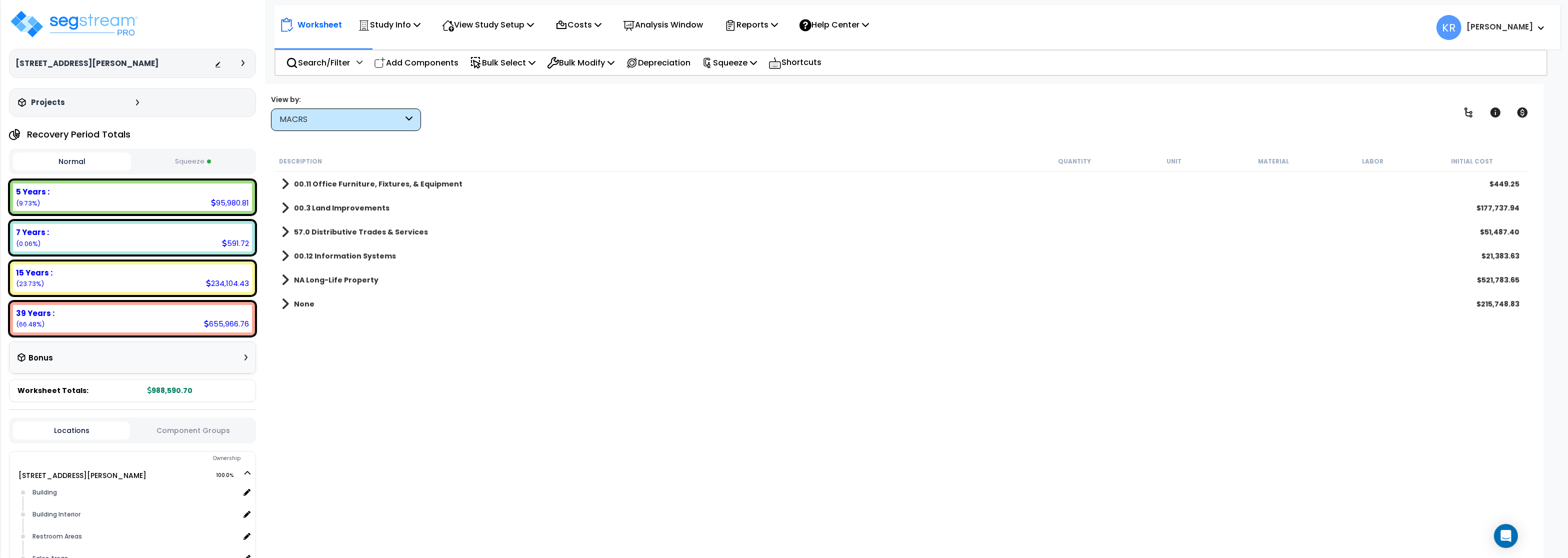
click at [288, 227] on span at bounding box center [285, 232] width 8 height 14
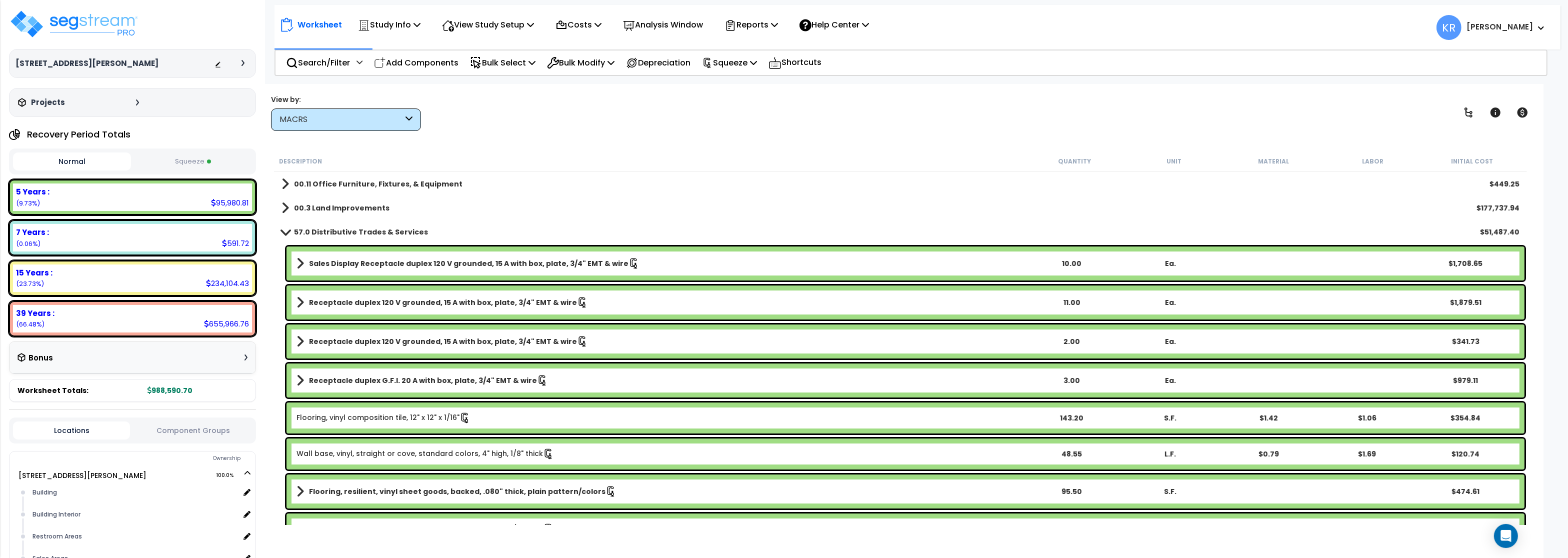
click at [312, 114] on div "MACRS" at bounding box center [346, 120] width 150 height 23
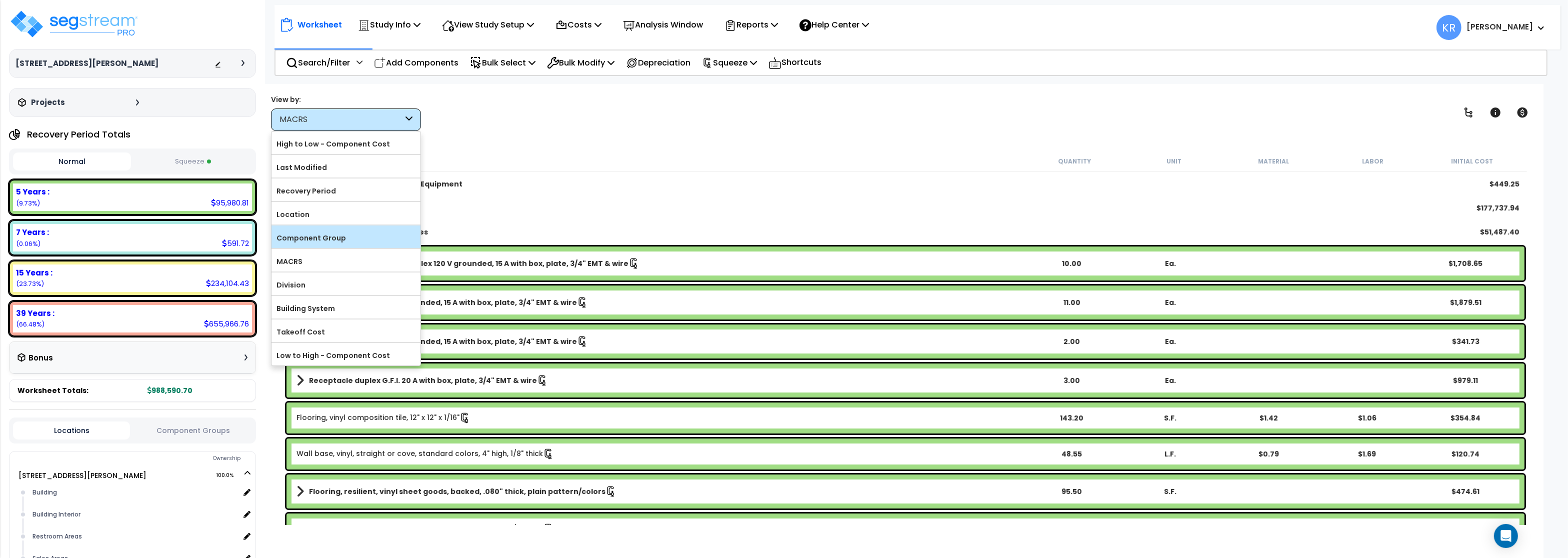
click at [331, 238] on label "Component Group" at bounding box center [346, 238] width 149 height 15
click at [0, 0] on input "Component Group" at bounding box center [0, 0] width 0 height 0
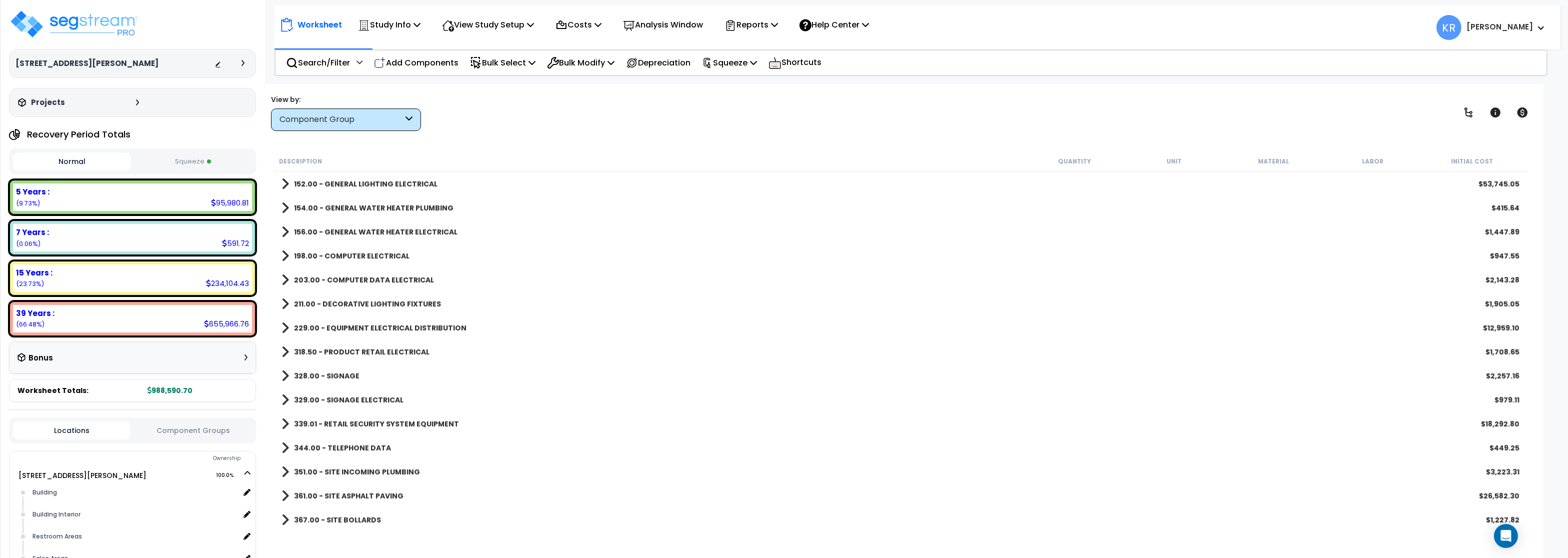
scroll to position [661, 0]
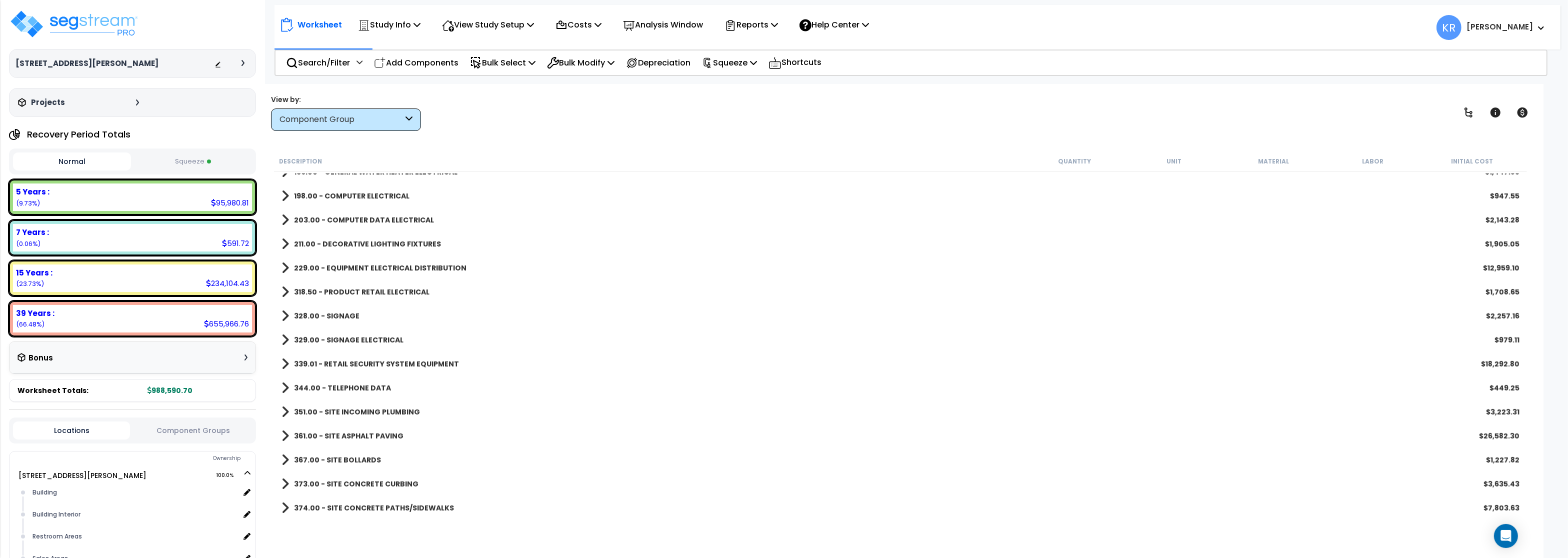
click at [381, 363] on b "339.01 - RETAIL SECURITY SYSTEM EQUIPMENT" at bounding box center [376, 364] width 165 height 10
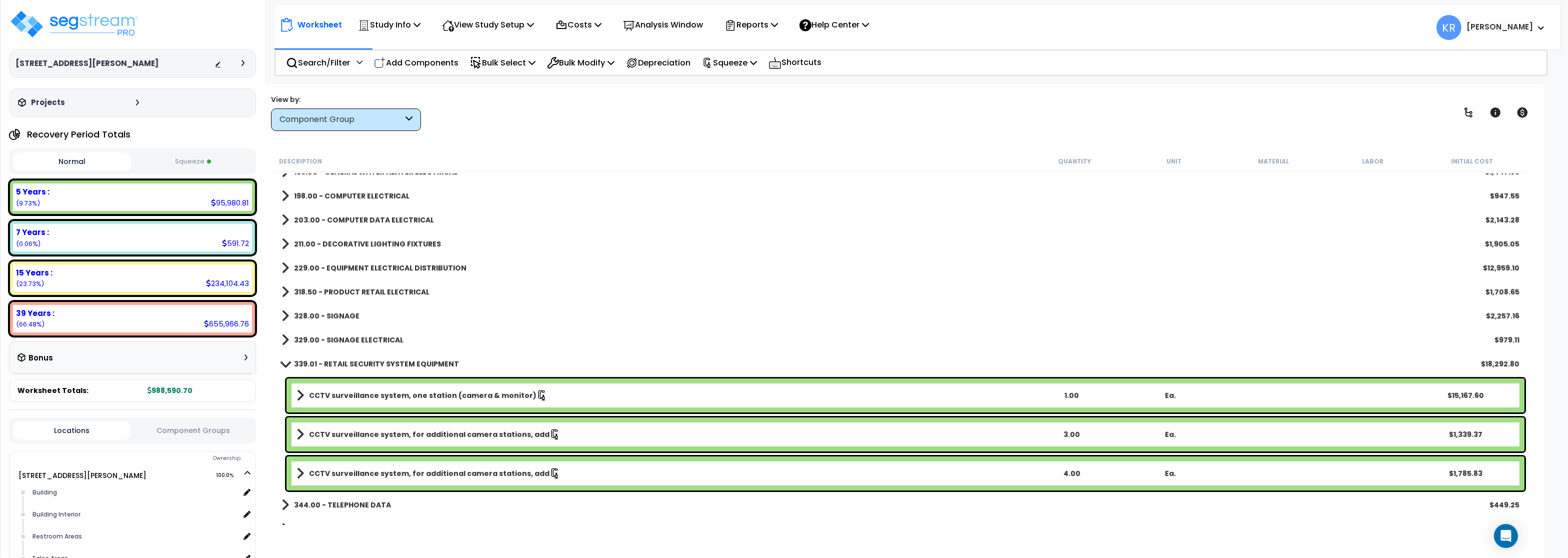
click at [333, 393] on b "CCTV surveillance system, one station (camera & monitor)" at bounding box center [423, 396] width 227 height 10
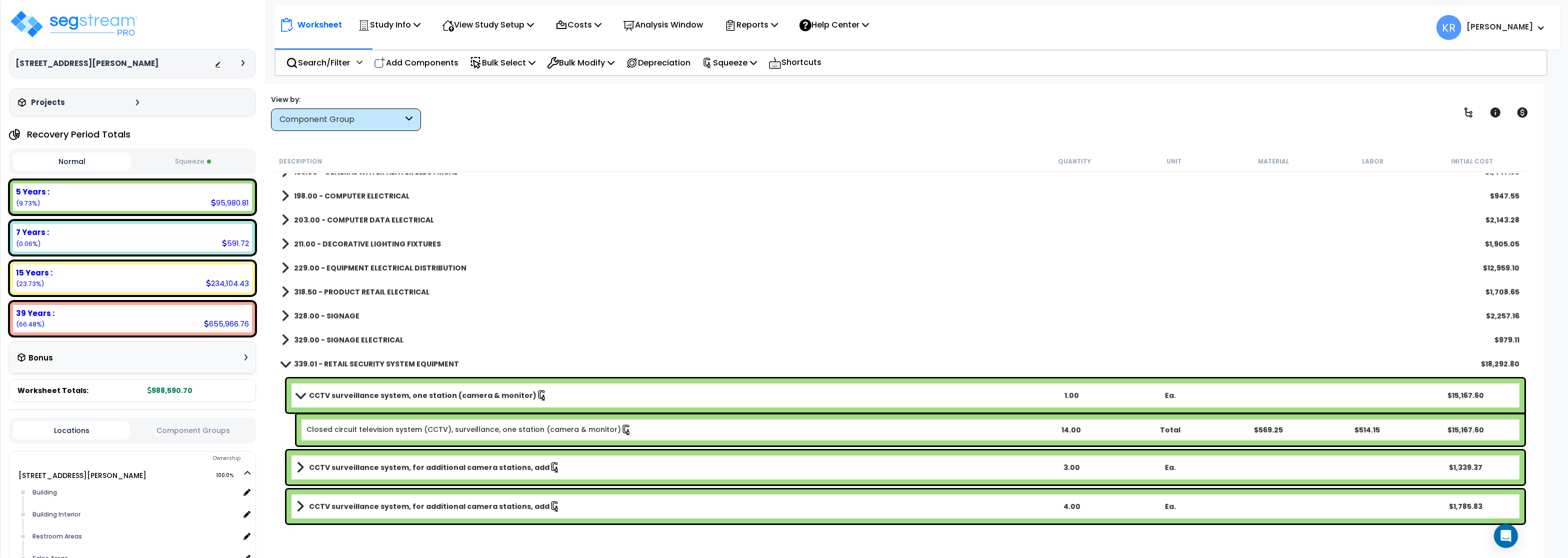
click at [377, 429] on link "Closed circuit television system (CCTV), surveillance, one station (camera & mo…" at bounding box center [469, 431] width 326 height 11
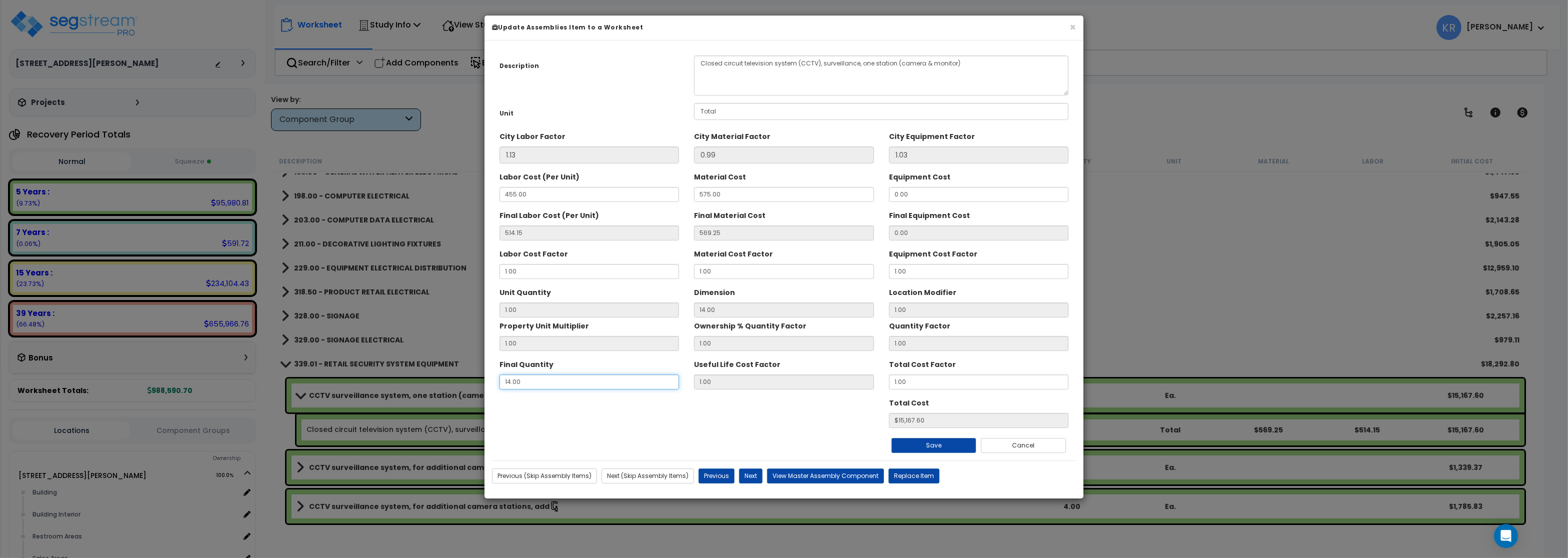
drag, startPoint x: 554, startPoint y: 388, endPoint x: 430, endPoint y: 380, distance: 124.3
click at [500, 382] on input "14.00" at bounding box center [590, 382] width 180 height 15
type input "1"
type input "0.07142857142857142"
type input "$1083.40"
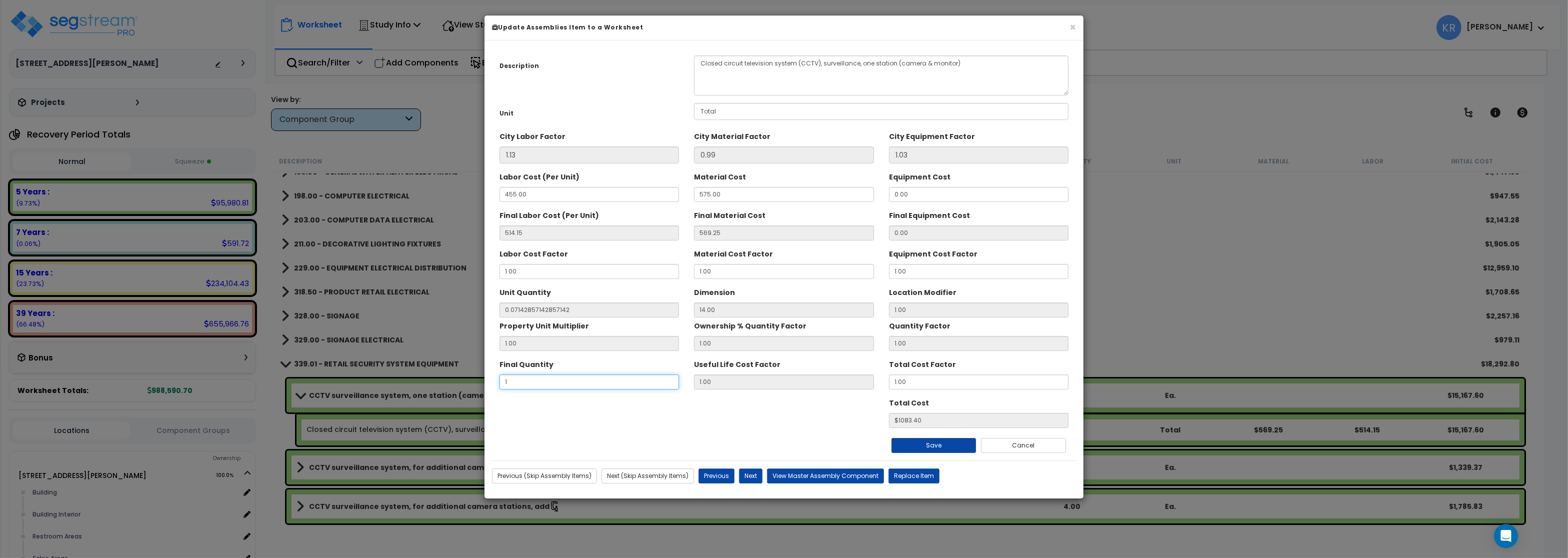
type input "1"
click at [922, 445] on button "Save" at bounding box center [934, 445] width 85 height 15
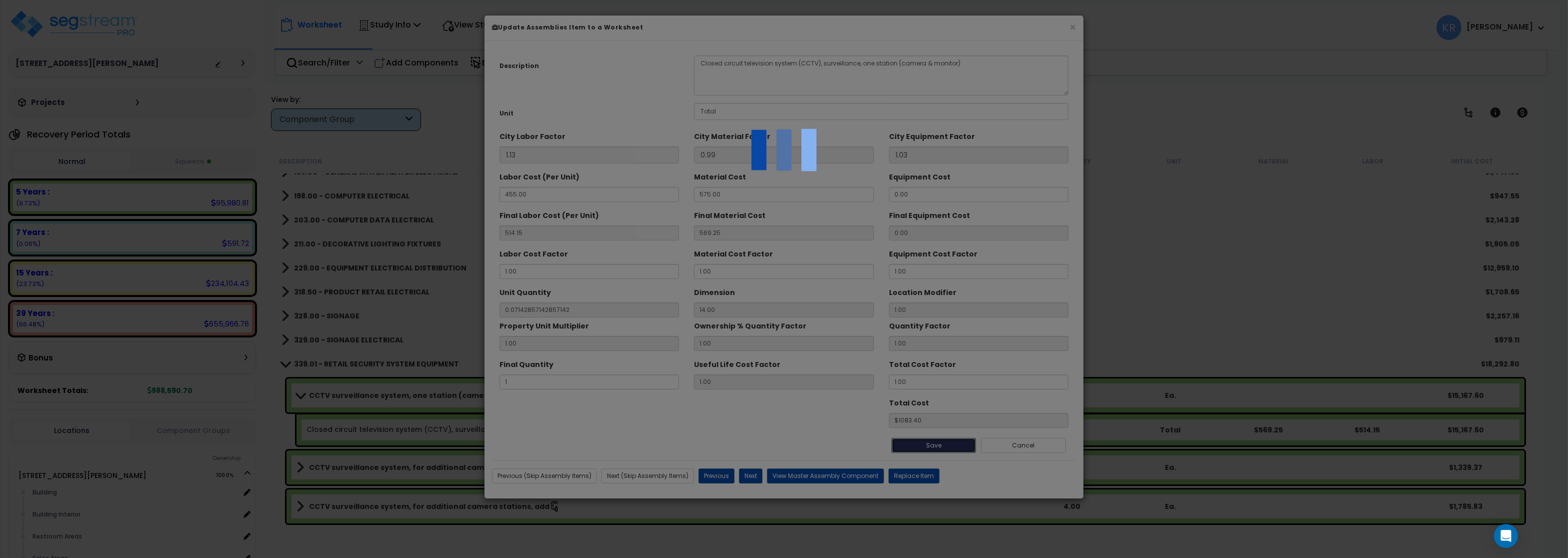
type input "0.07"
type input "1.00"
type input "1083.40"
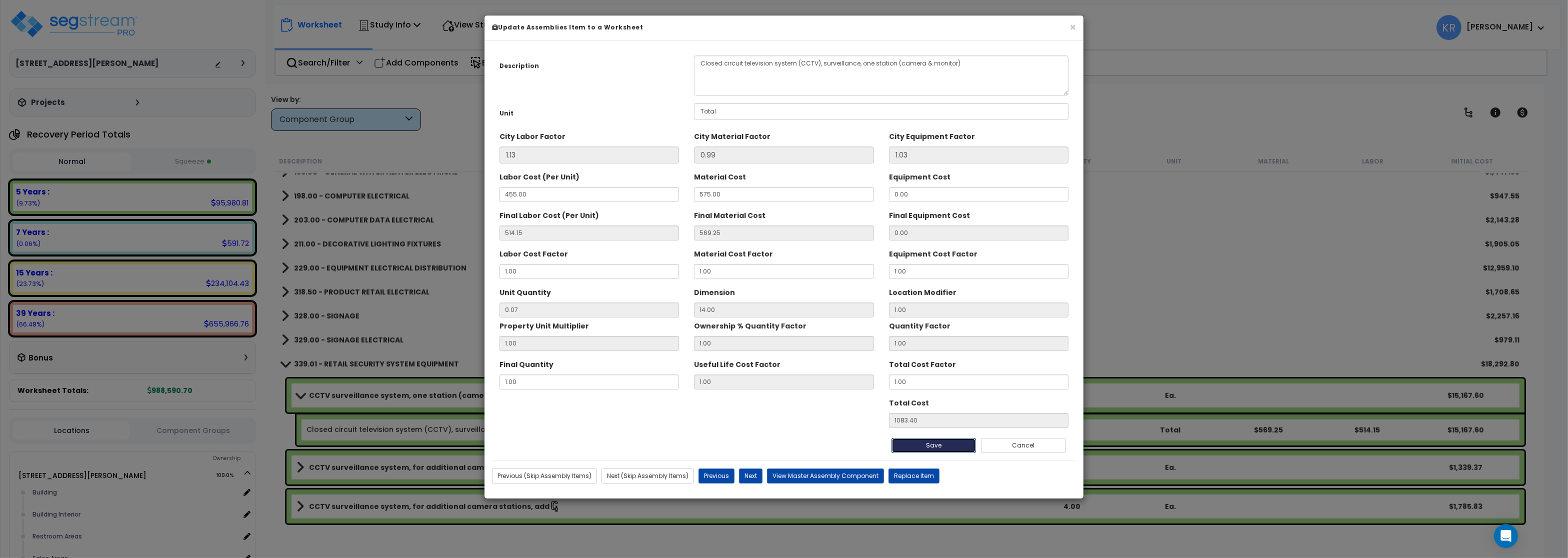
click at [913, 445] on button "Save" at bounding box center [934, 445] width 85 height 15
click at [949, 448] on button "Save" at bounding box center [934, 445] width 85 height 15
click at [1072, 30] on button "×" at bounding box center [1072, 27] width 6 height 11
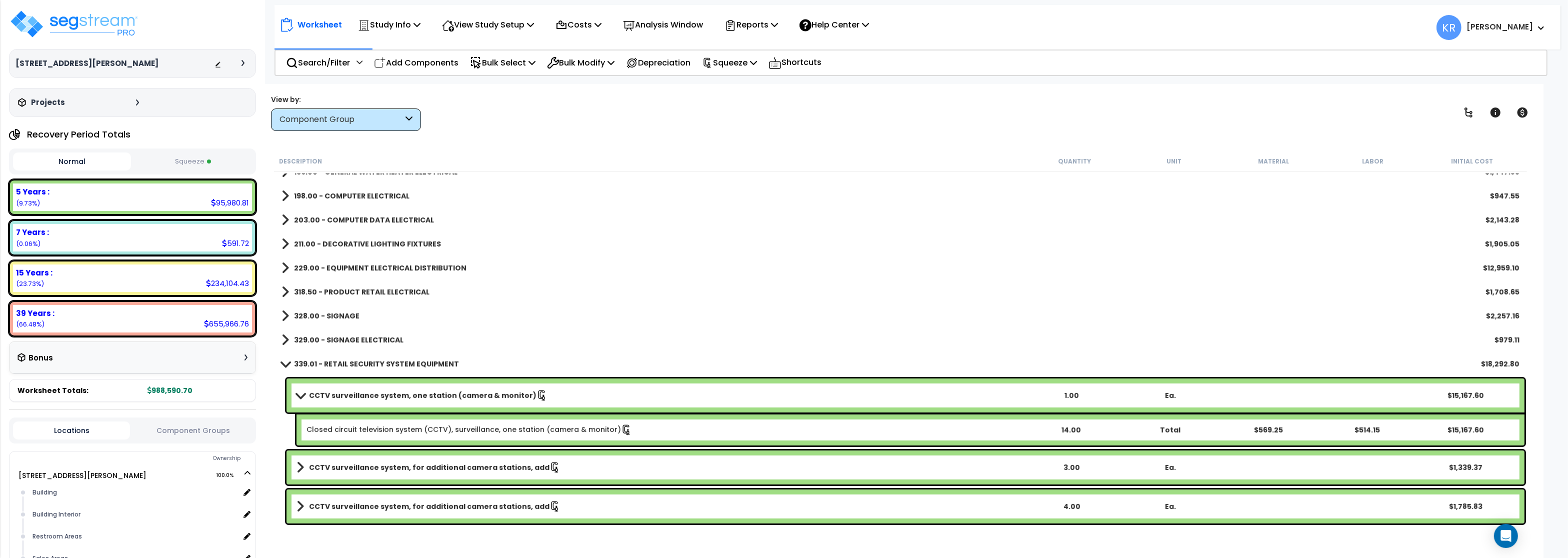
click at [407, 398] on b "CCTV surveillance system, one station (camera & monitor)" at bounding box center [423, 396] width 227 height 10
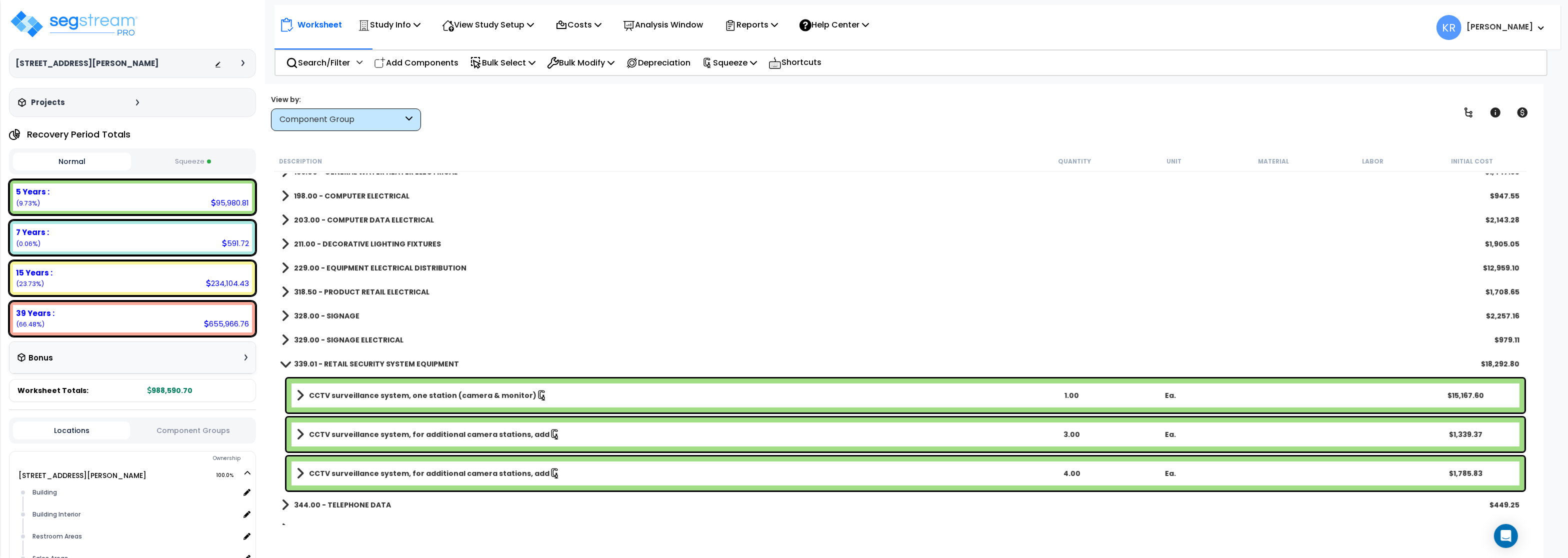
click at [407, 398] on b "CCTV surveillance system, one station (camera & monitor)" at bounding box center [423, 396] width 227 height 10
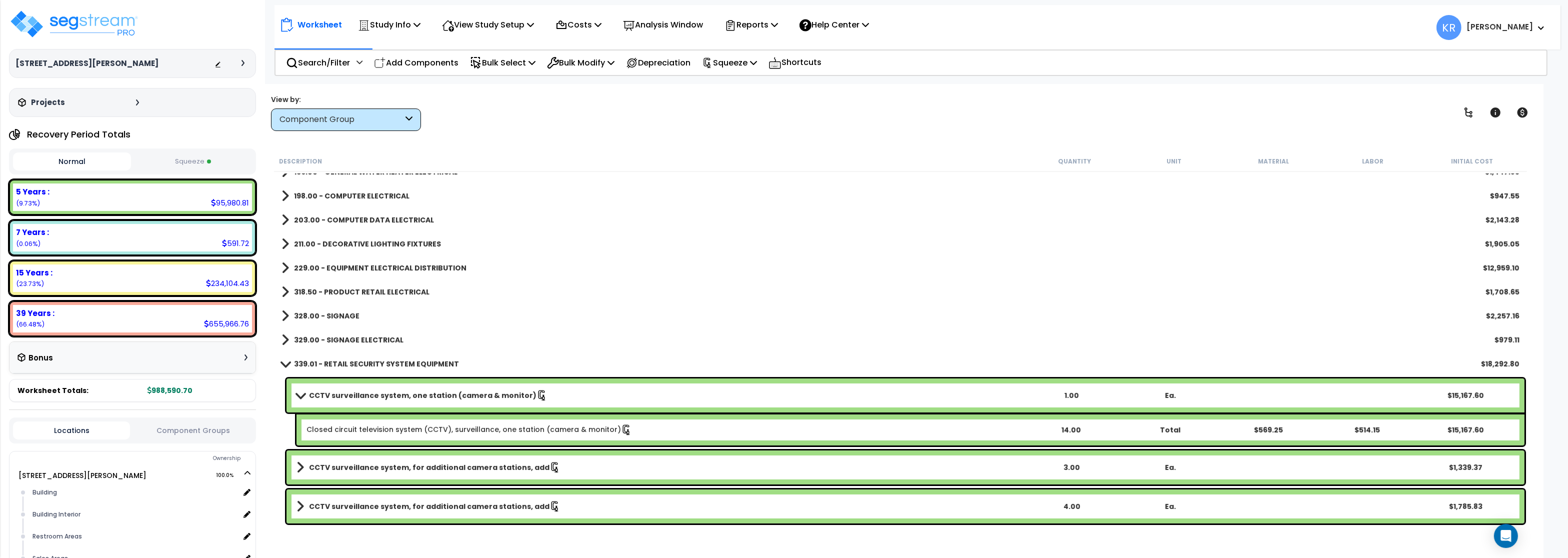
click at [320, 368] on b "339.01 - RETAIL SECURITY SYSTEM EQUIPMENT" at bounding box center [376, 364] width 165 height 10
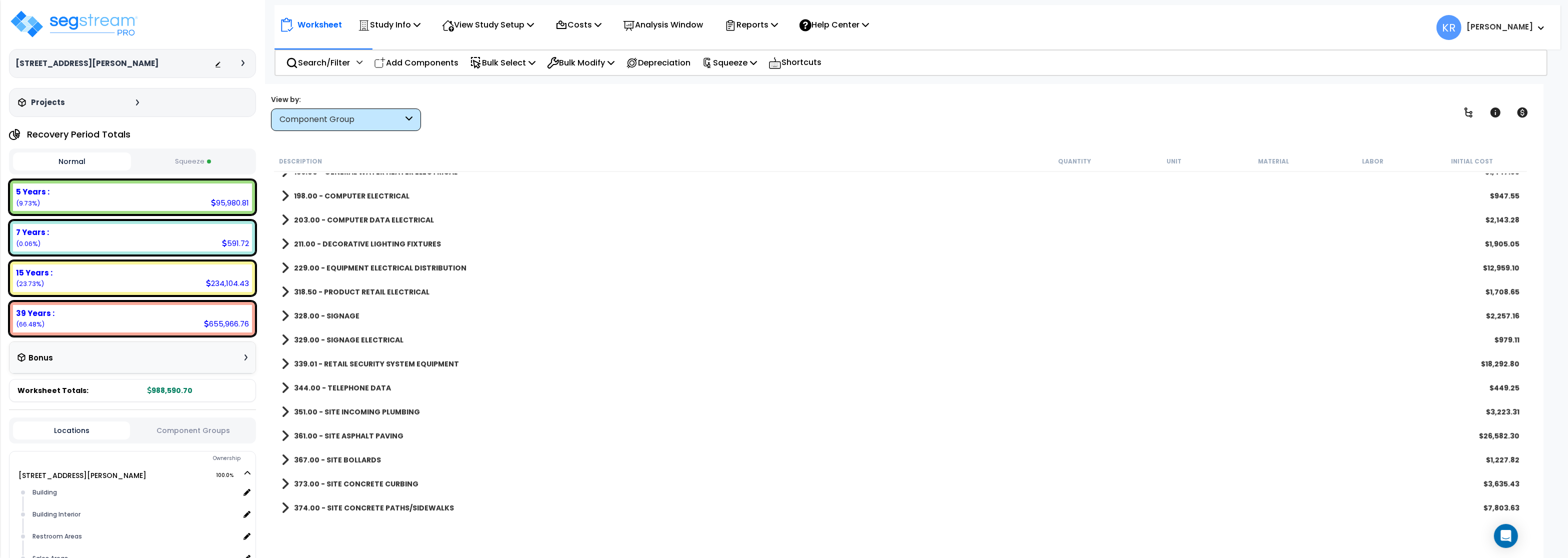
click at [326, 360] on b "339.01 - RETAIL SECURITY SYSTEM EQUIPMENT" at bounding box center [376, 364] width 165 height 10
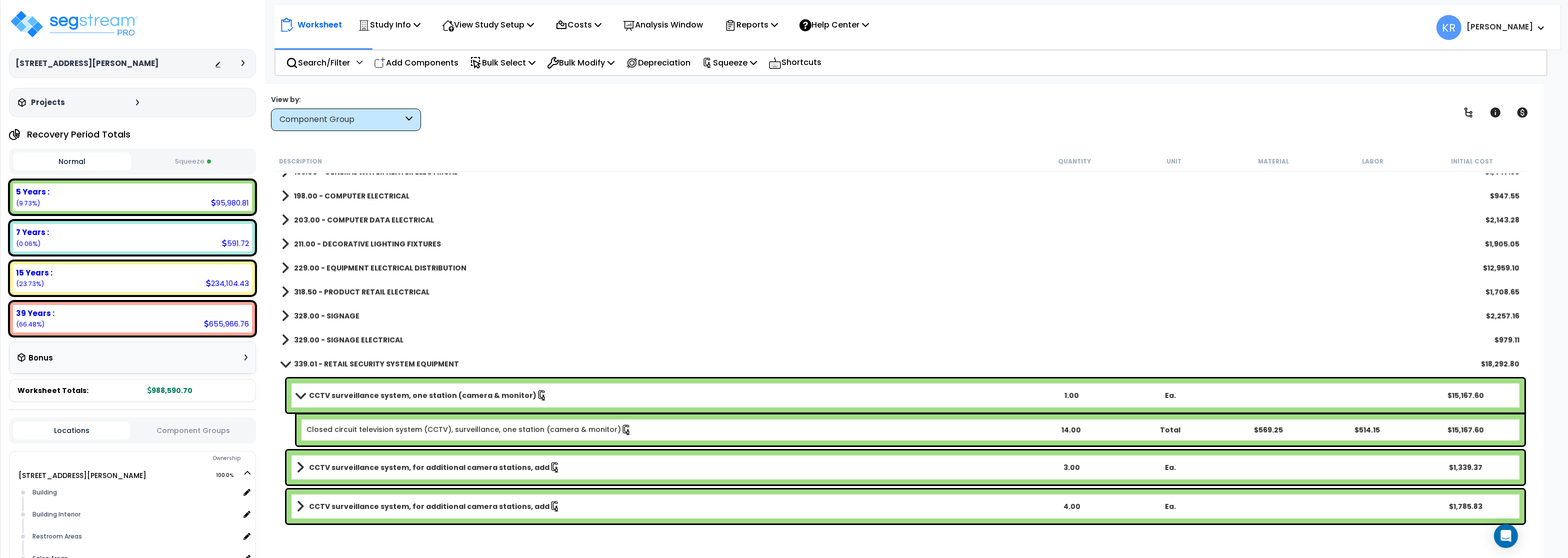
click at [348, 427] on link "Closed circuit television system (CCTV), surveillance, one station (camera & mo…" at bounding box center [469, 431] width 326 height 11
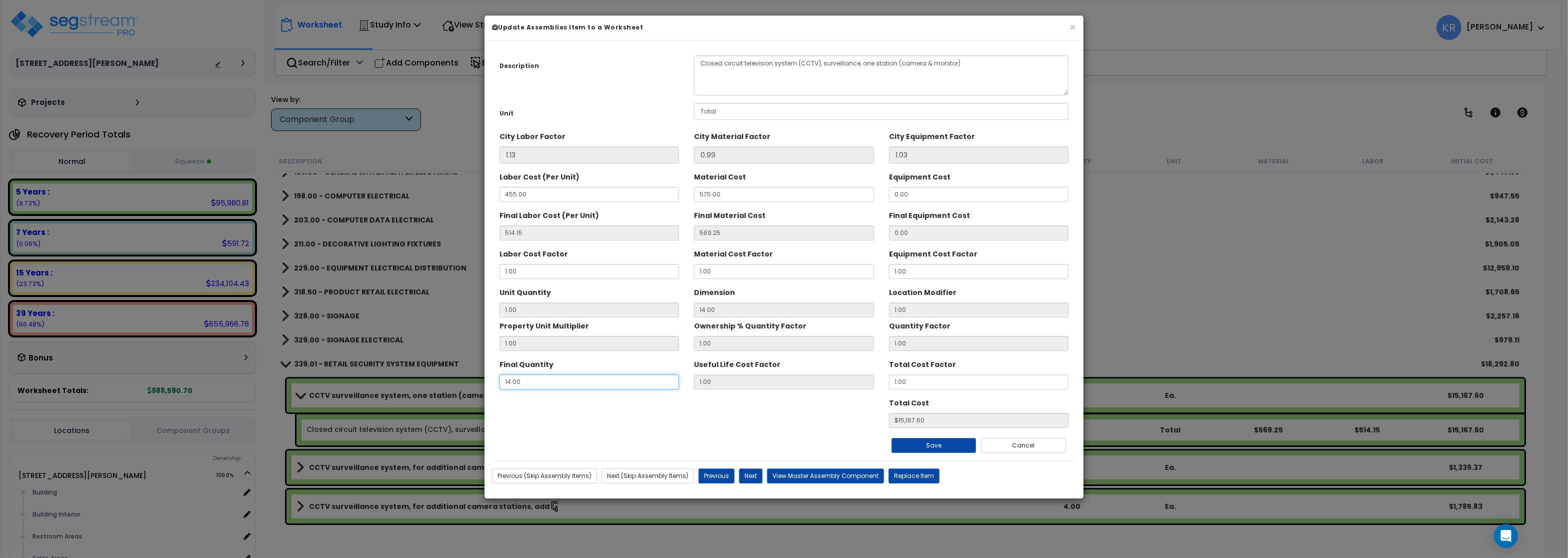
drag, startPoint x: 522, startPoint y: 382, endPoint x: 405, endPoint y: 367, distance: 118.0
click at [500, 375] on input "14.00" at bounding box center [590, 382] width 180 height 15
type input "1"
type input "0.07142857142857142"
type input "$1083.40"
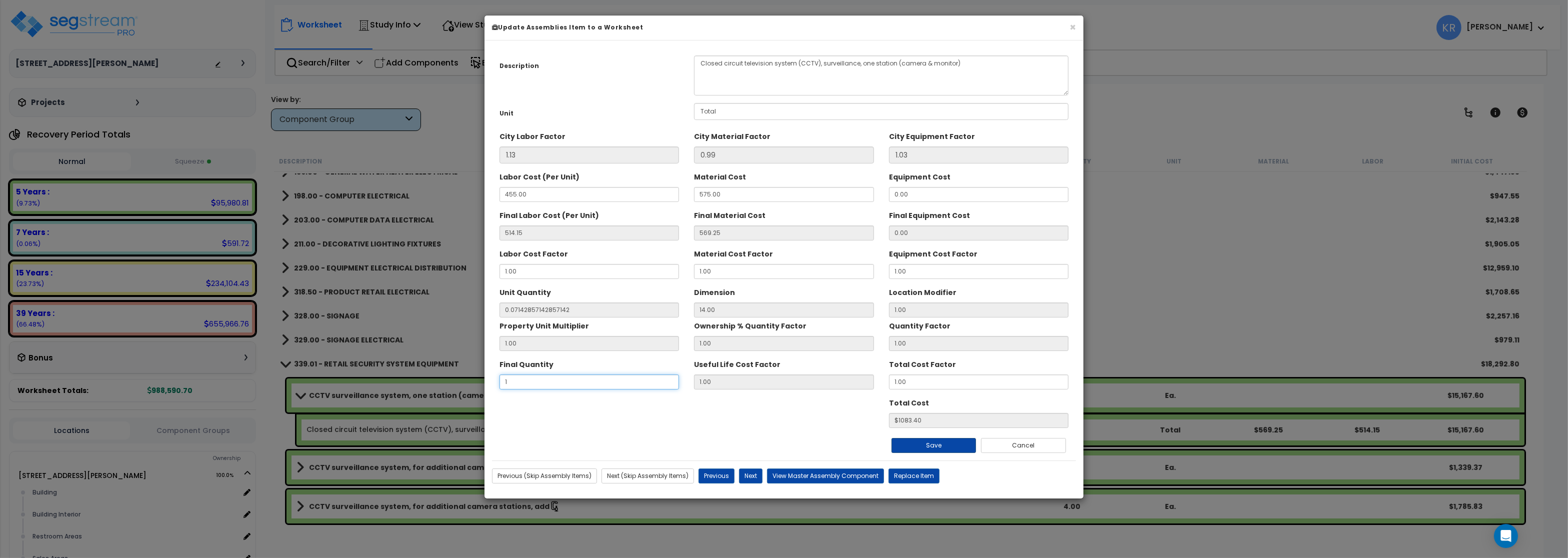
type input "1"
click at [946, 449] on button "Save" at bounding box center [934, 445] width 85 height 15
type input "0.07"
type input "1.00"
type input "1083.40"
